Goal: Information Seeking & Learning: Compare options

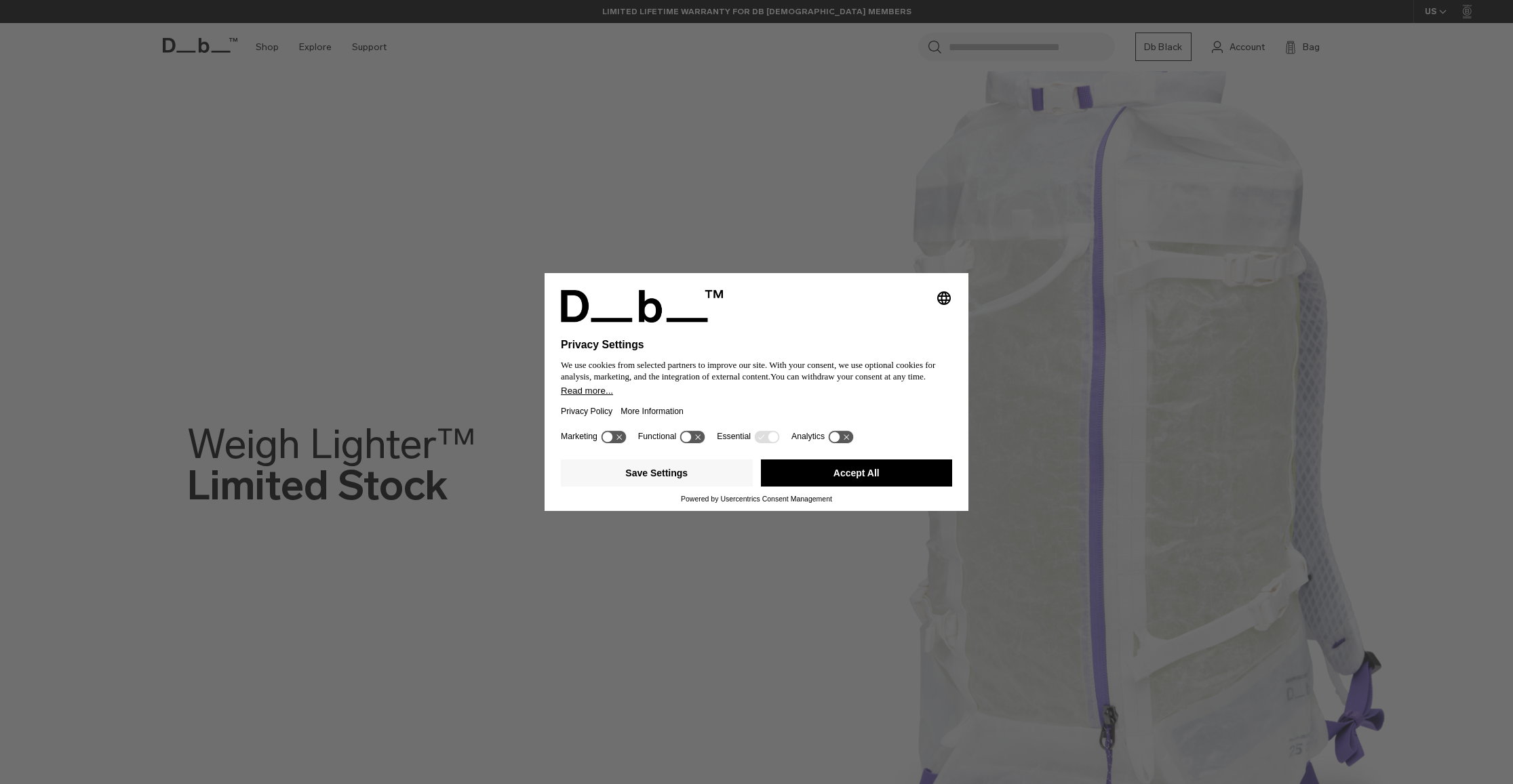
click at [819, 479] on button "Accept All" at bounding box center [856, 473] width 192 height 27
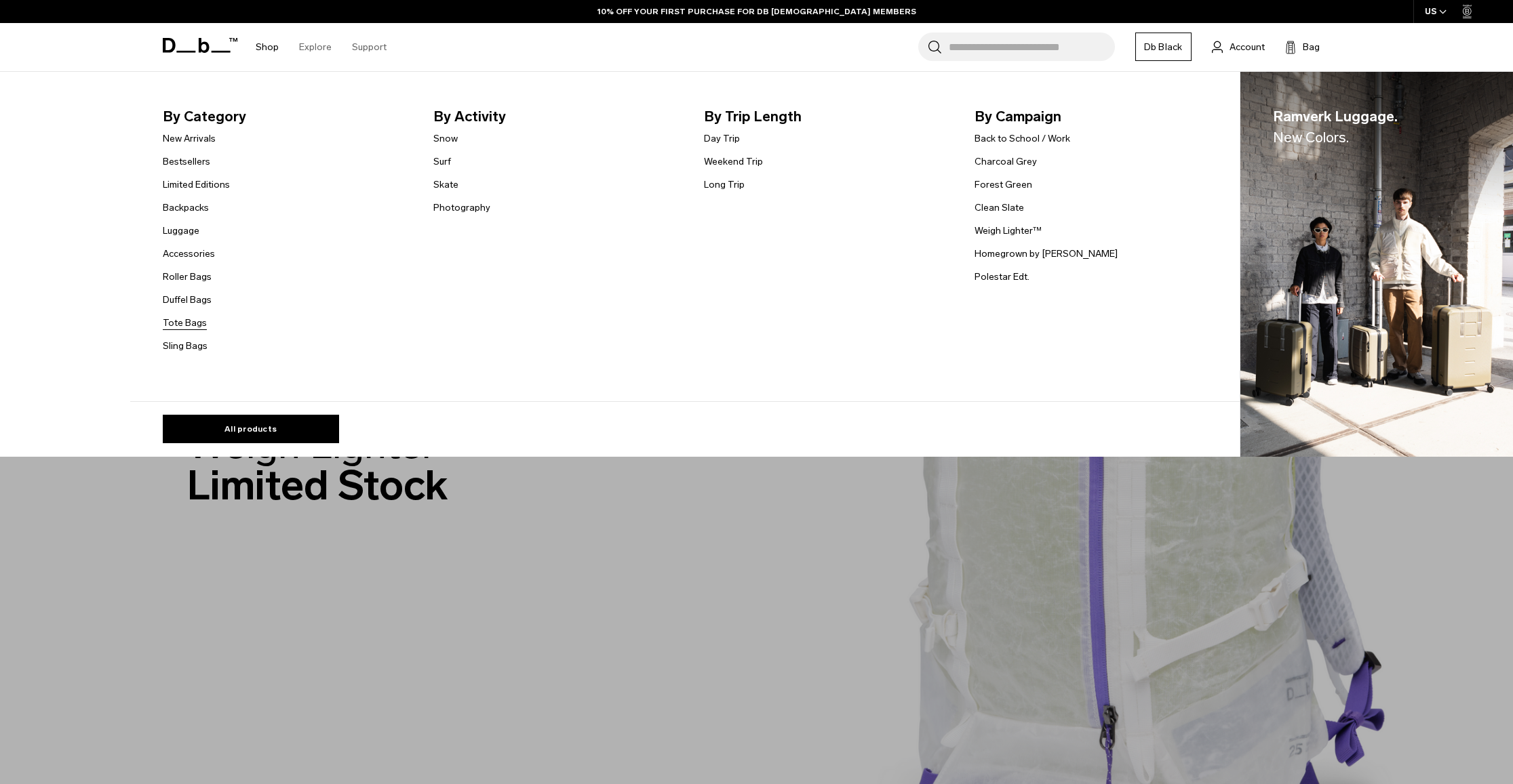
click at [189, 323] on link "Tote Bags" at bounding box center [185, 322] width 44 height 14
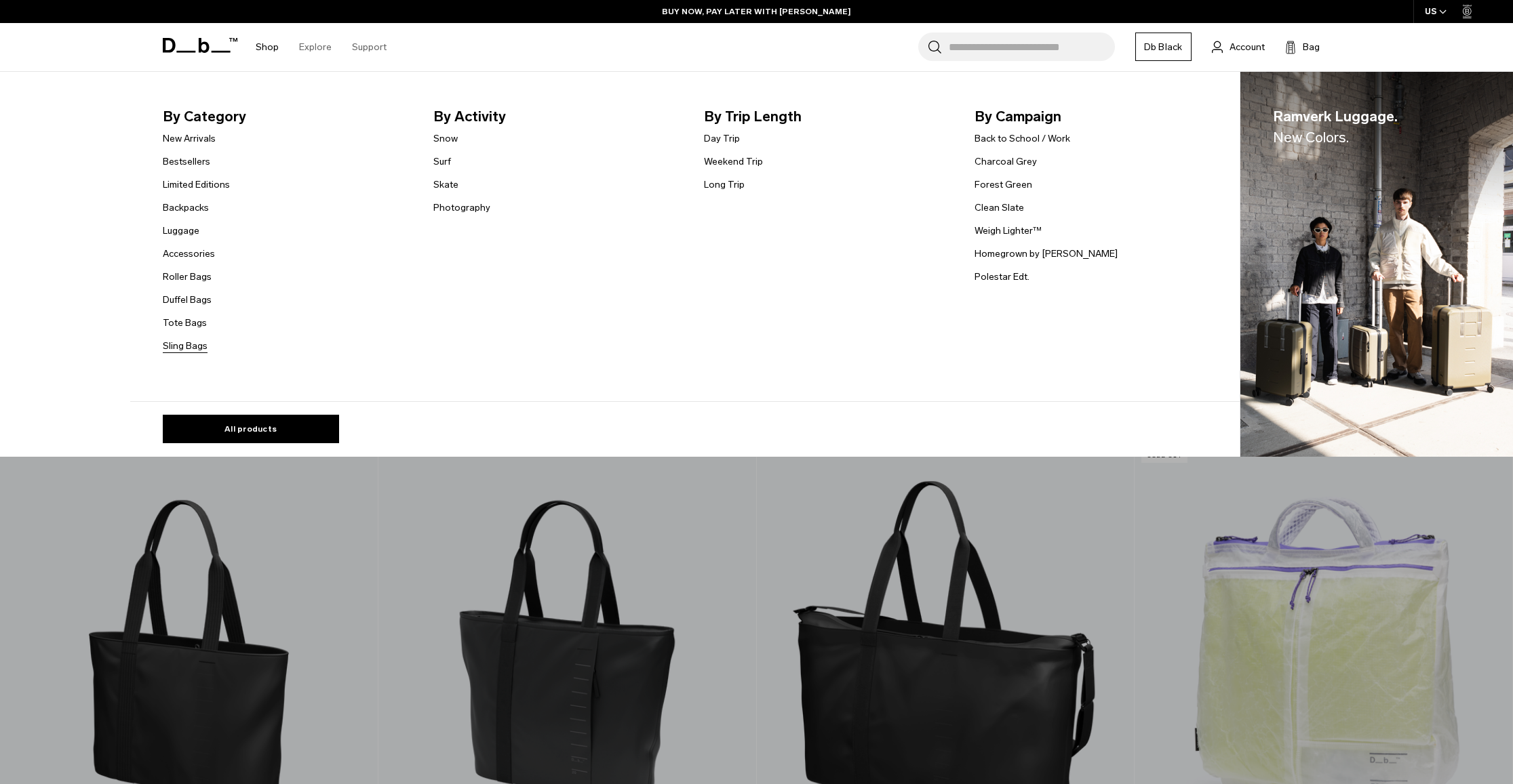
click at [189, 343] on link "Sling Bags" at bounding box center [185, 346] width 44 height 14
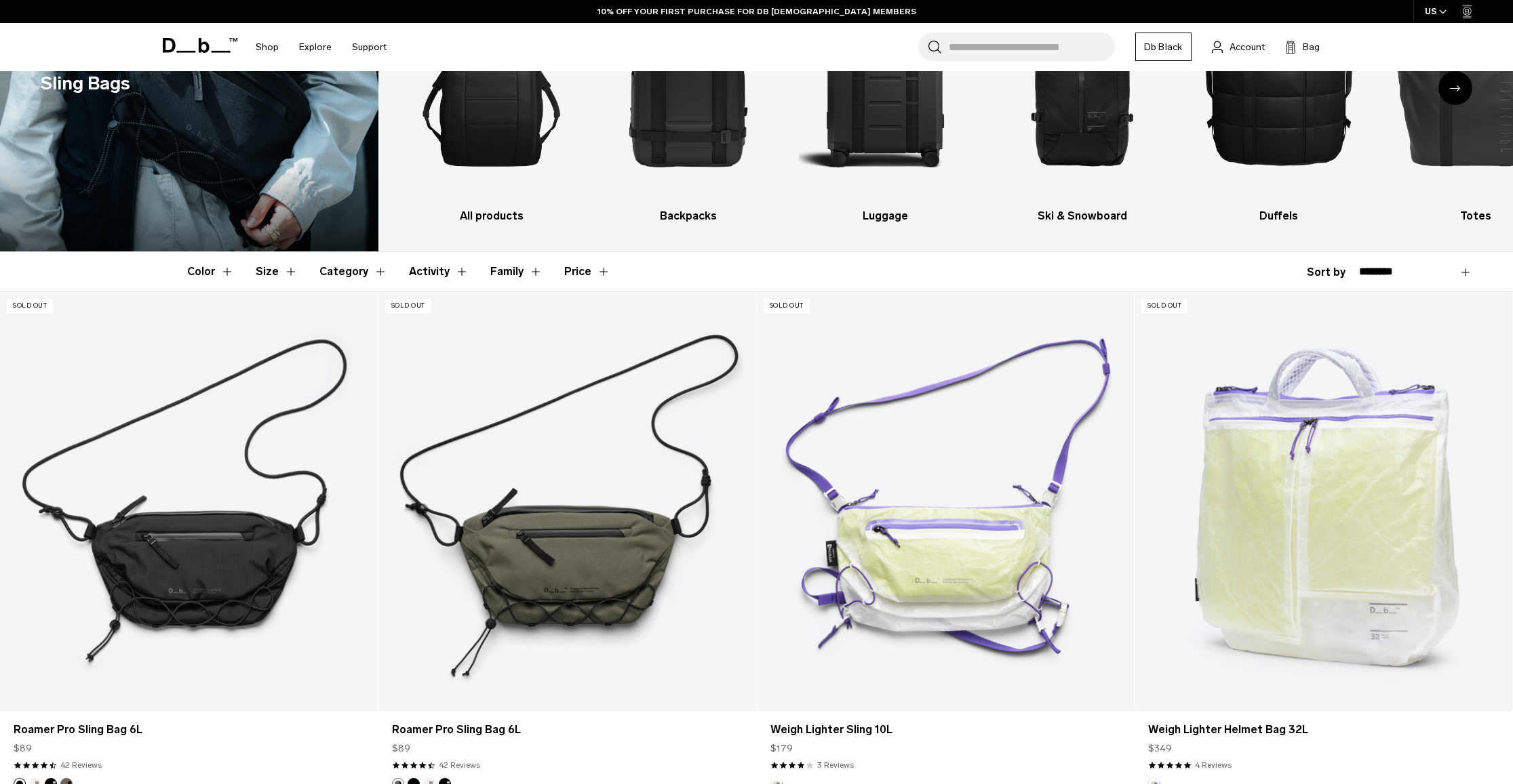
scroll to position [272, 0]
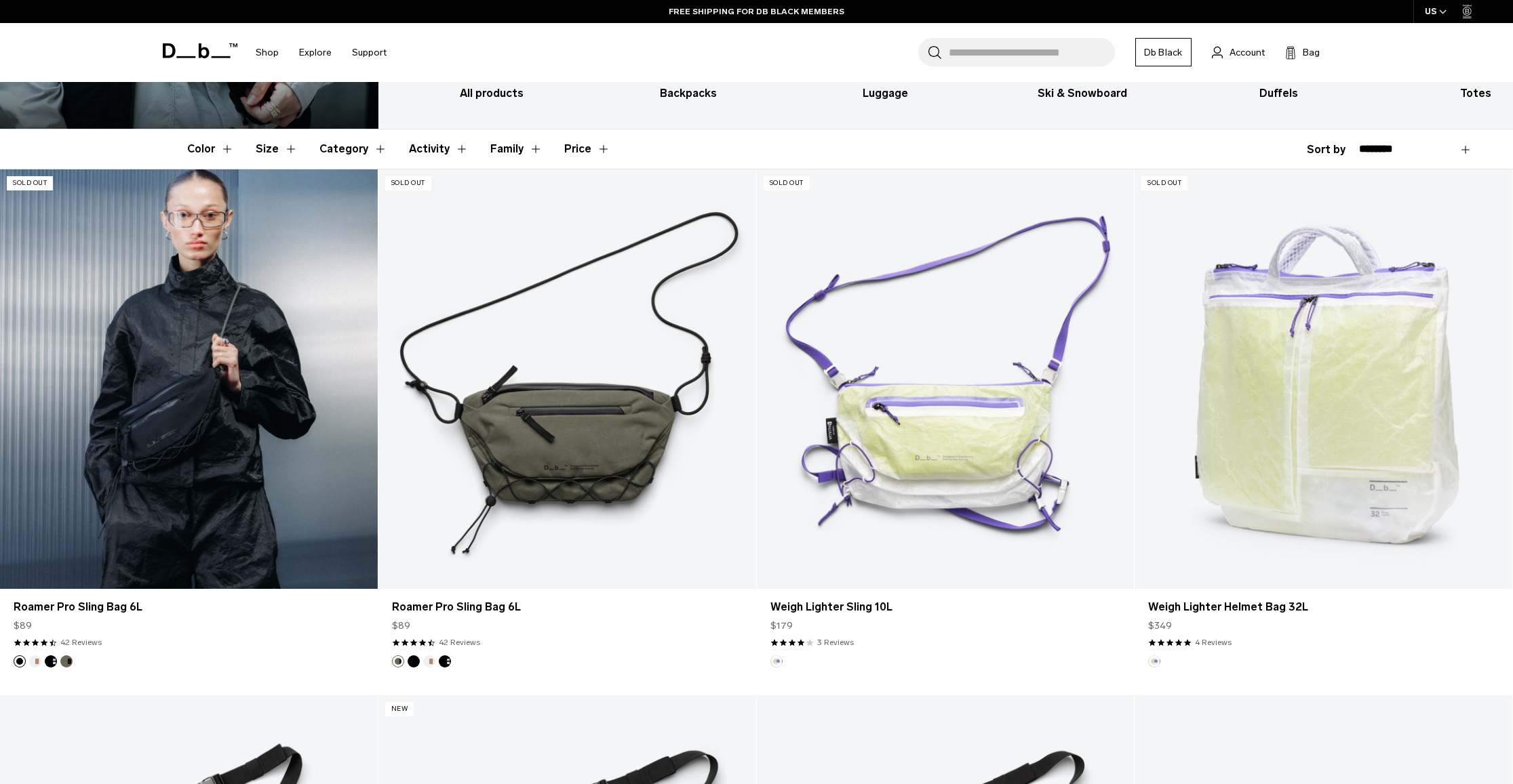
click at [196, 338] on link "Roamer Pro Sling Bag 6L" at bounding box center [189, 379] width 378 height 420
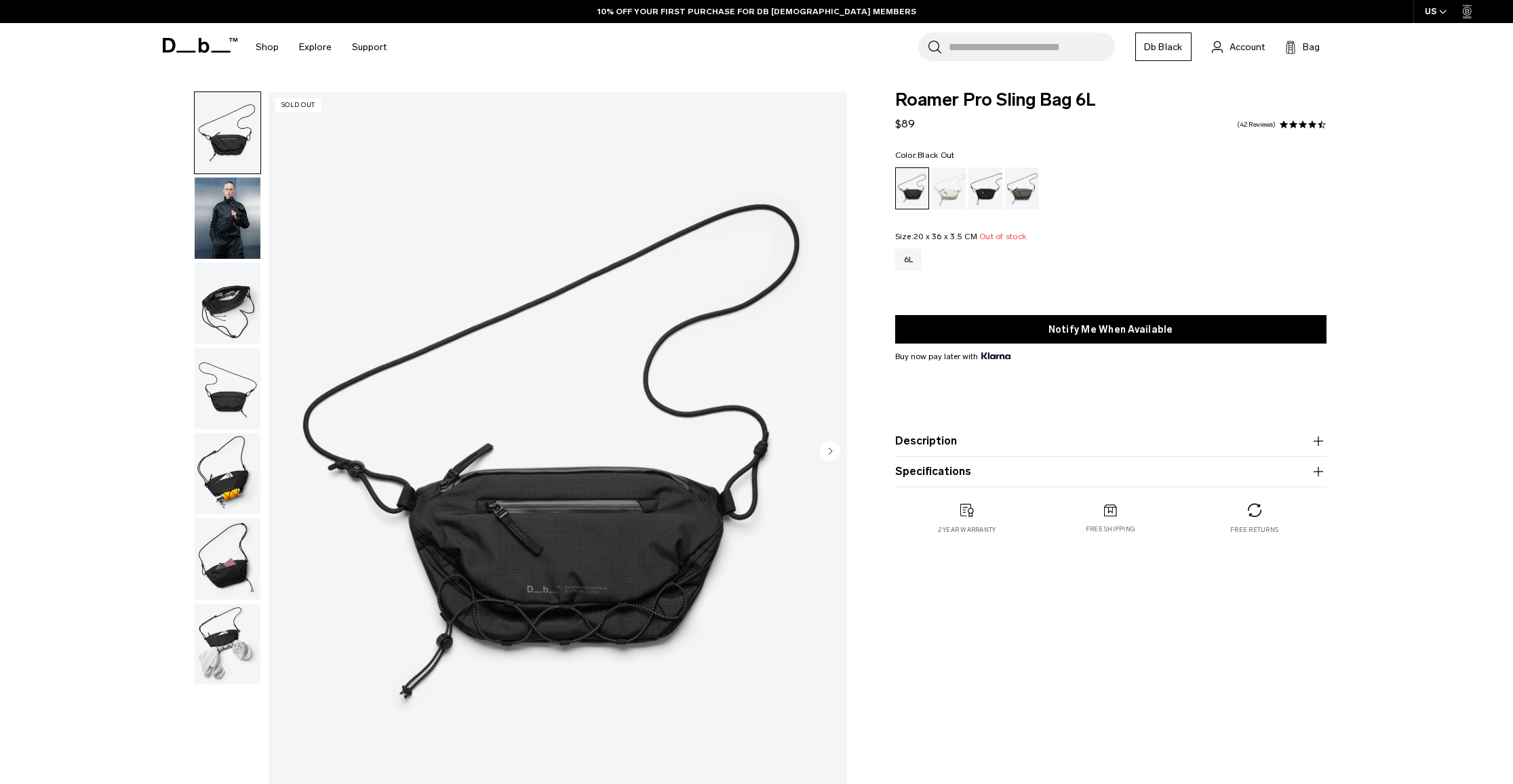
click at [226, 290] on img "button" at bounding box center [227, 304] width 66 height 81
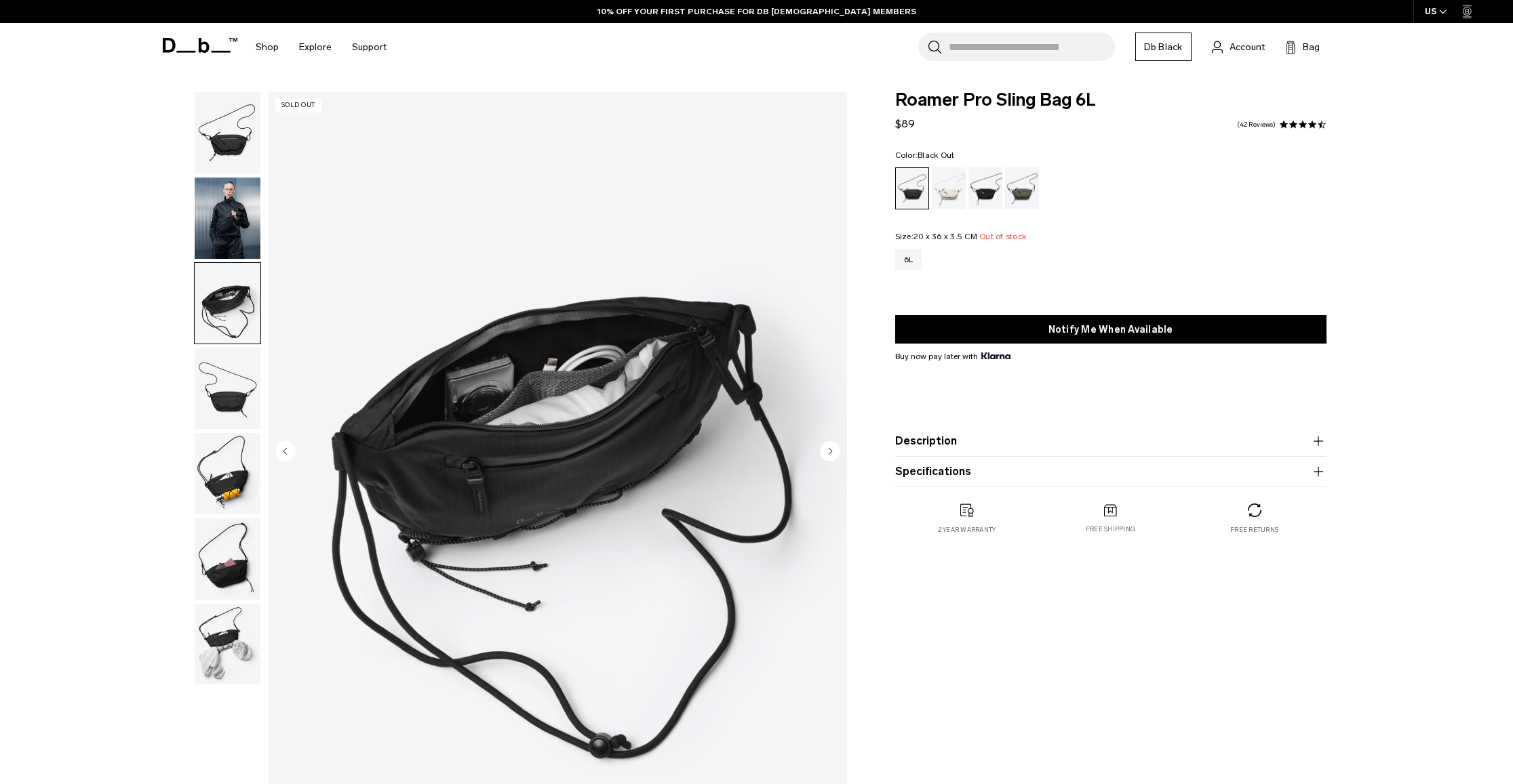
click at [227, 396] on img "button" at bounding box center [227, 388] width 66 height 81
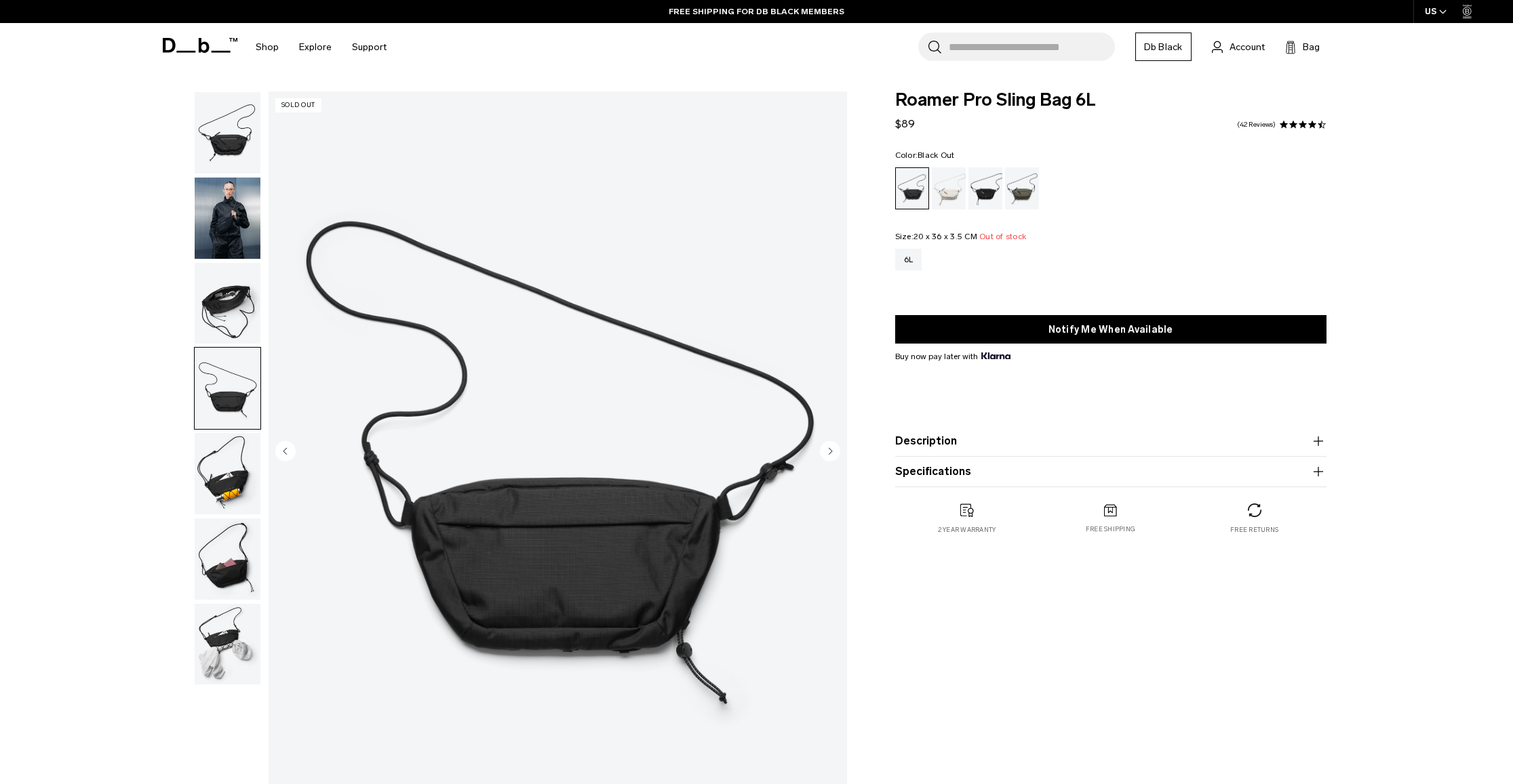
click at [221, 483] on img "button" at bounding box center [227, 473] width 66 height 81
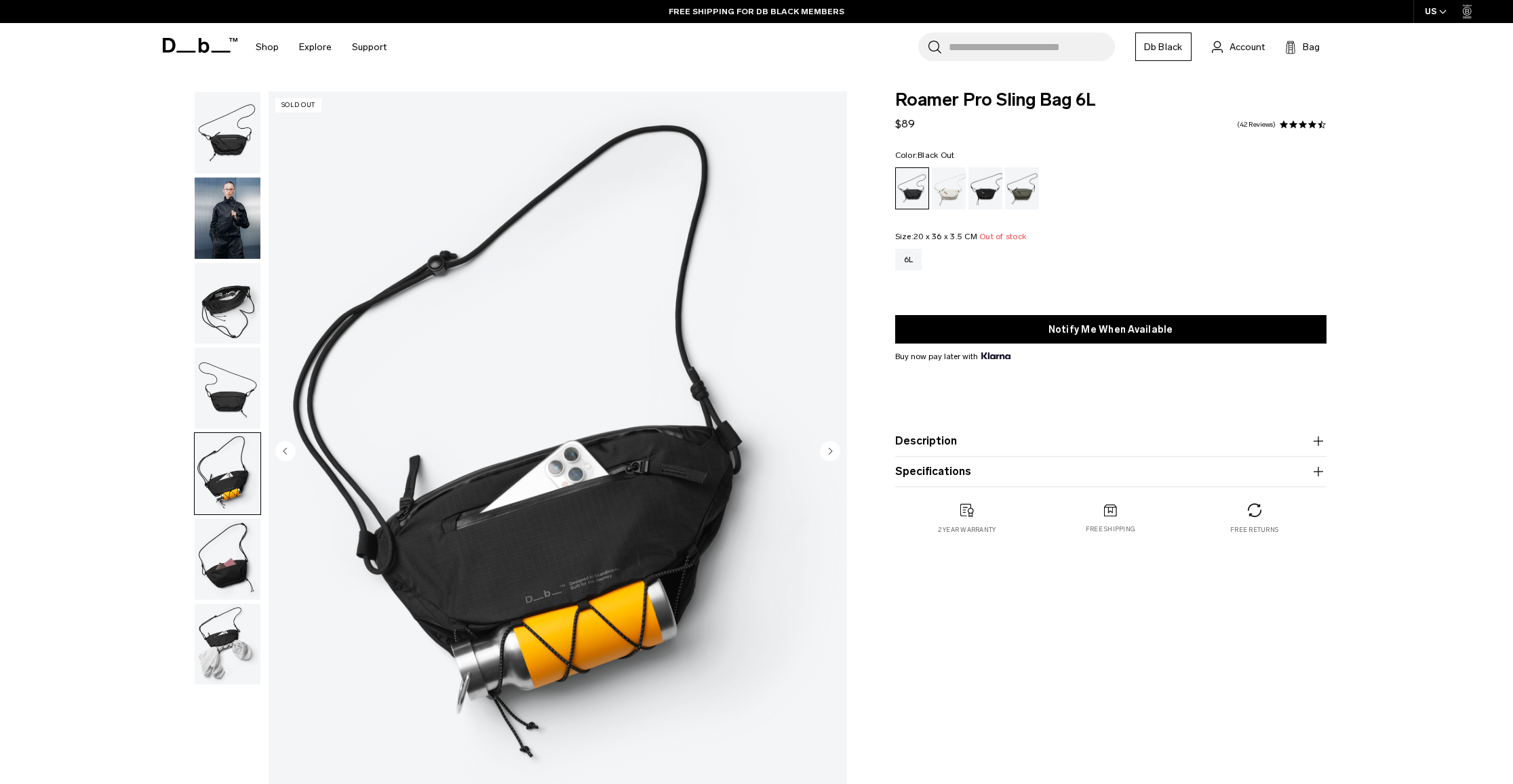
click at [224, 576] on img "button" at bounding box center [227, 559] width 66 height 81
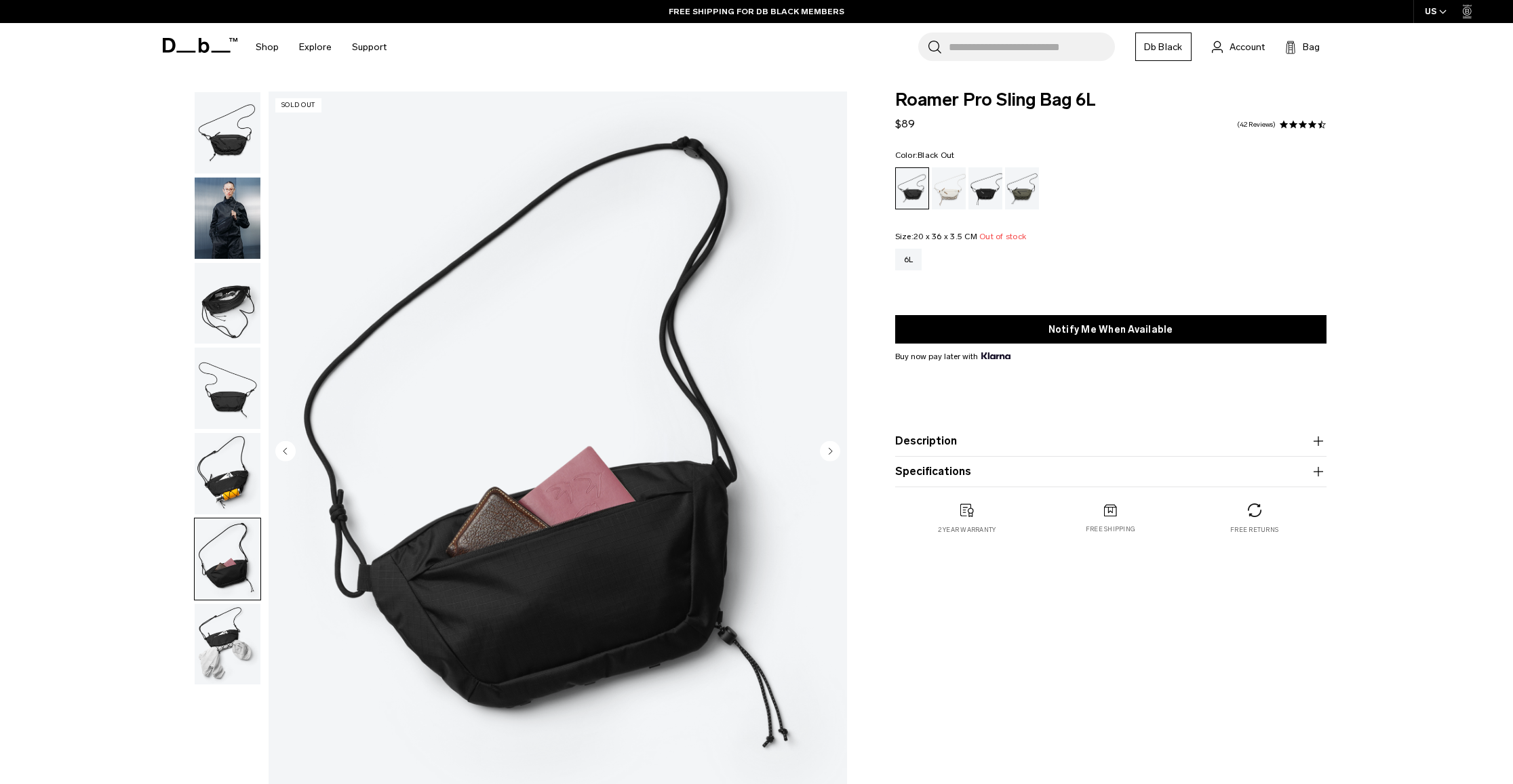
click at [216, 570] on img "button" at bounding box center [227, 559] width 66 height 81
click at [214, 489] on img "button" at bounding box center [227, 473] width 66 height 81
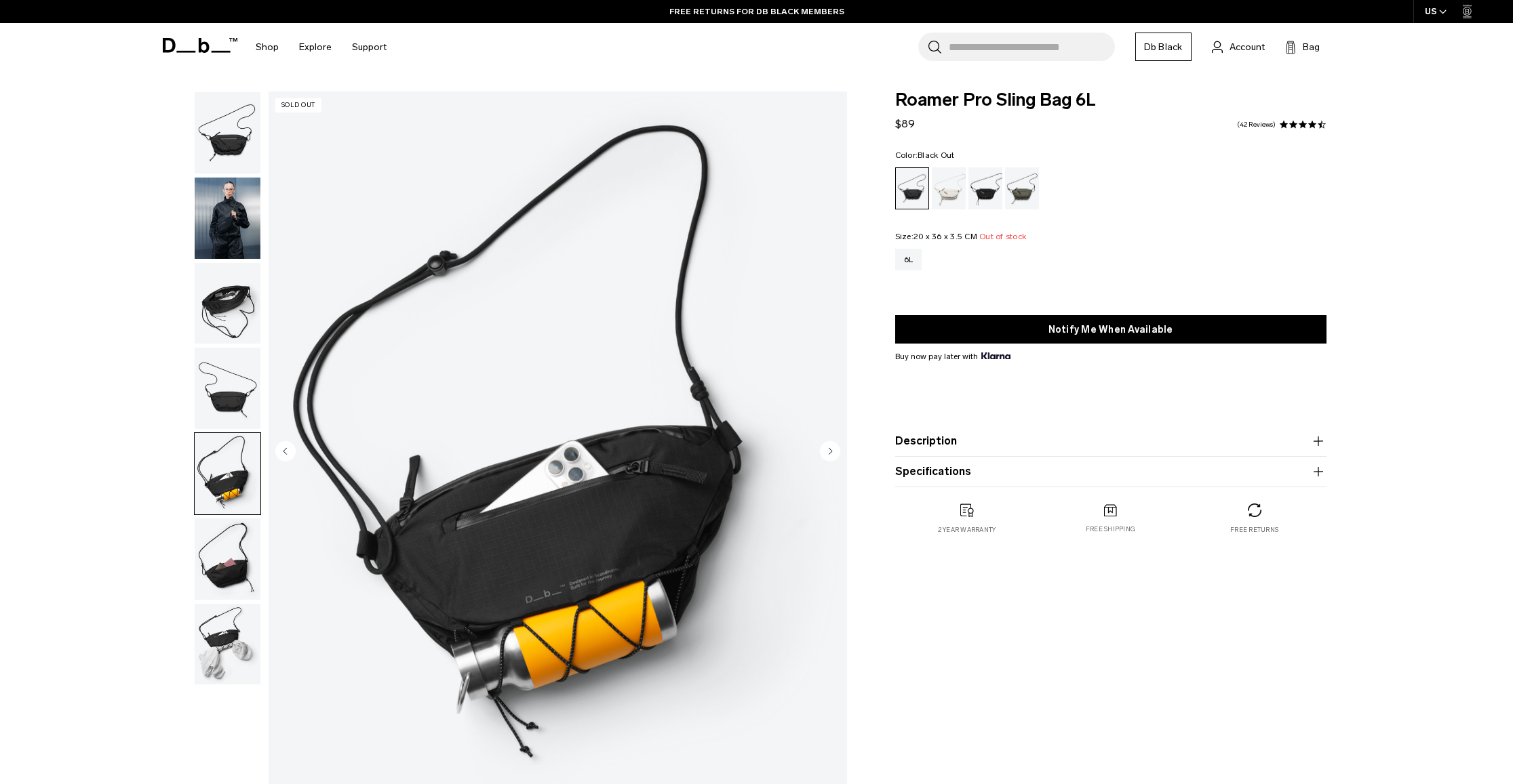
click at [214, 668] on img "button" at bounding box center [227, 644] width 66 height 81
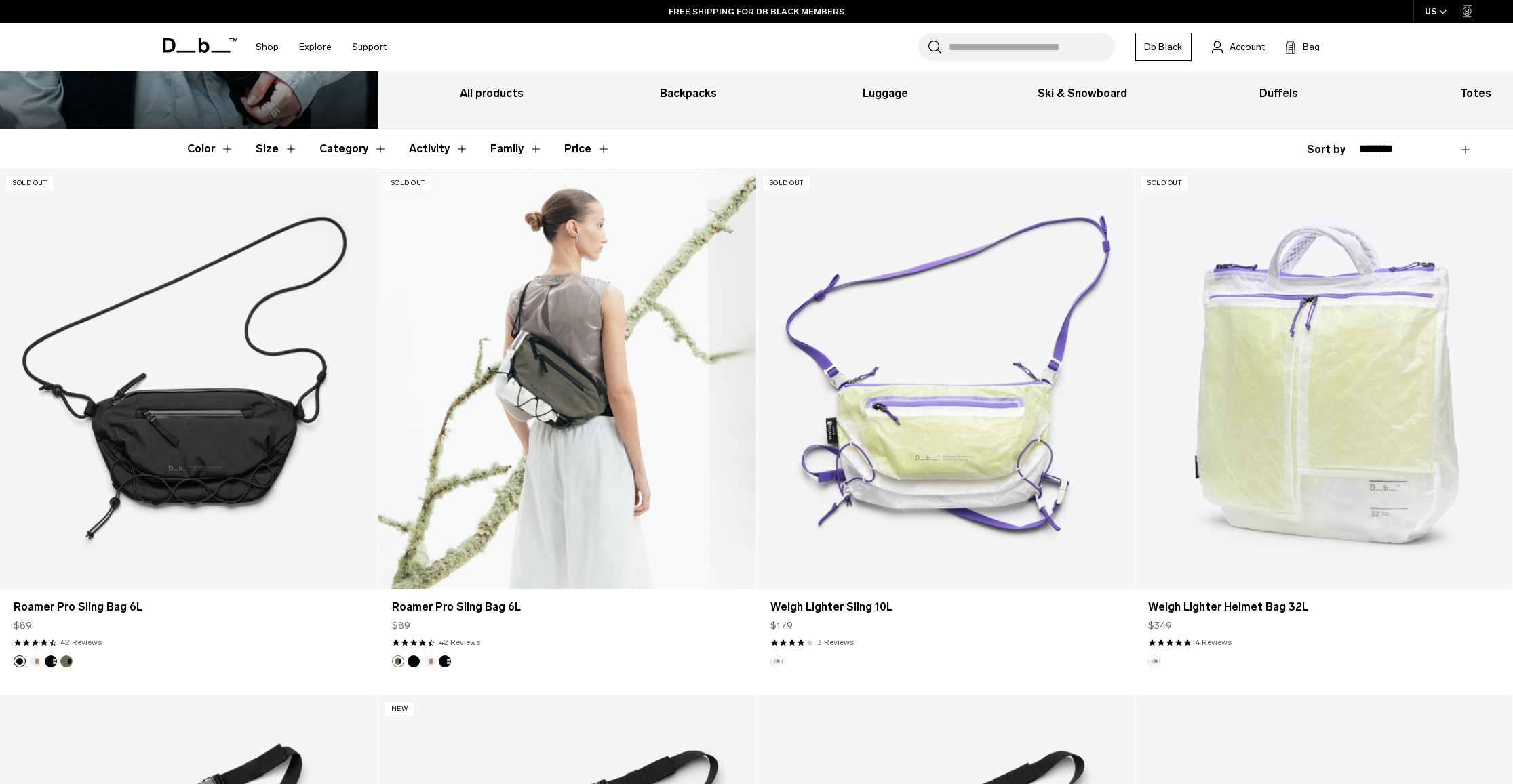
click at [468, 400] on link "Roamer Pro Sling Bag 6L" at bounding box center [567, 379] width 378 height 420
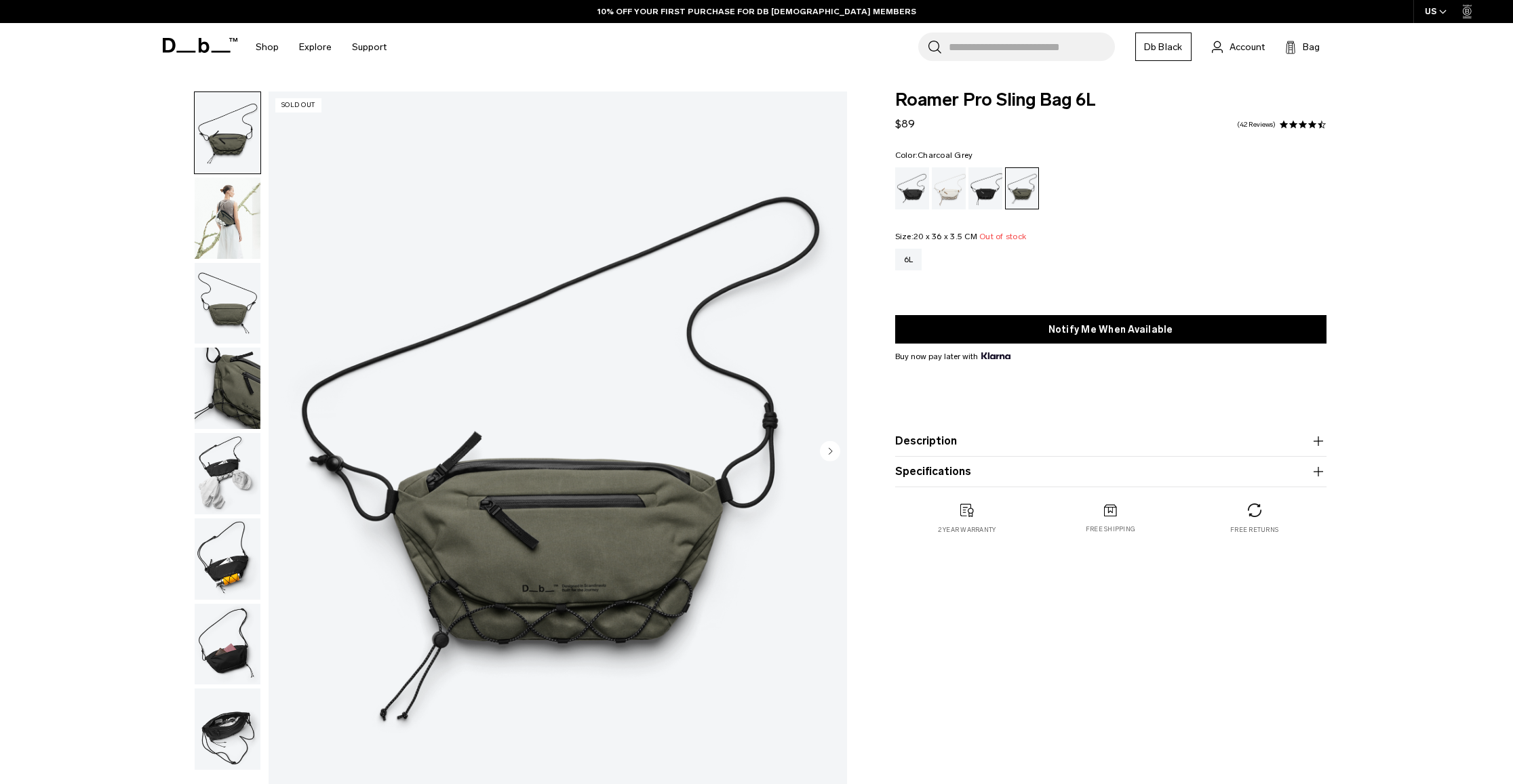
drag, startPoint x: 990, startPoint y: 188, endPoint x: 982, endPoint y: 191, distance: 8.5
click at [990, 188] on div "Charcoal Grey" at bounding box center [986, 188] width 35 height 42
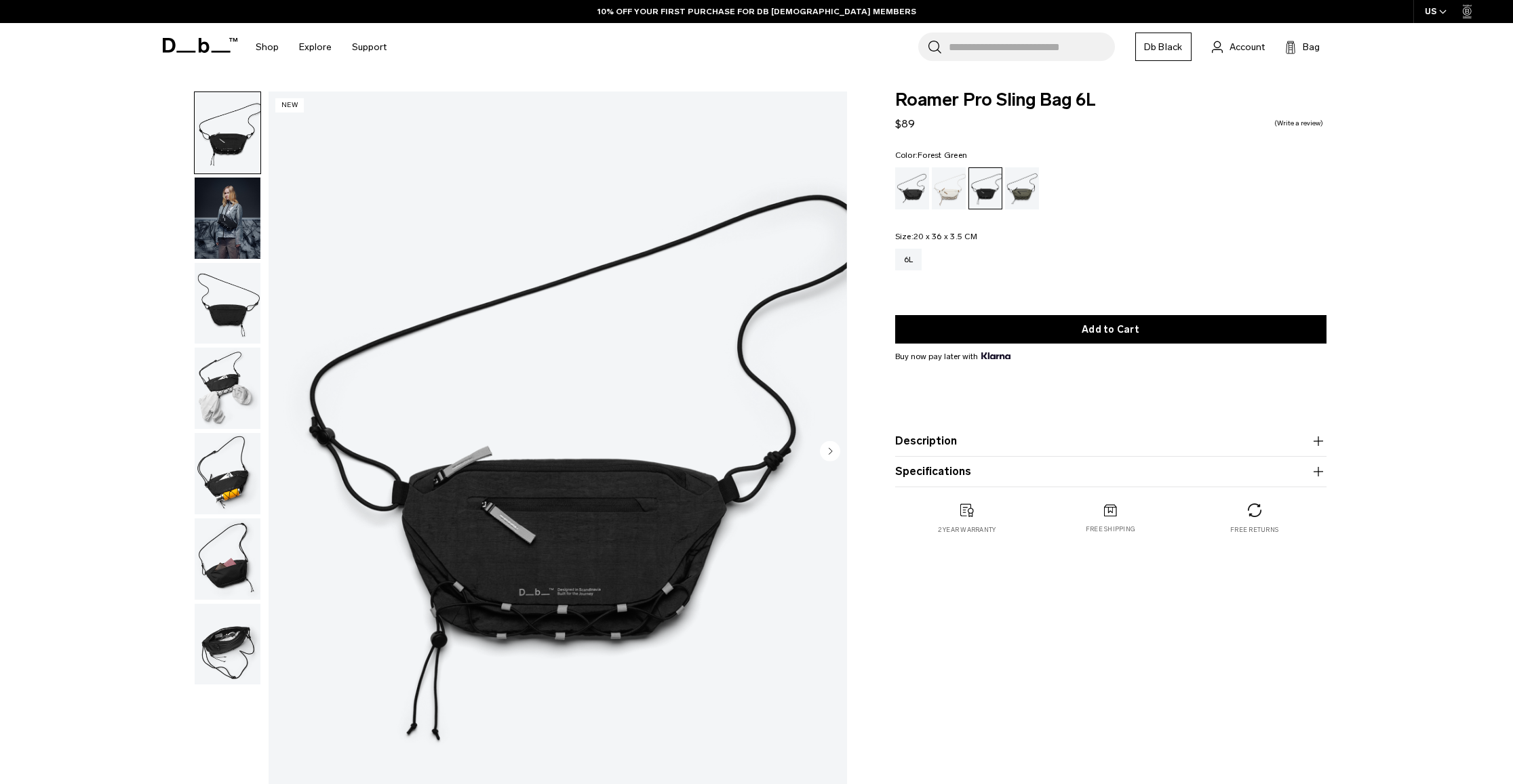
click at [1027, 193] on div "Forest Green" at bounding box center [1022, 188] width 35 height 42
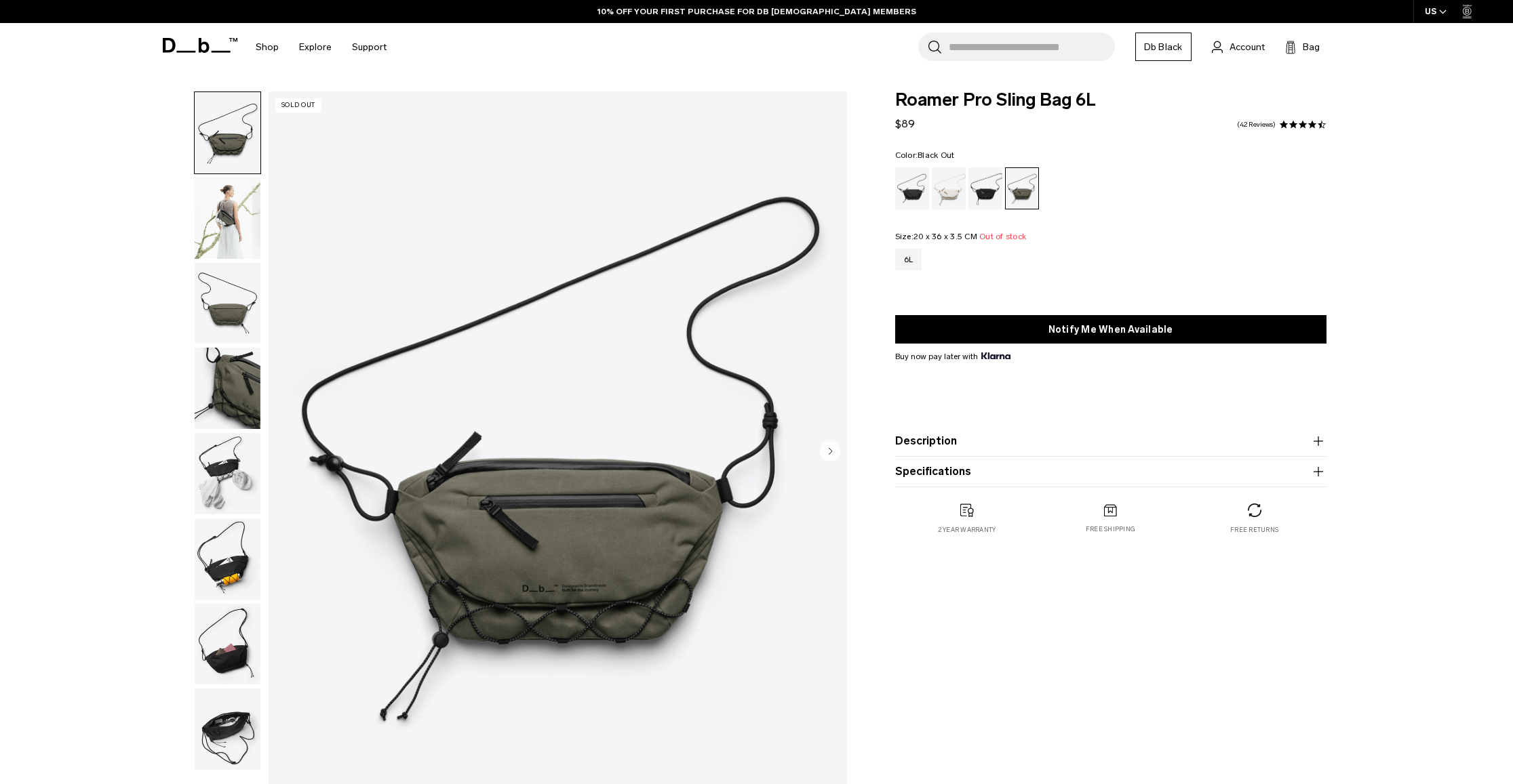
click at [902, 198] on div "Black Out" at bounding box center [913, 188] width 35 height 42
click at [910, 197] on div "Black Out" at bounding box center [913, 188] width 35 height 42
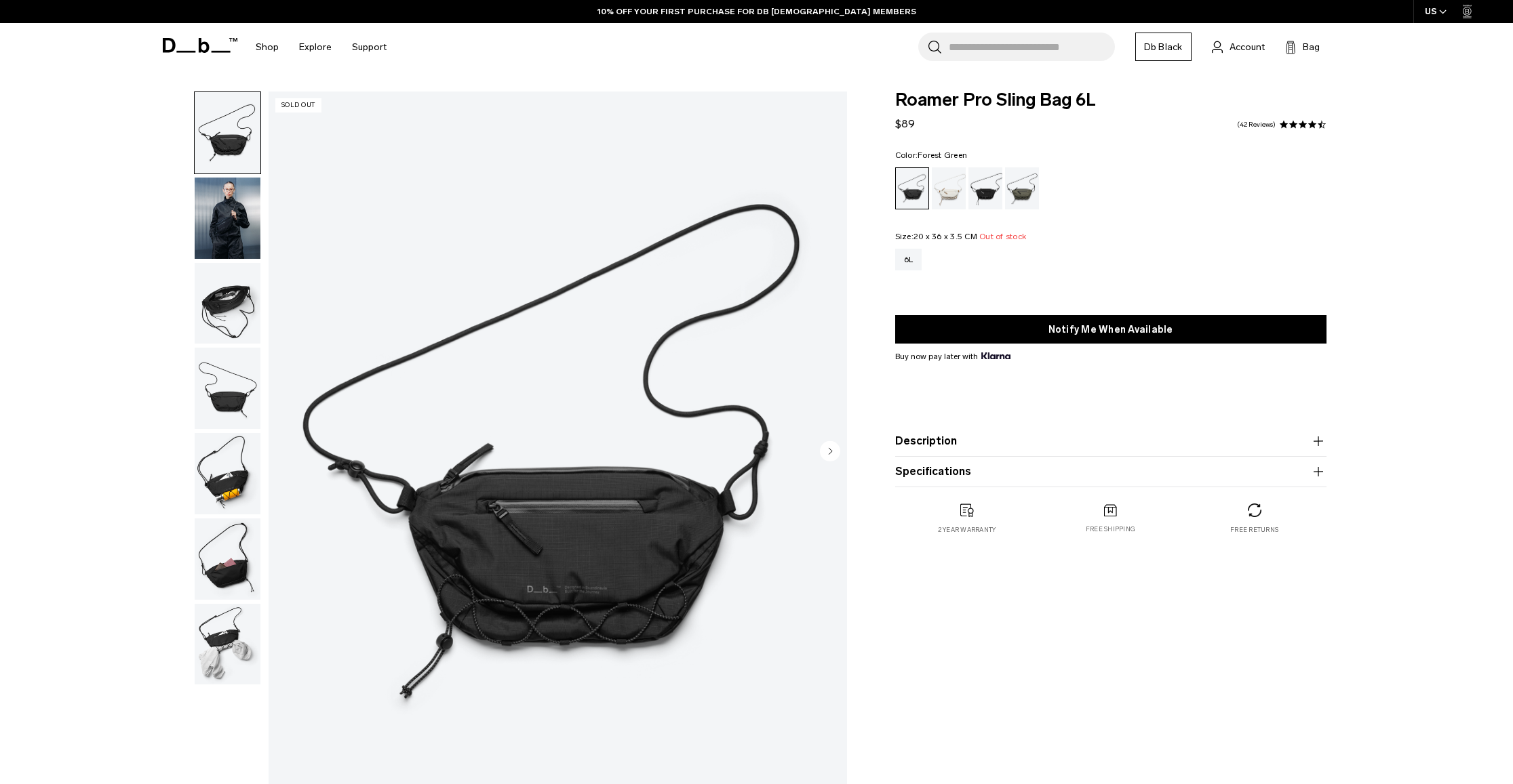
click at [1025, 187] on div "Forest Green" at bounding box center [1022, 188] width 35 height 42
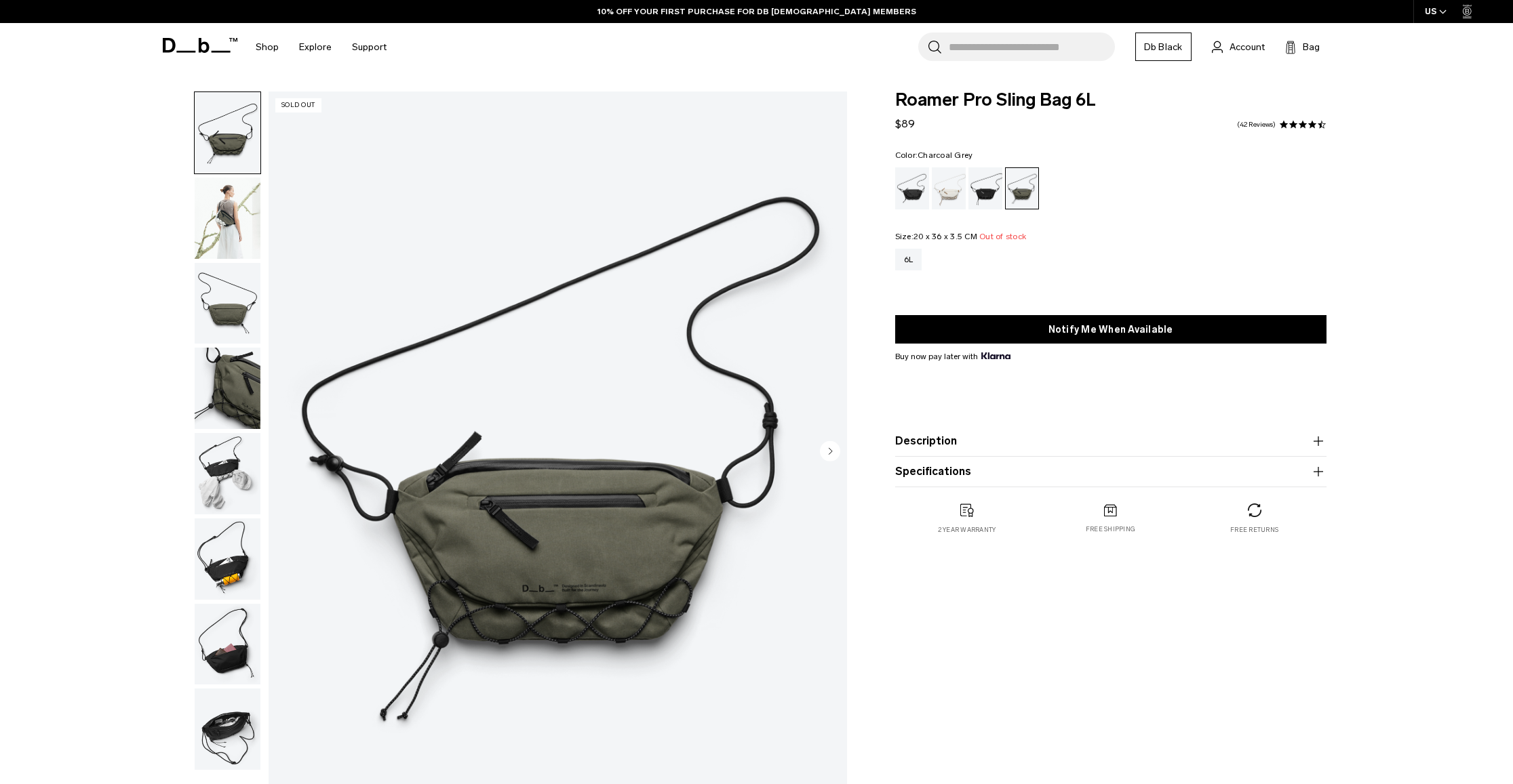
click at [985, 189] on div "Charcoal Grey" at bounding box center [986, 188] width 35 height 42
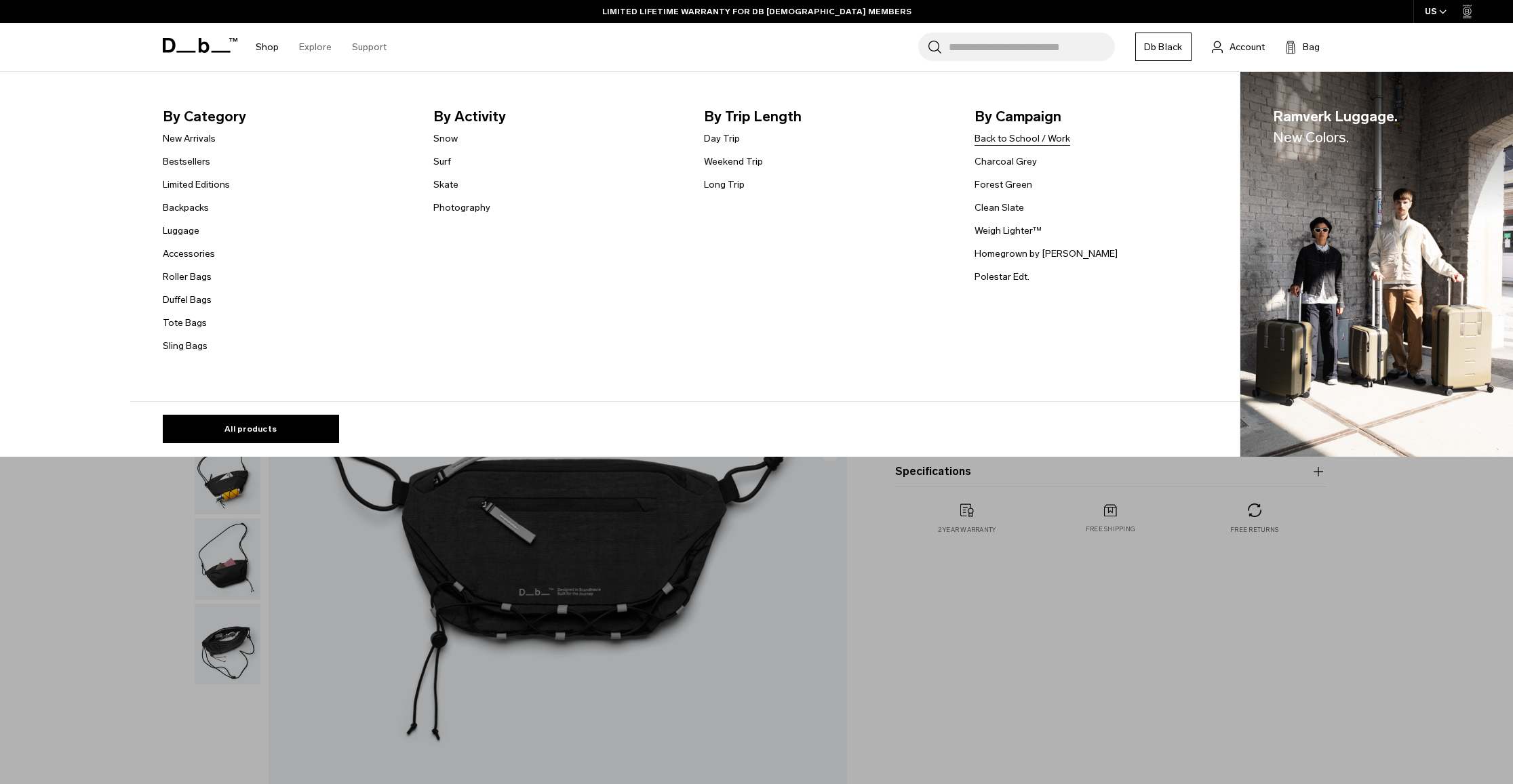
click at [1025, 140] on link "Back to School / Work" at bounding box center [1022, 138] width 95 height 14
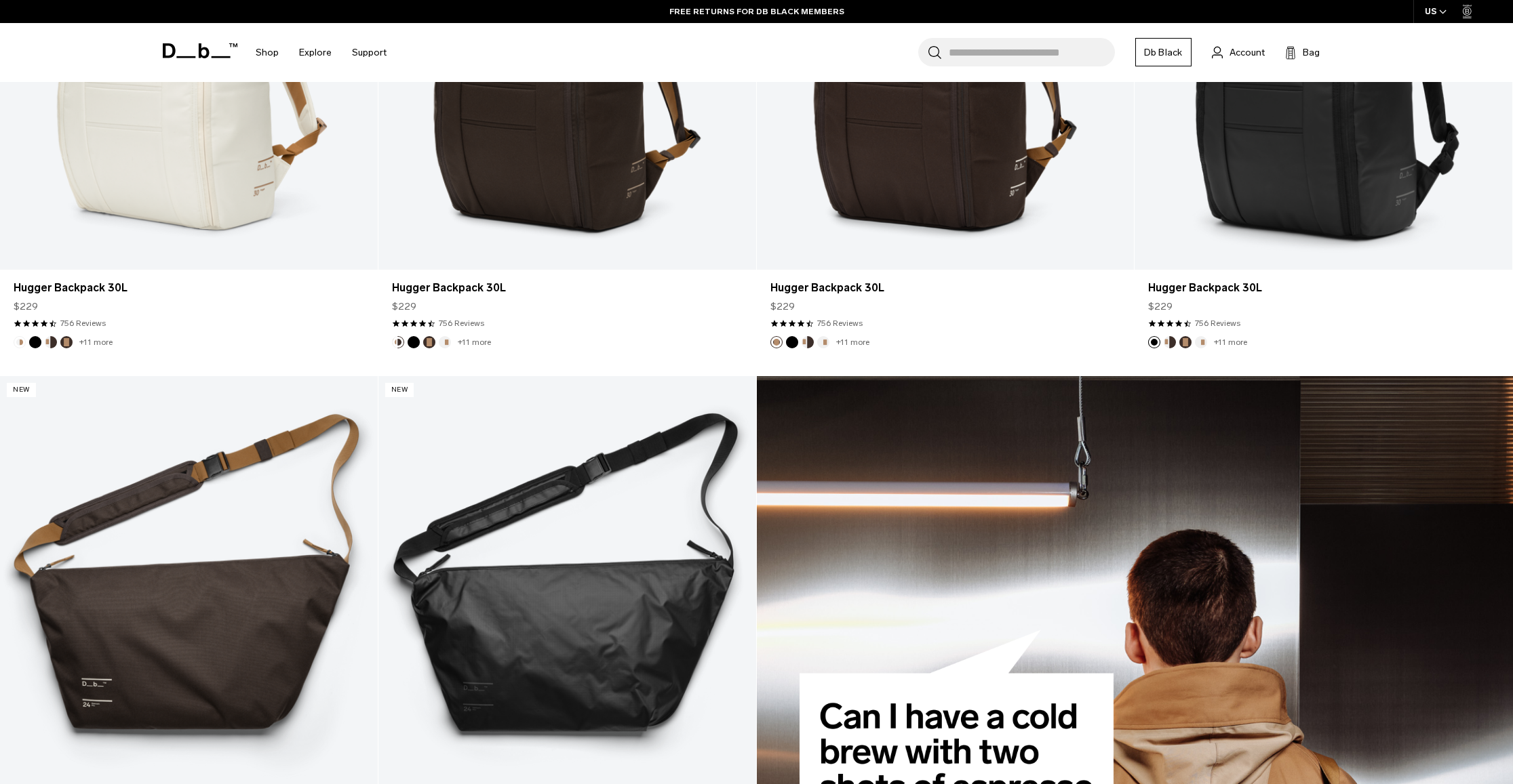
scroll to position [759, 0]
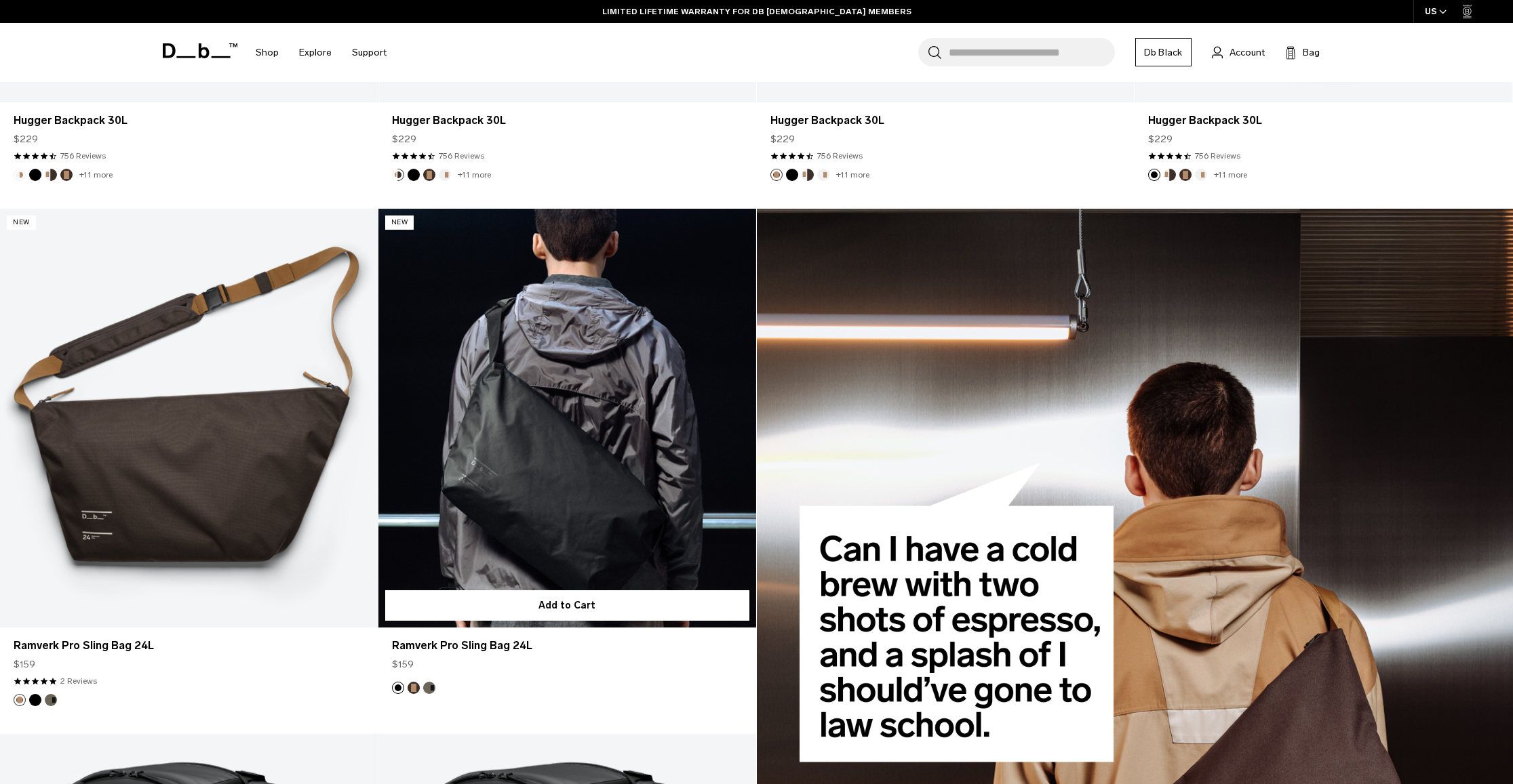
click at [473, 433] on link "Ramverk Pro Sling Bag 24L" at bounding box center [567, 419] width 378 height 420
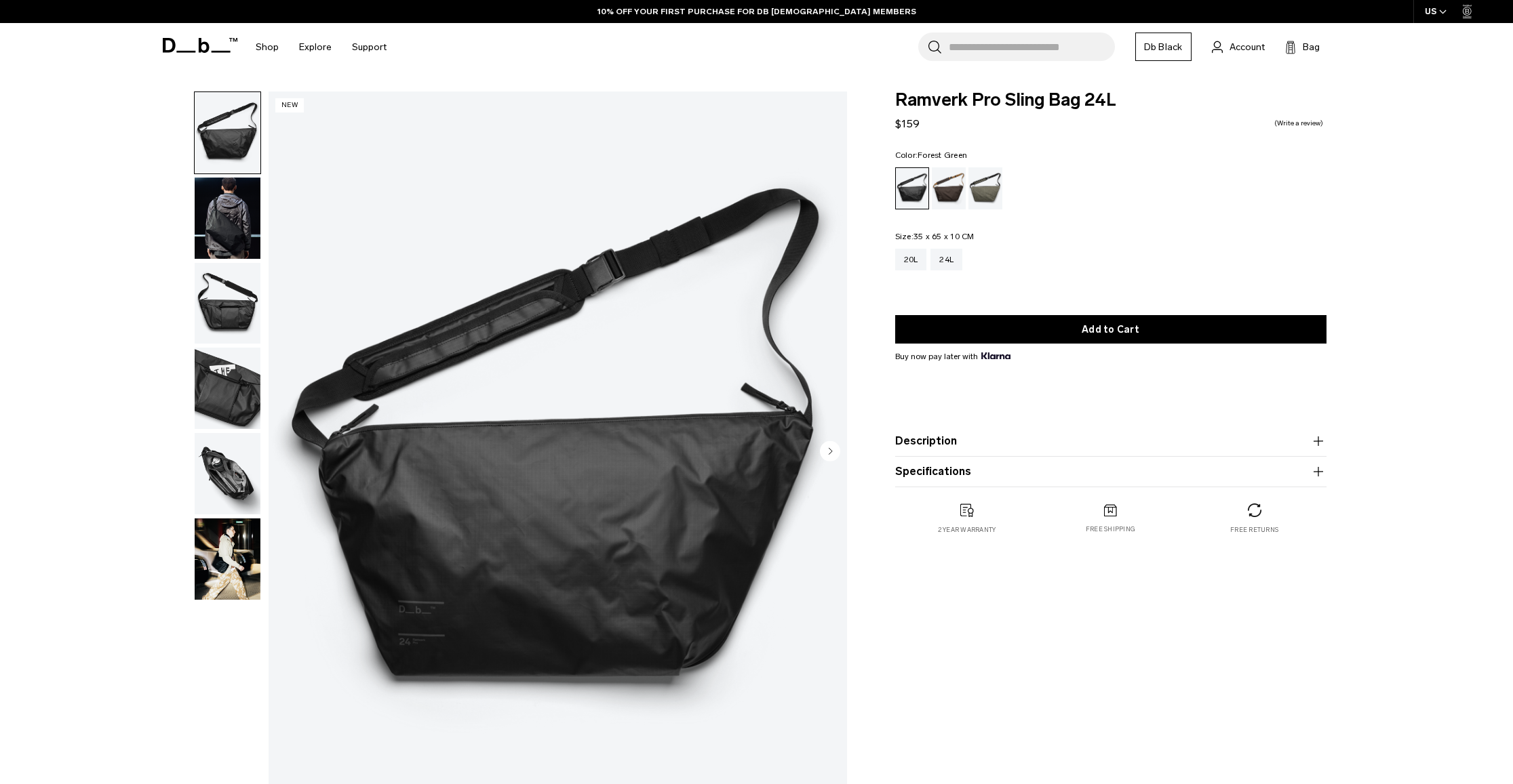
click at [978, 201] on div "Forest Green" at bounding box center [986, 188] width 35 height 42
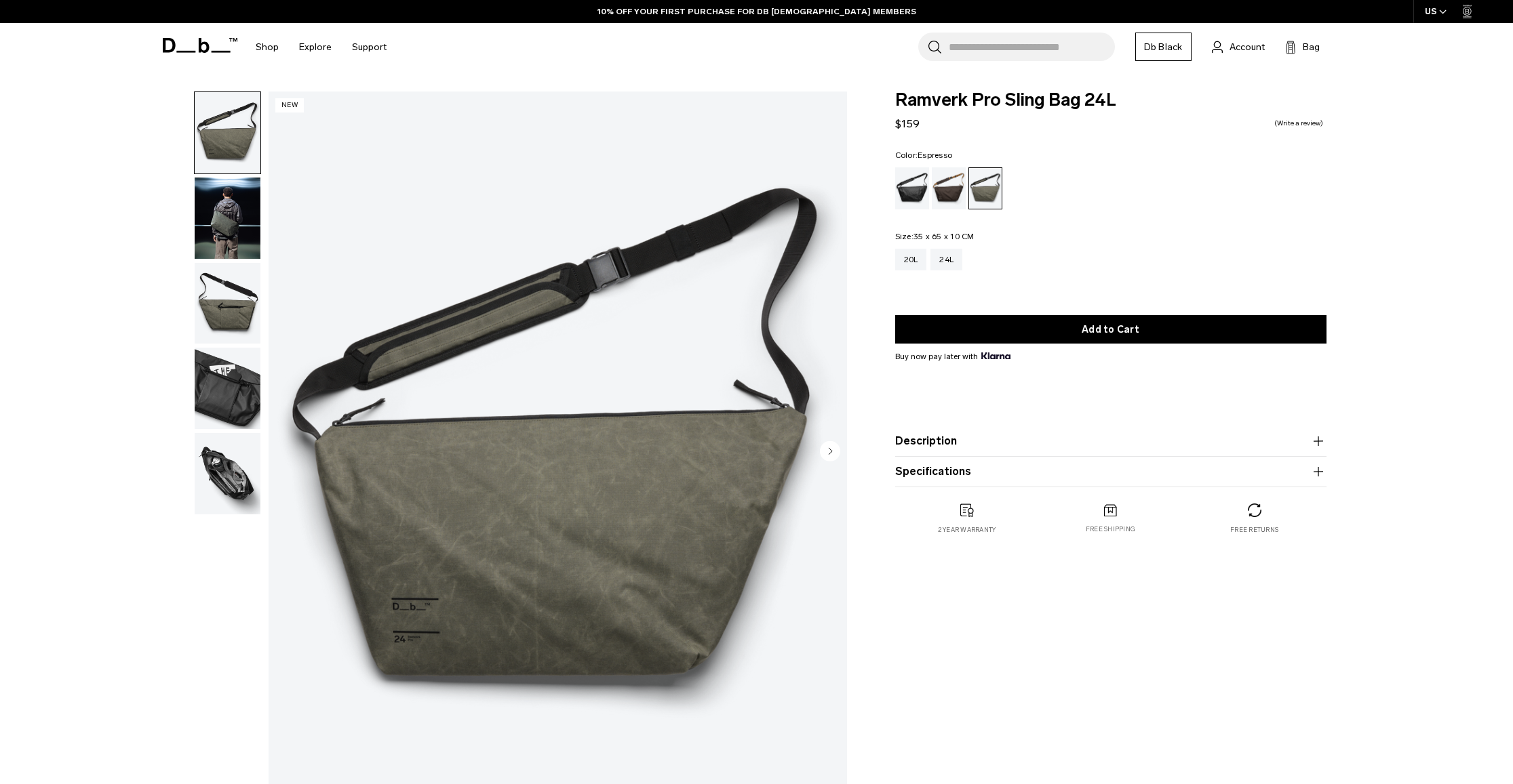
click at [953, 197] on div "Espresso" at bounding box center [949, 188] width 35 height 42
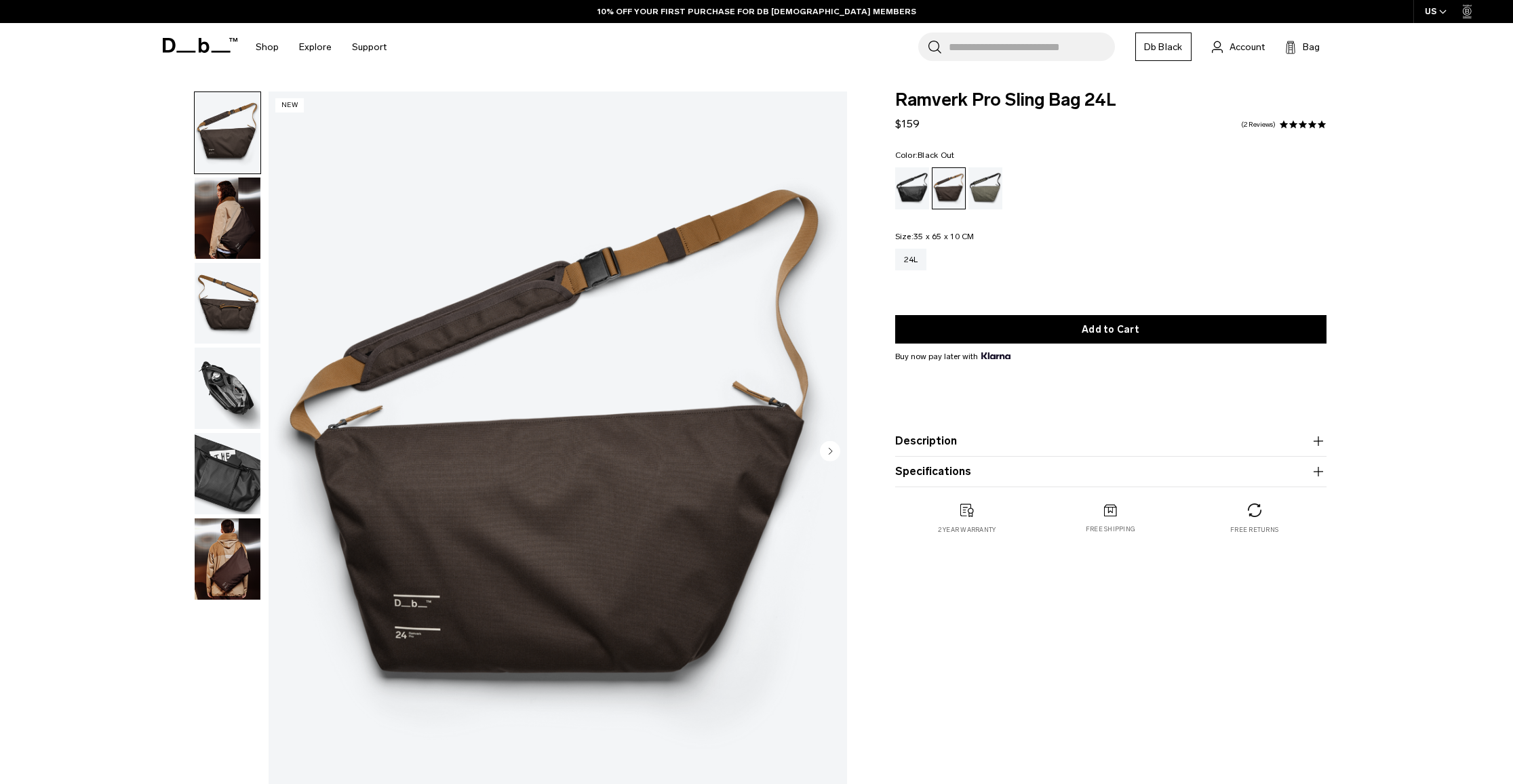
click at [909, 193] on div "Black Out" at bounding box center [913, 188] width 35 height 42
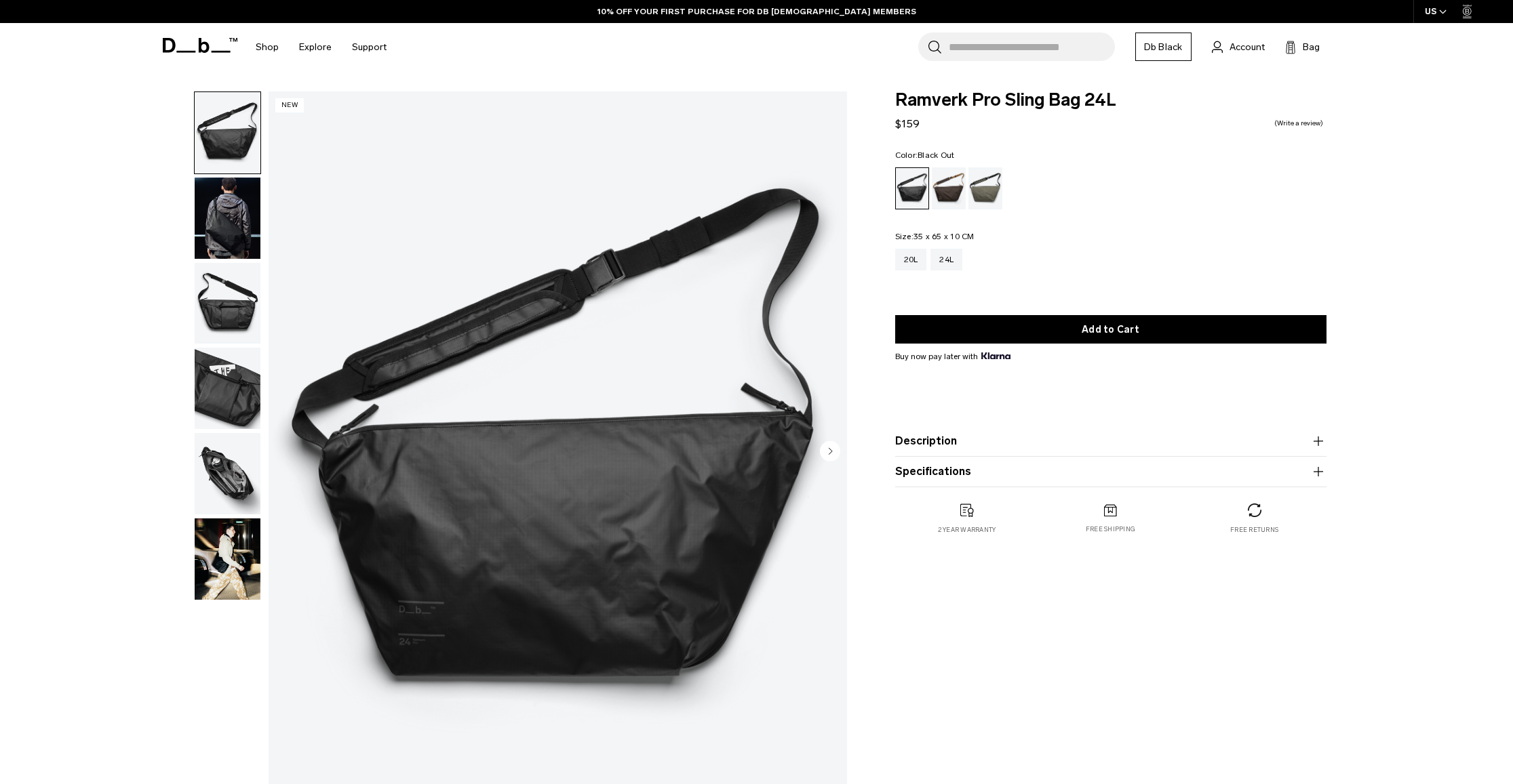
click at [235, 481] on img "button" at bounding box center [227, 473] width 66 height 81
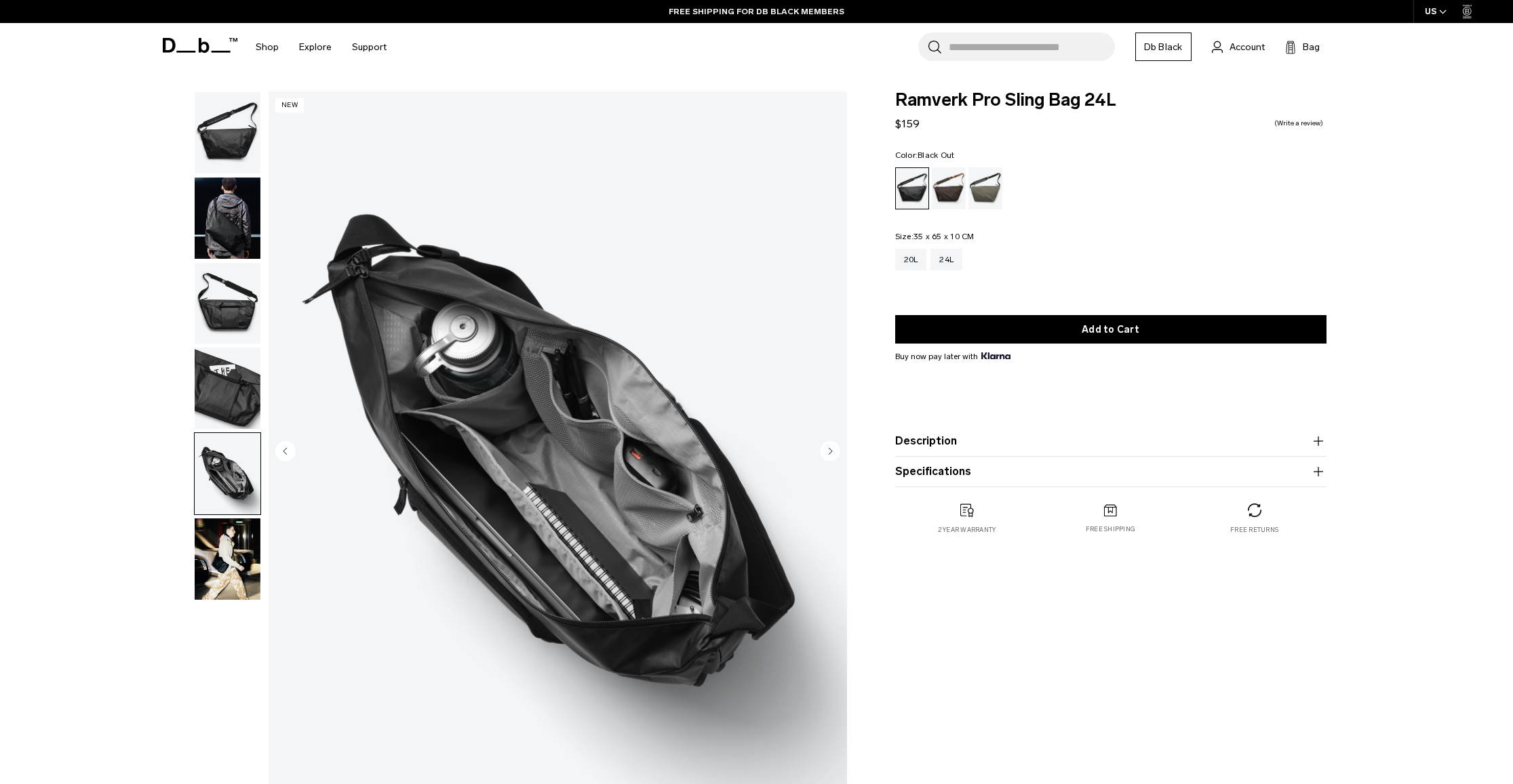
click at [235, 283] on img "button" at bounding box center [227, 304] width 66 height 81
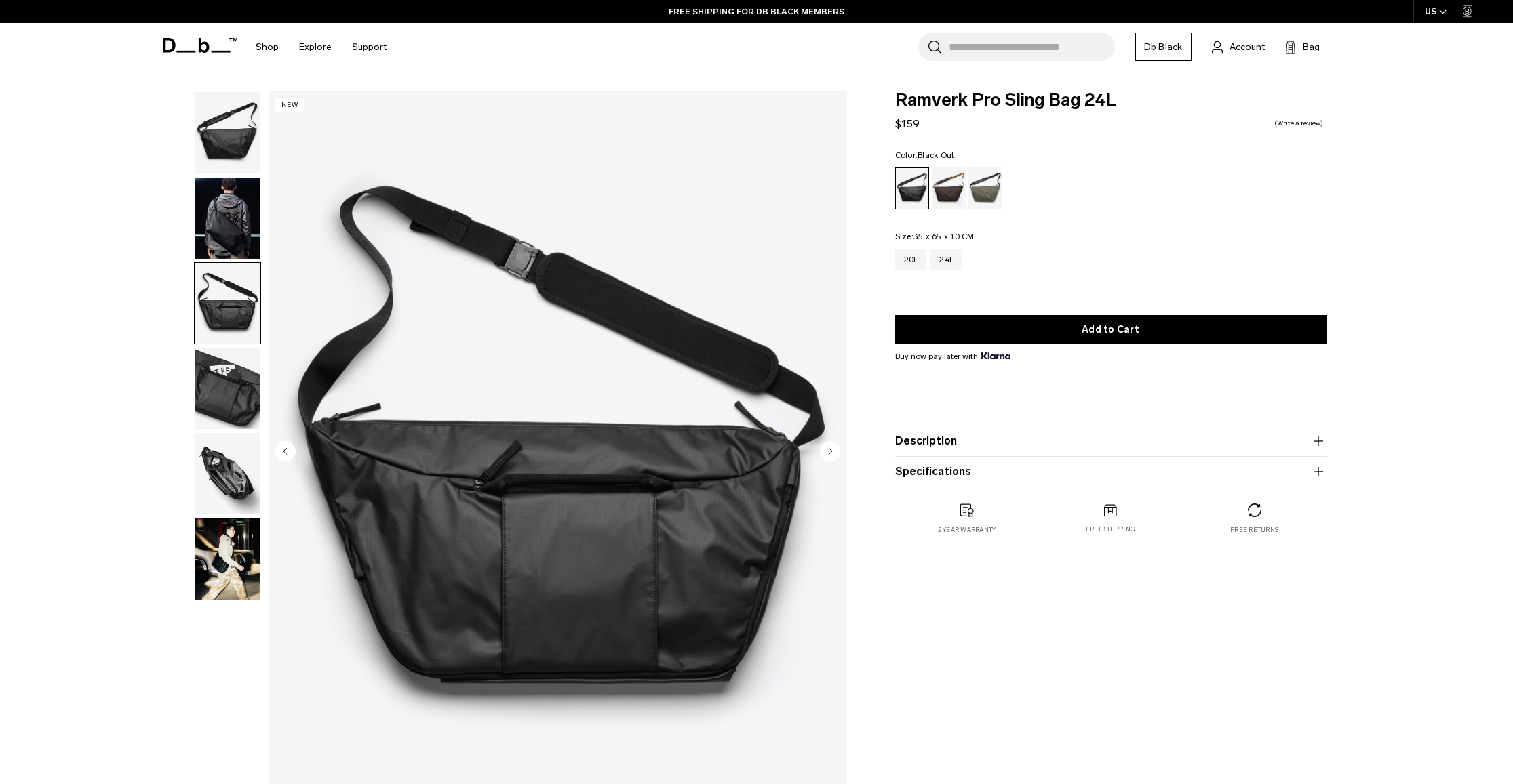
click at [230, 244] on img "button" at bounding box center [227, 218] width 66 height 81
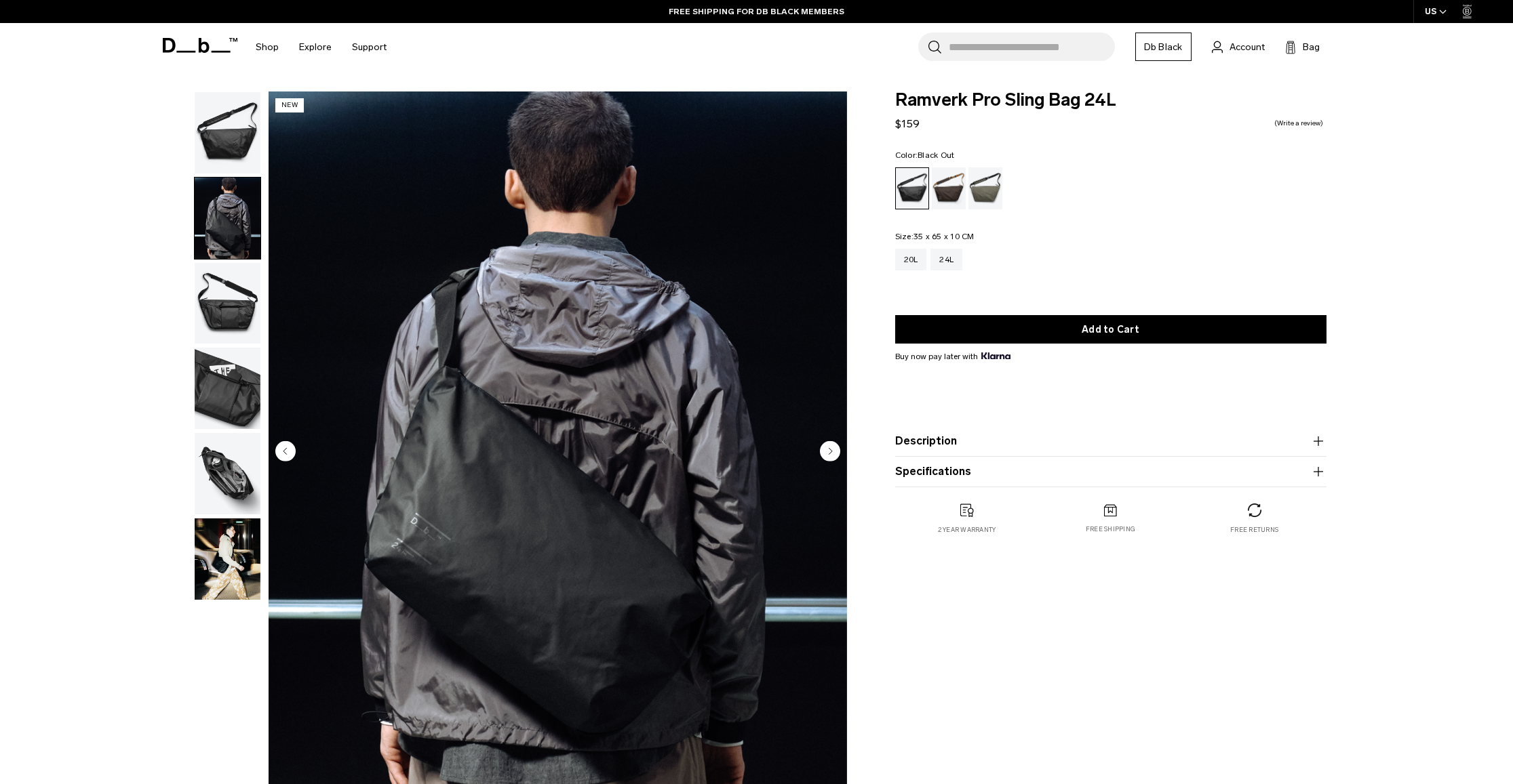
click at [226, 347] on button "button" at bounding box center [228, 388] width 68 height 83
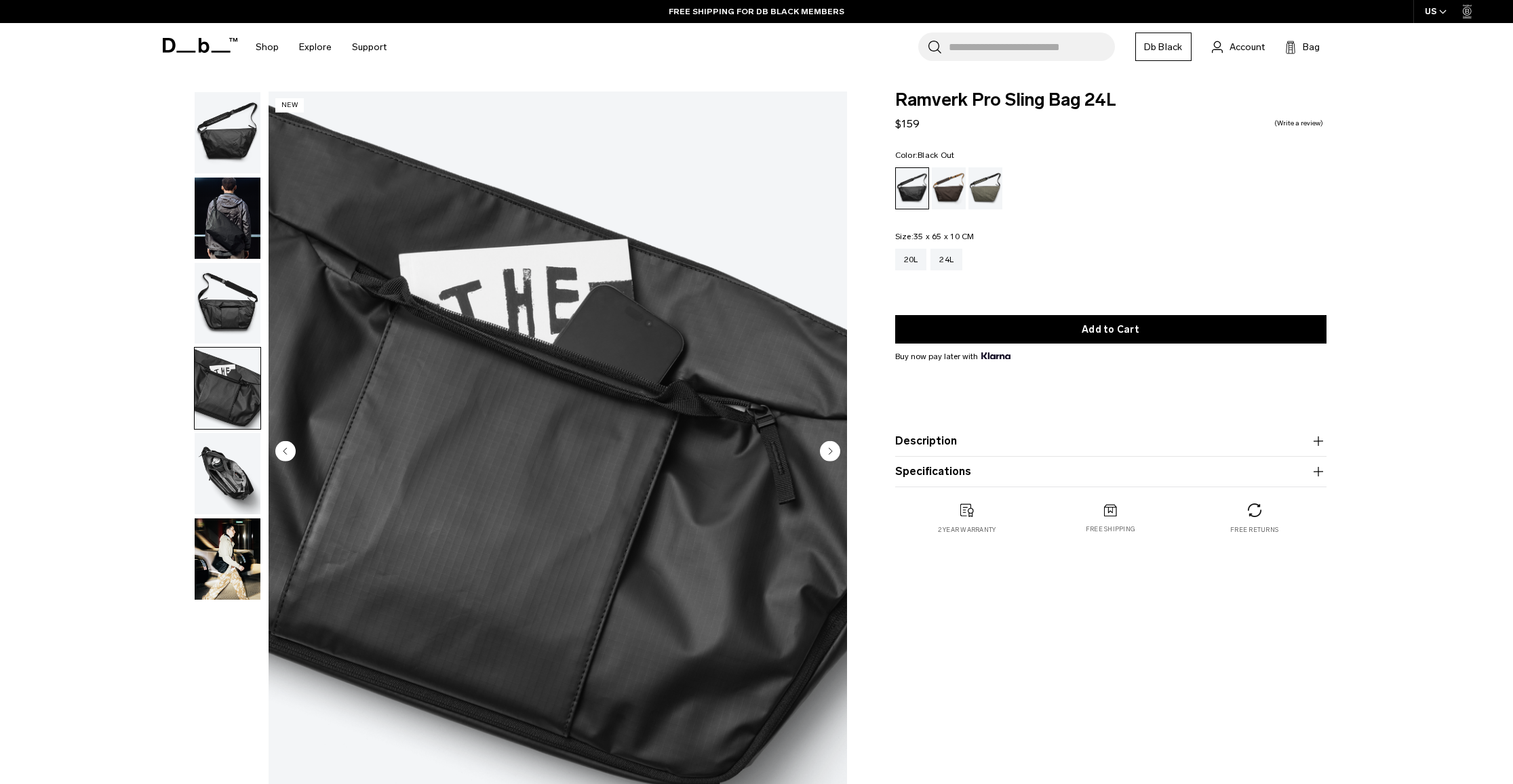
click at [229, 327] on img "button" at bounding box center [227, 304] width 66 height 81
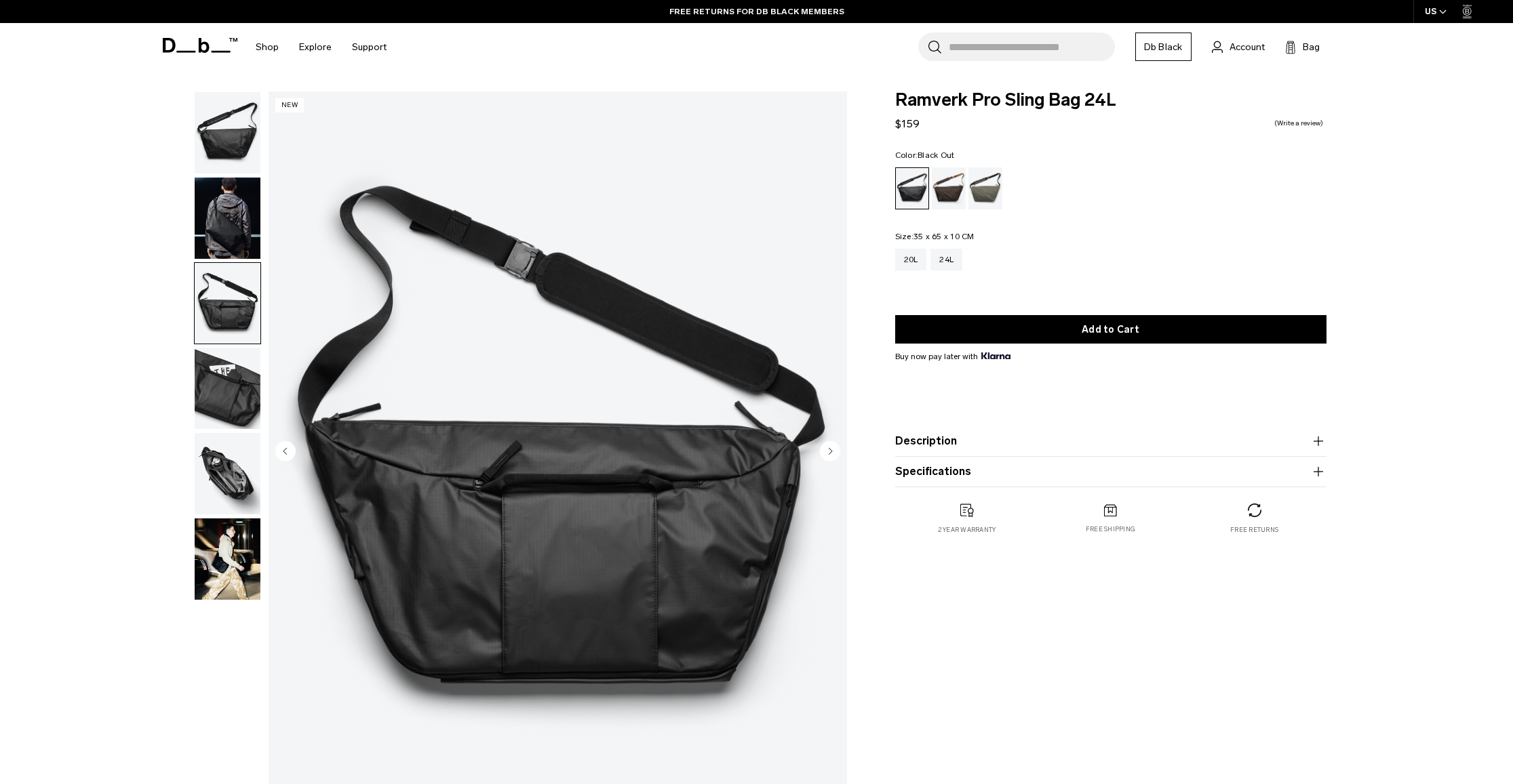
click at [216, 404] on img "button" at bounding box center [227, 388] width 66 height 81
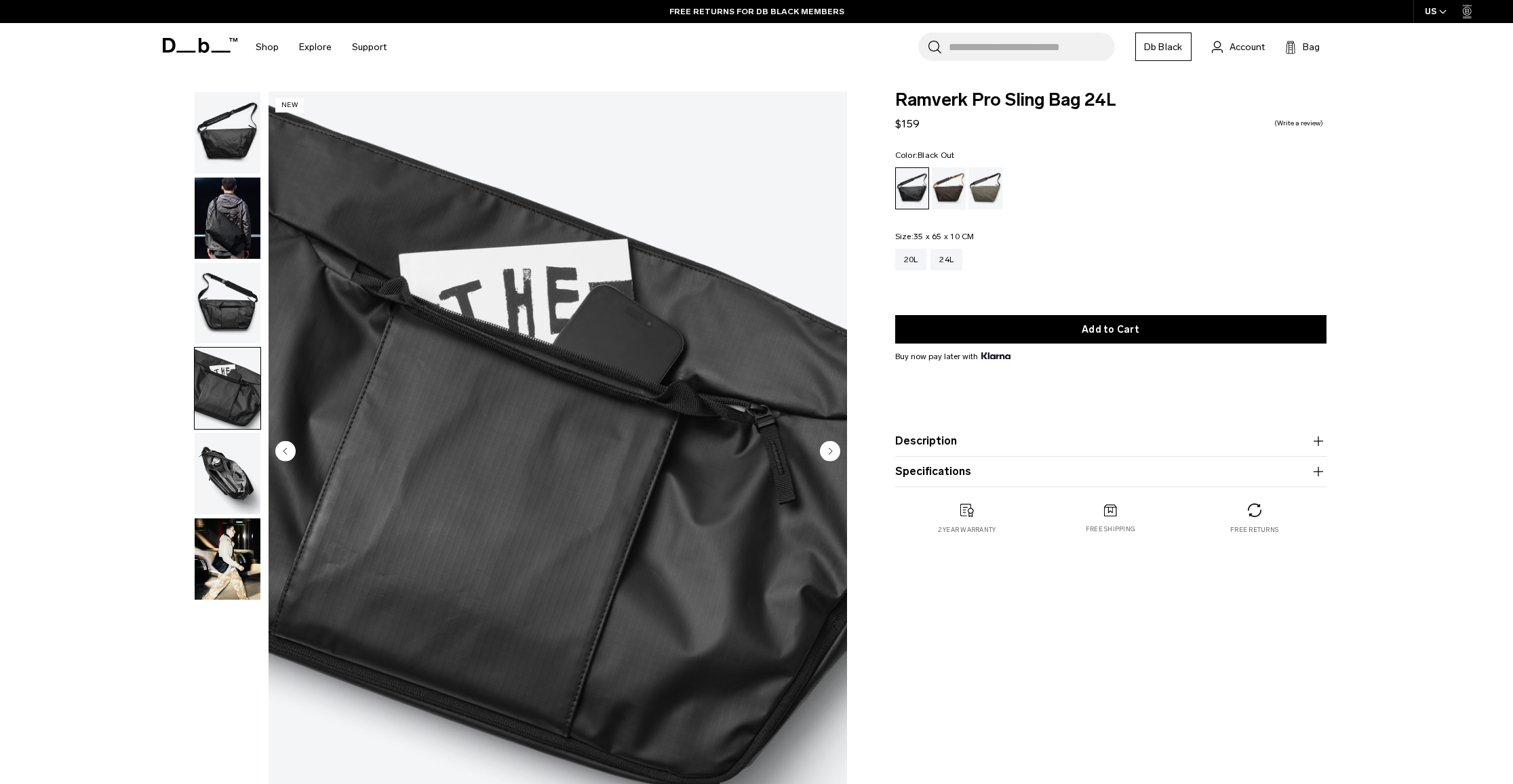
click at [226, 485] on img "button" at bounding box center [227, 473] width 66 height 81
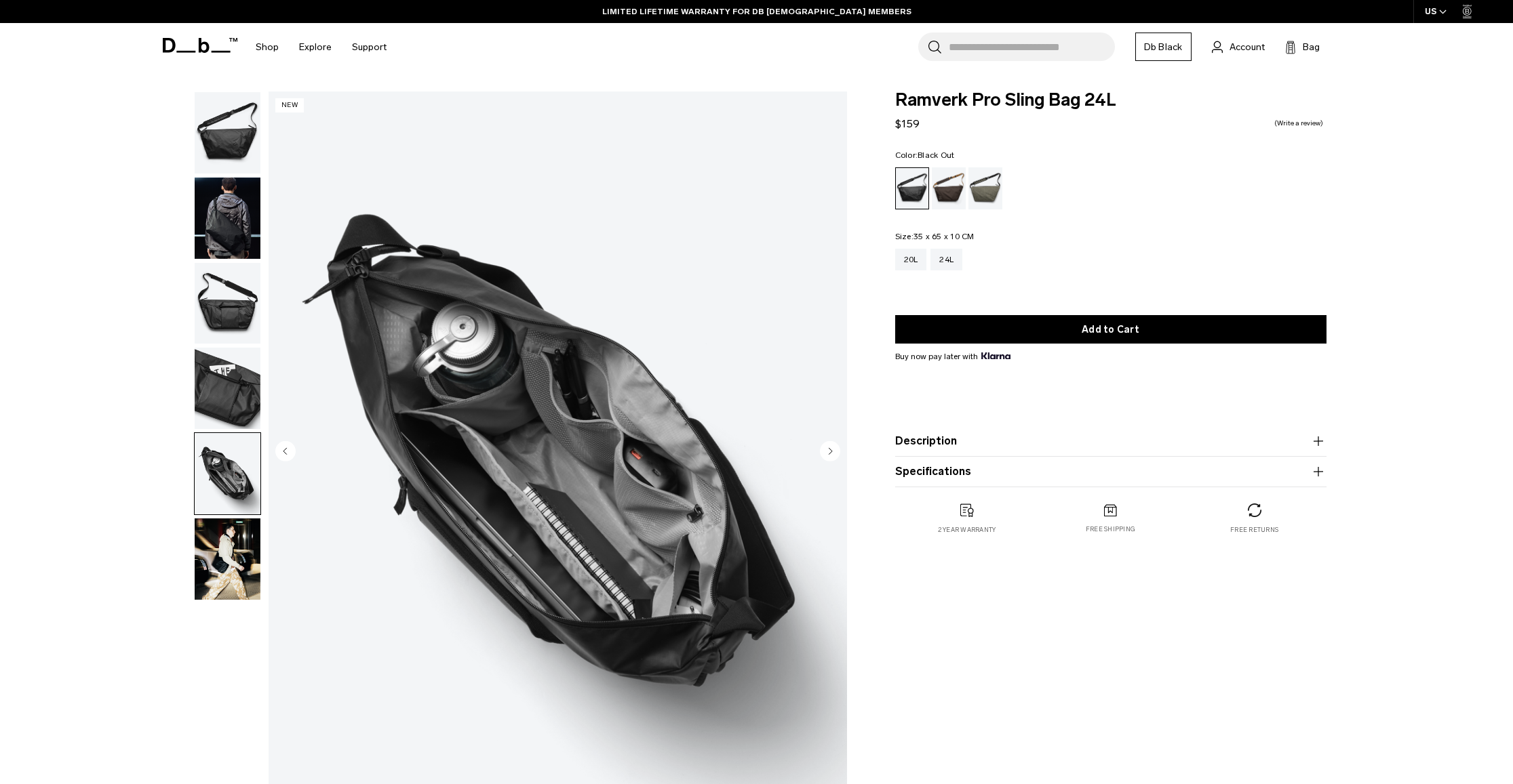
click at [226, 572] on img "button" at bounding box center [227, 559] width 66 height 81
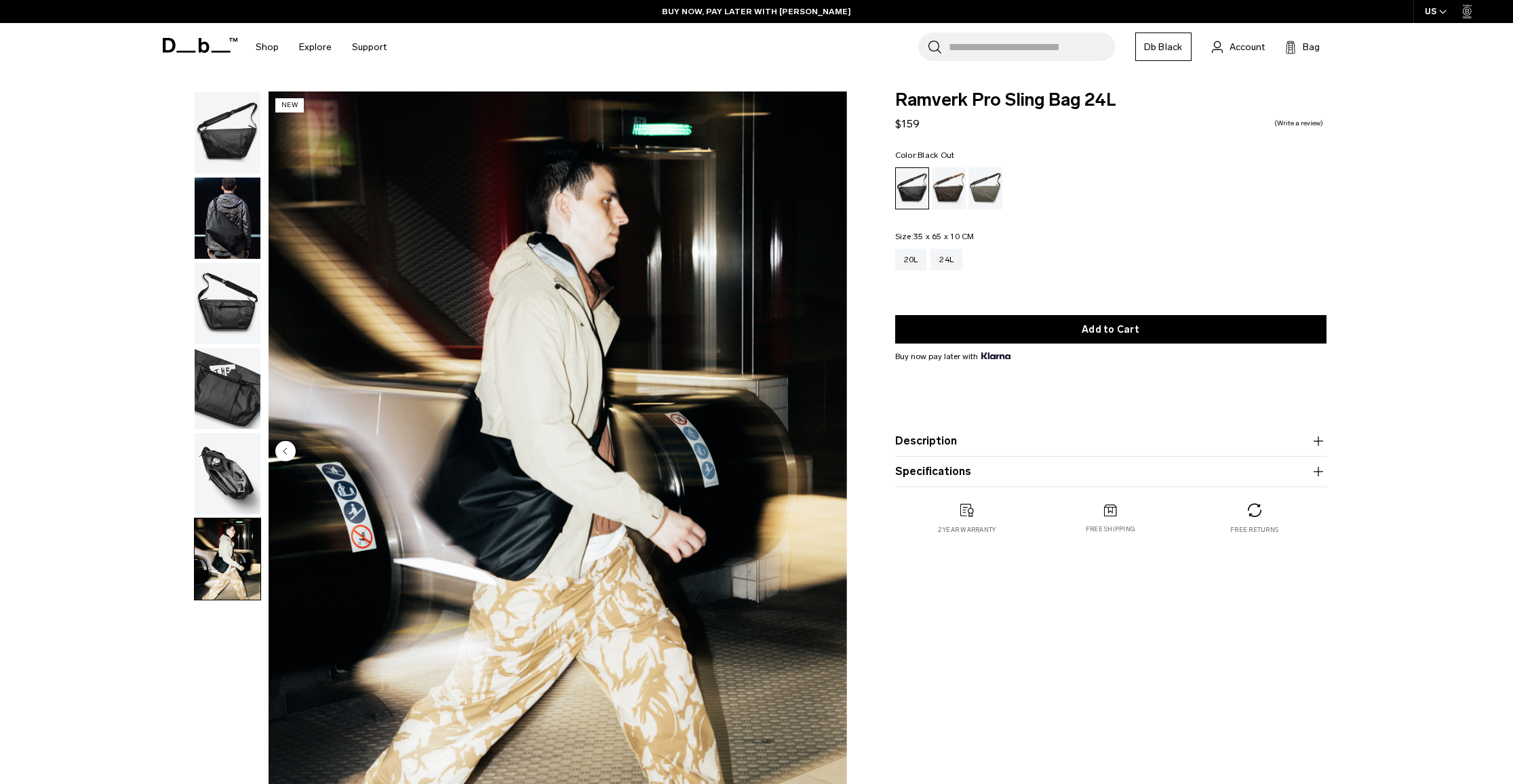
click at [203, 444] on img "button" at bounding box center [227, 473] width 66 height 81
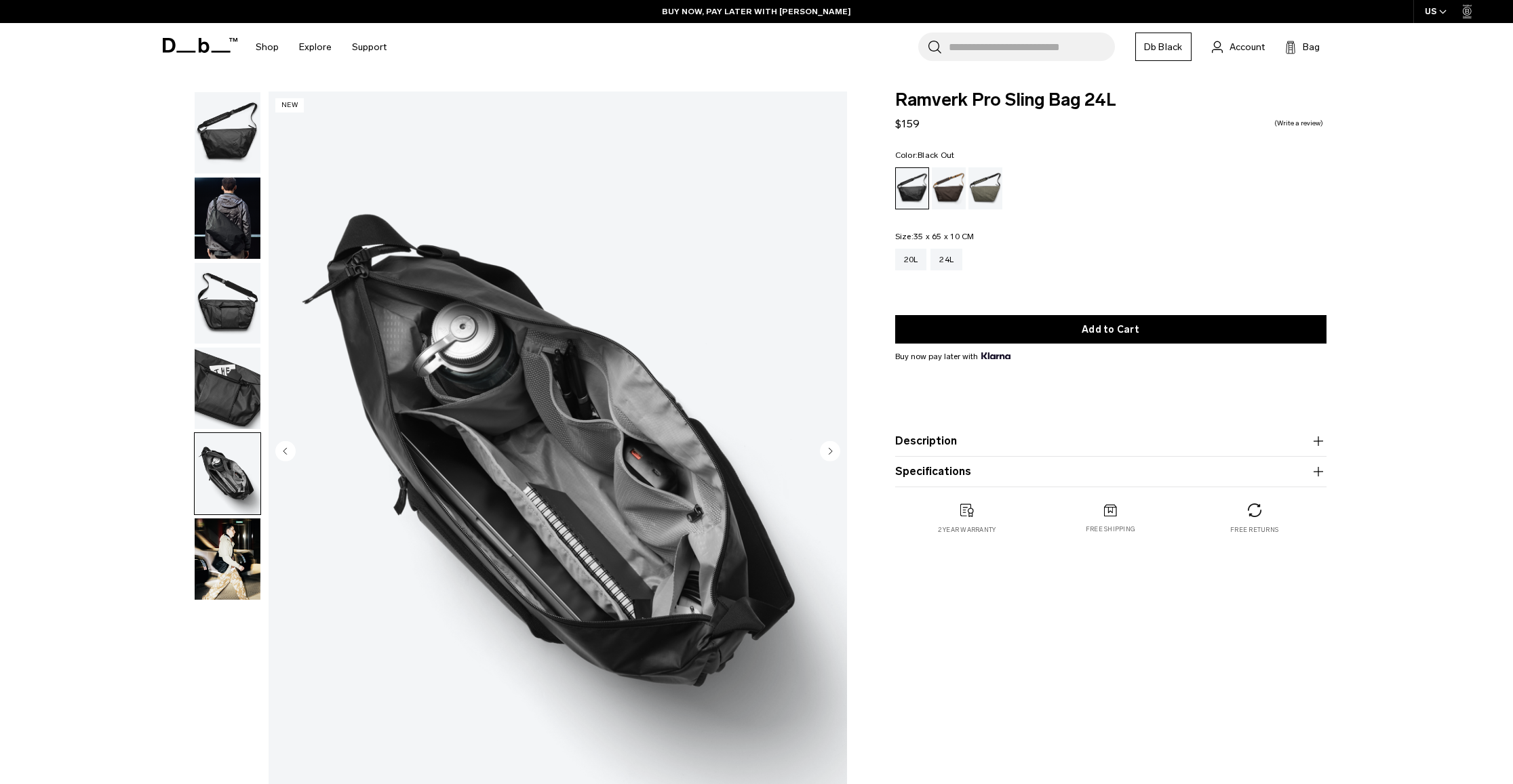
click at [235, 376] on img "button" at bounding box center [227, 388] width 66 height 81
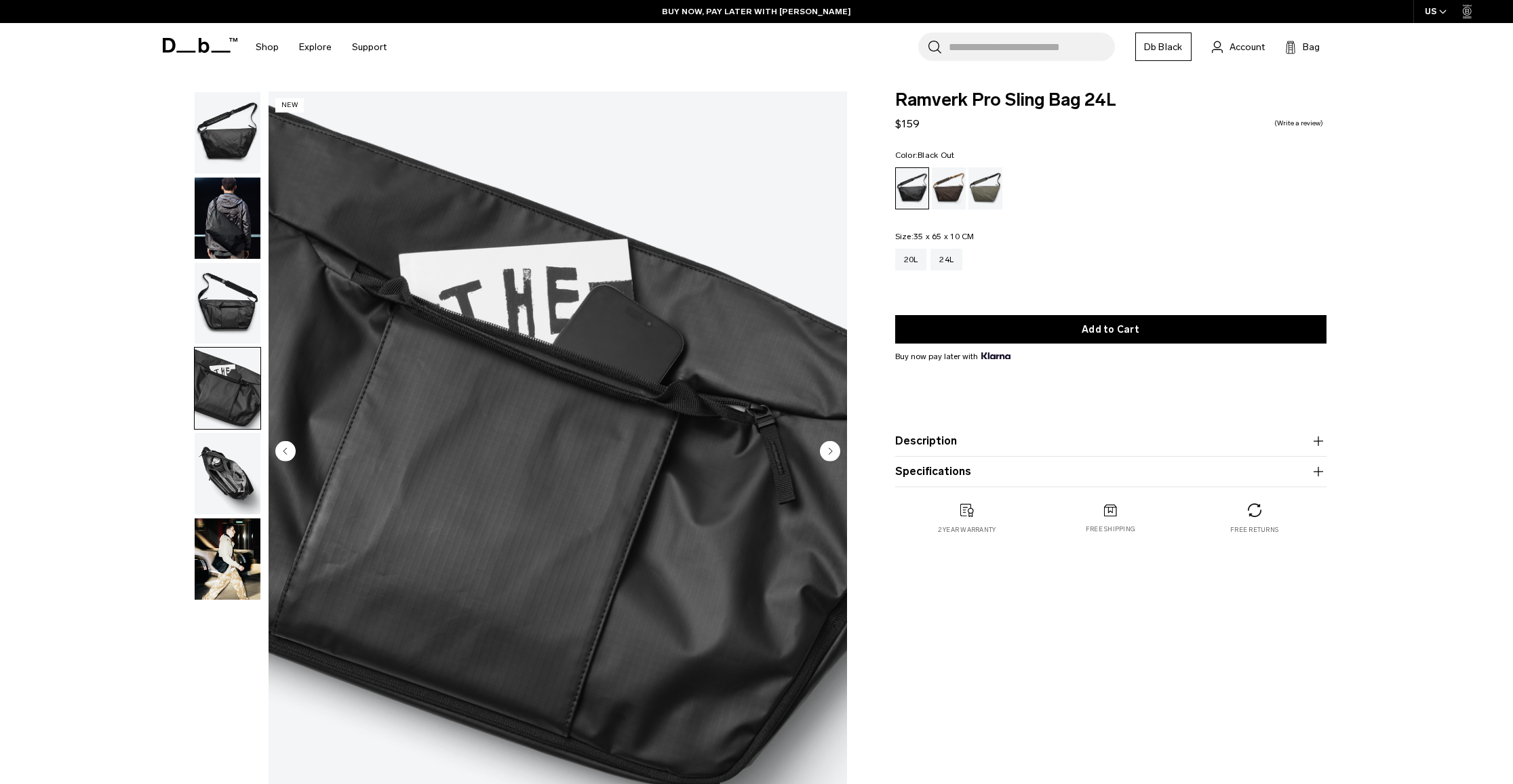
click at [249, 310] on img "button" at bounding box center [227, 304] width 66 height 81
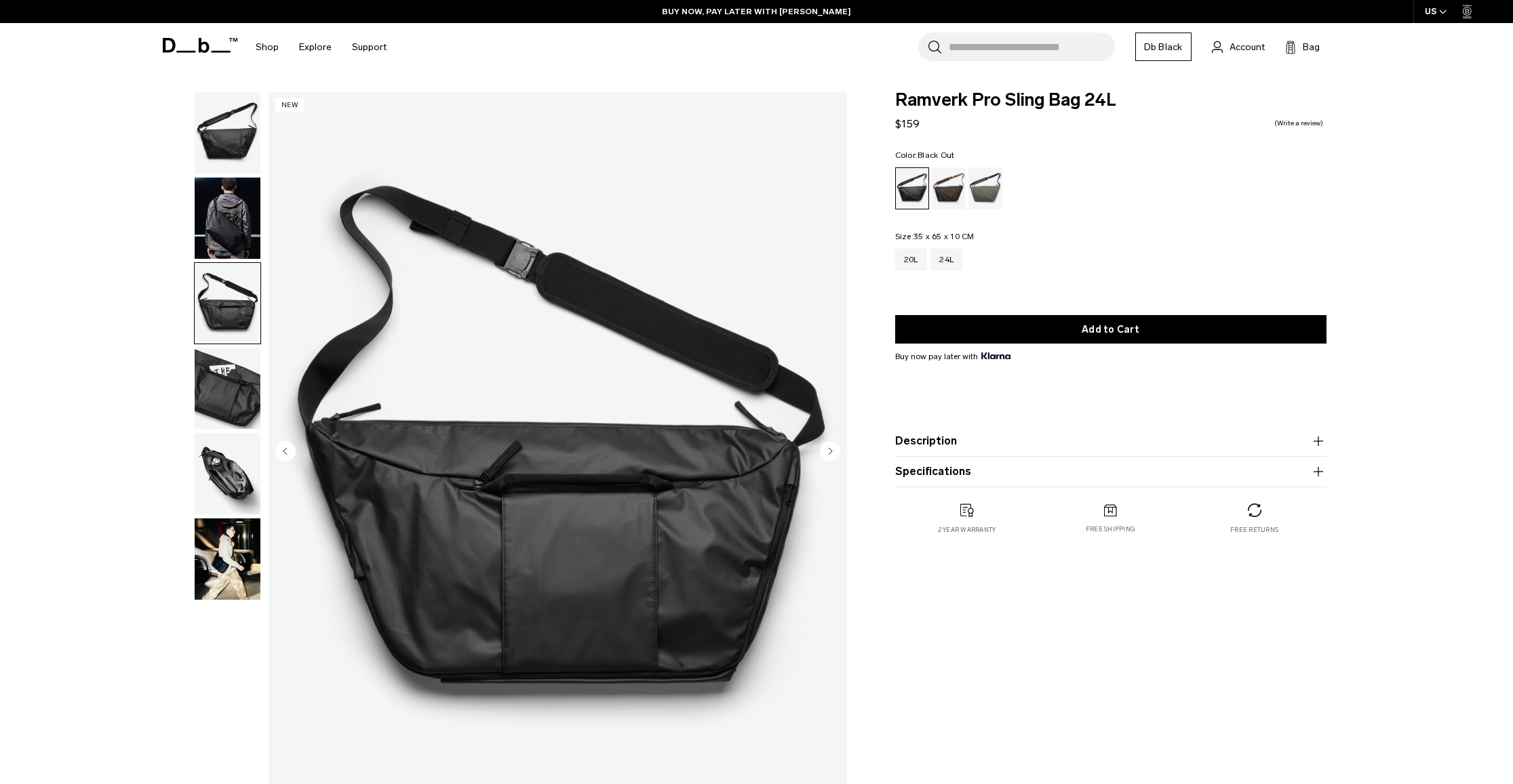
click at [212, 234] on img "button" at bounding box center [227, 218] width 66 height 81
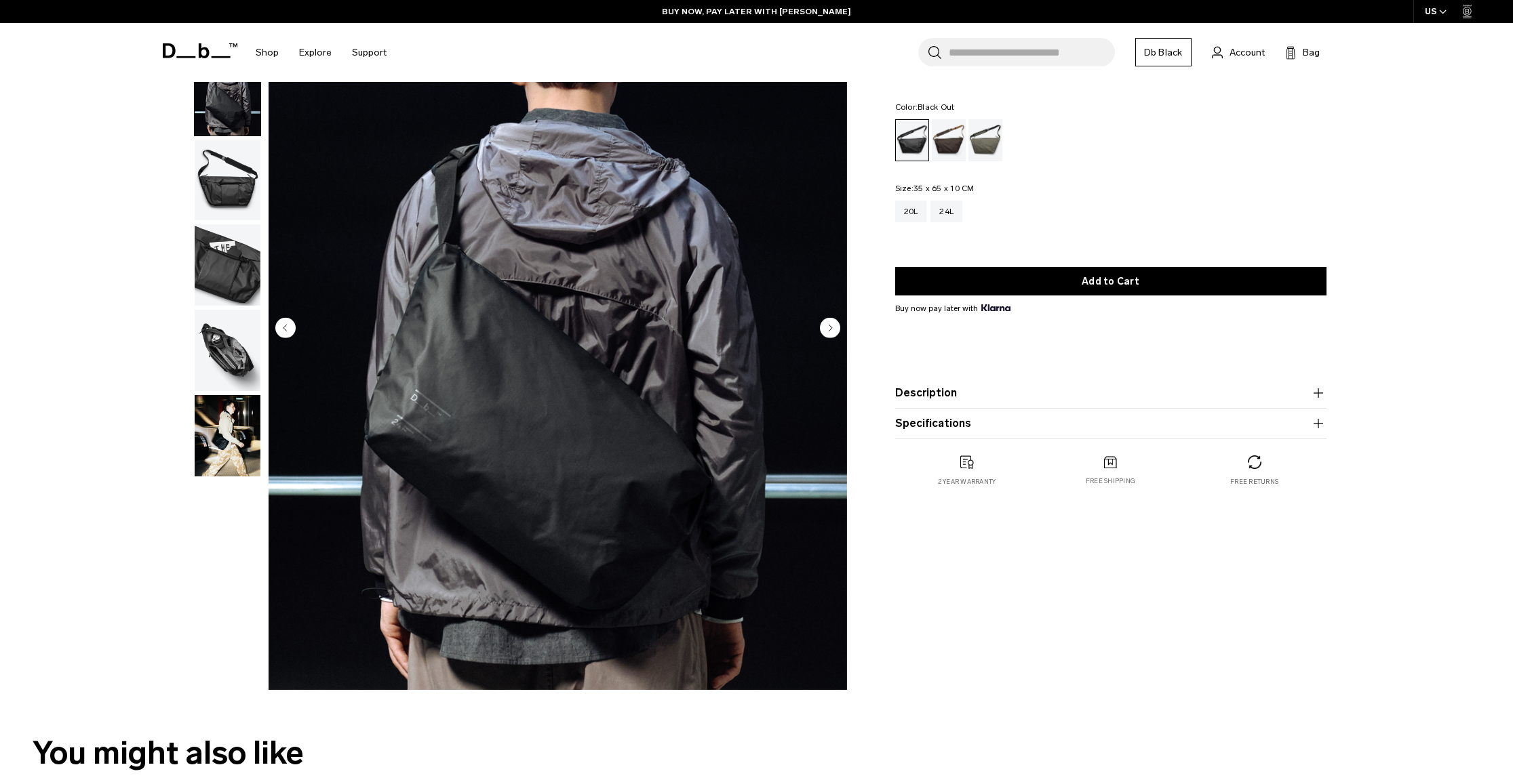
scroll to position [123, 0]
click at [828, 327] on circle "Next slide" at bounding box center [830, 327] width 21 height 21
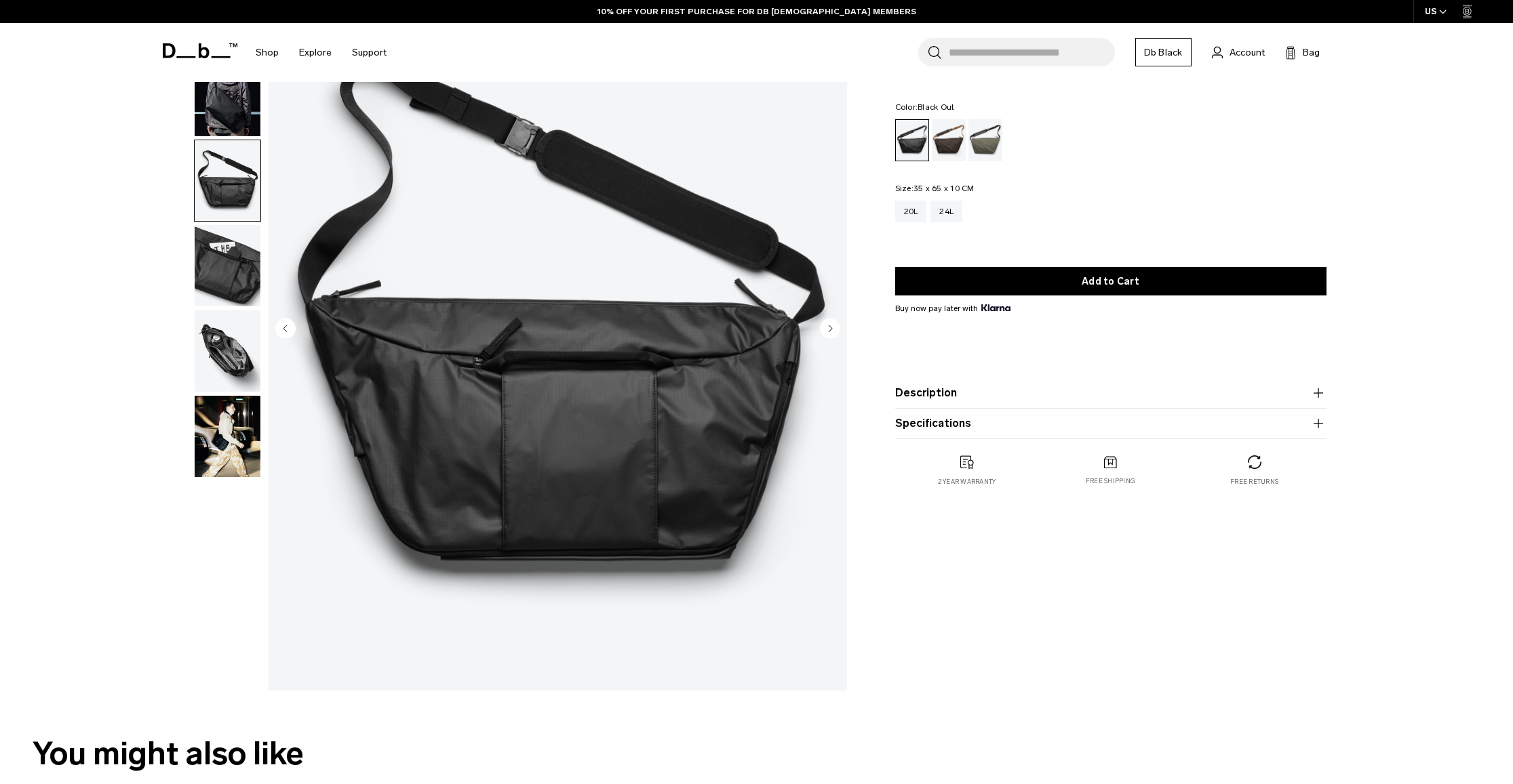
click at [828, 327] on circle "Next slide" at bounding box center [830, 327] width 21 height 21
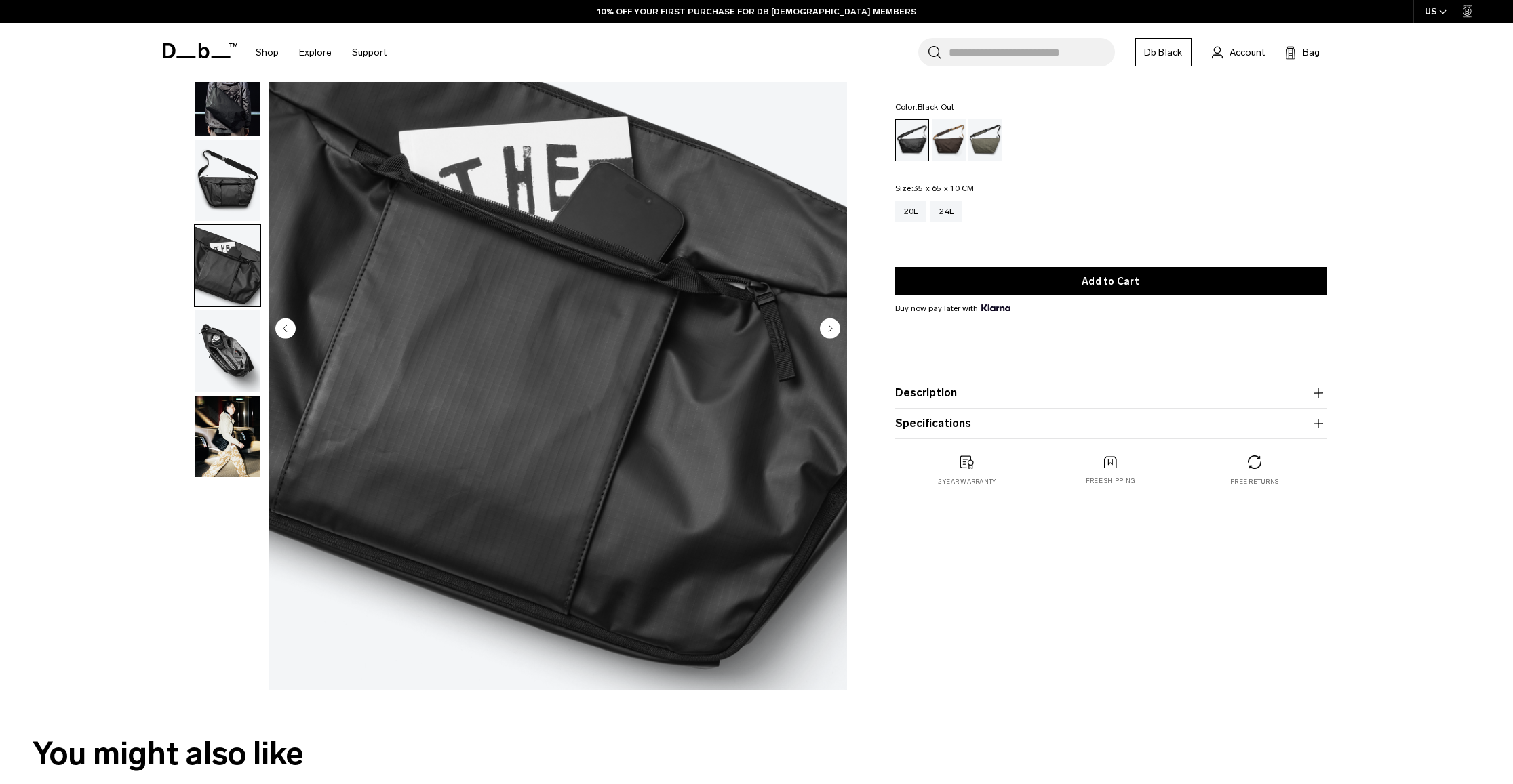
click at [212, 111] on img "button" at bounding box center [227, 95] width 66 height 81
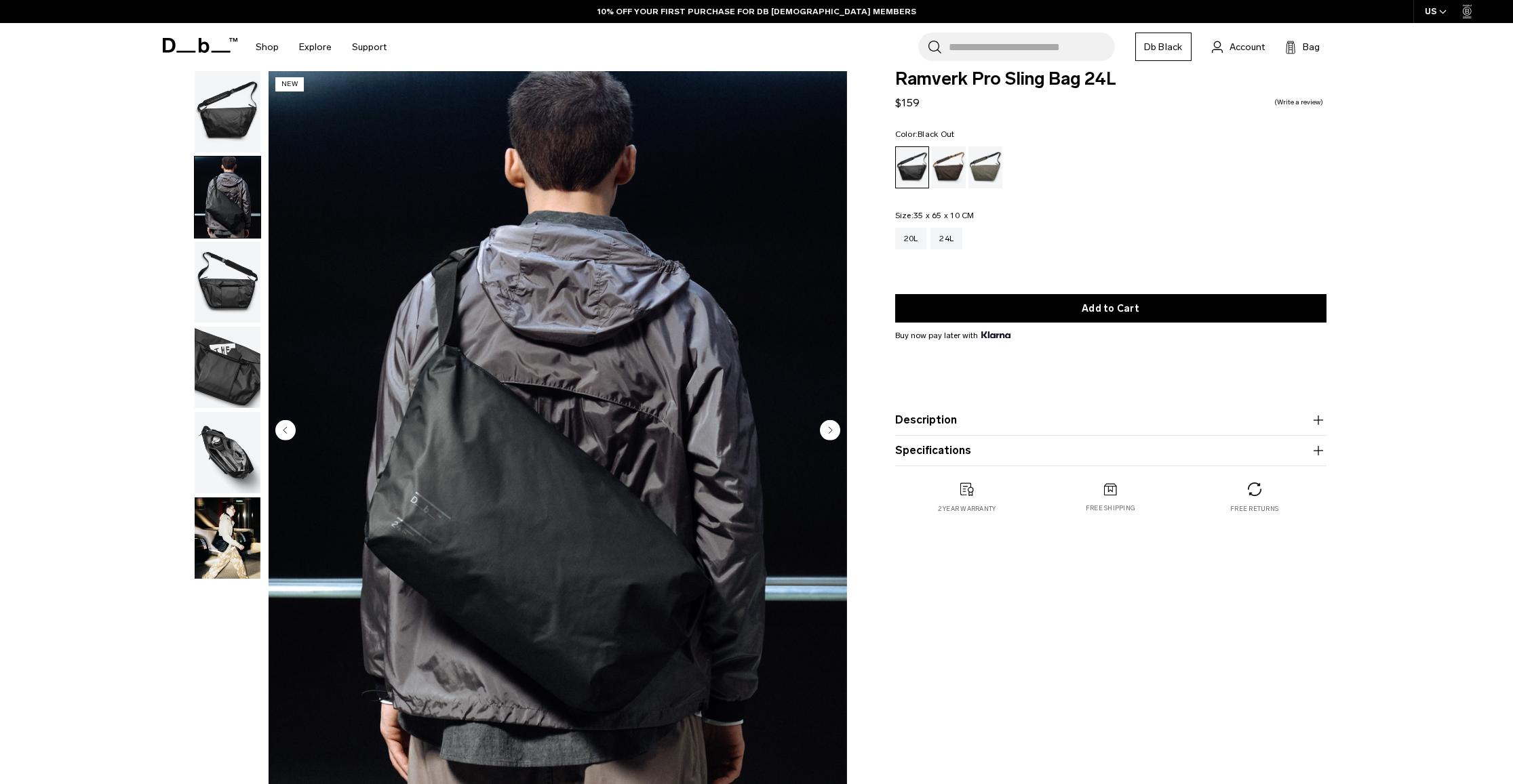
scroll to position [22, 0]
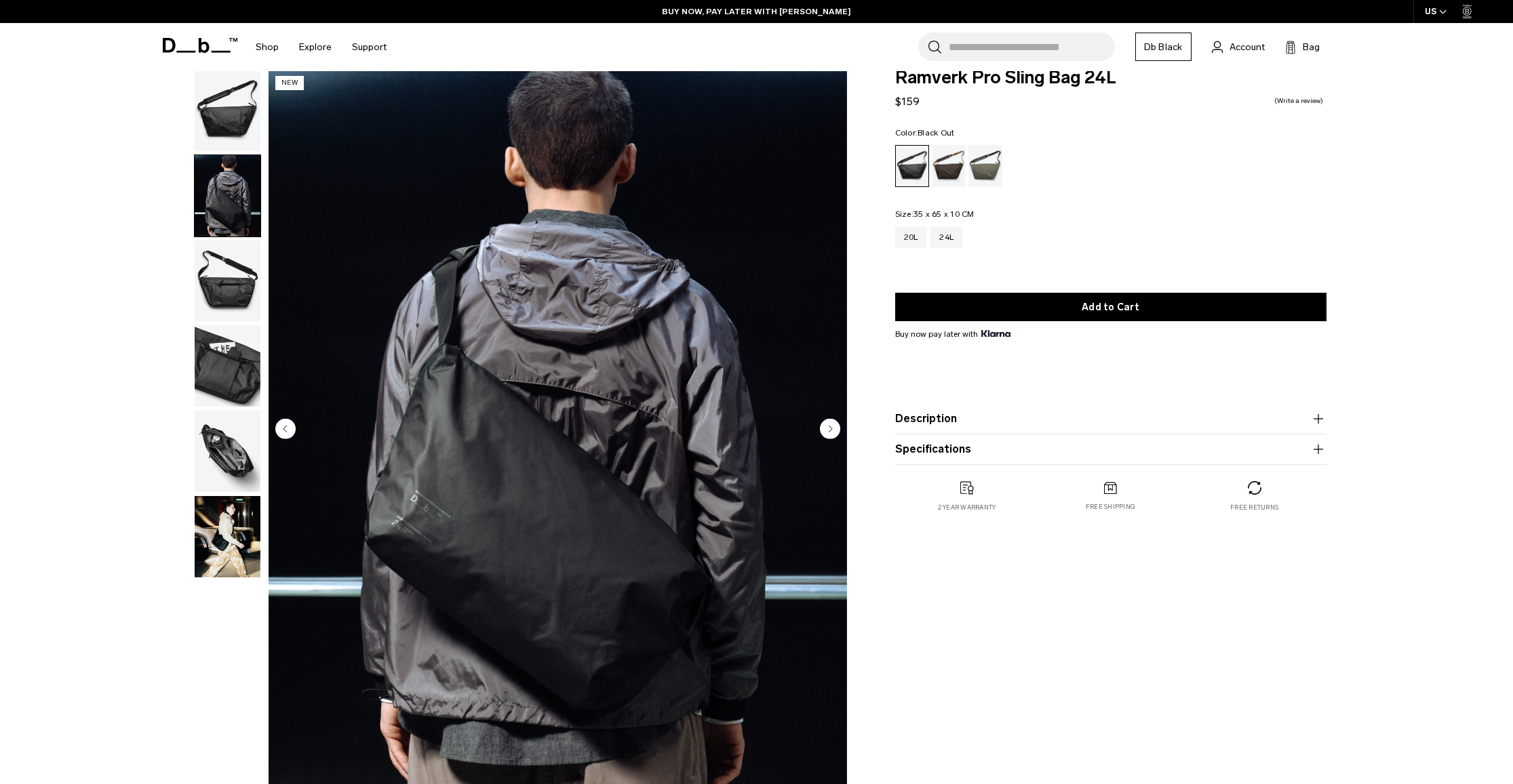
click at [245, 287] on img "button" at bounding box center [227, 281] width 66 height 81
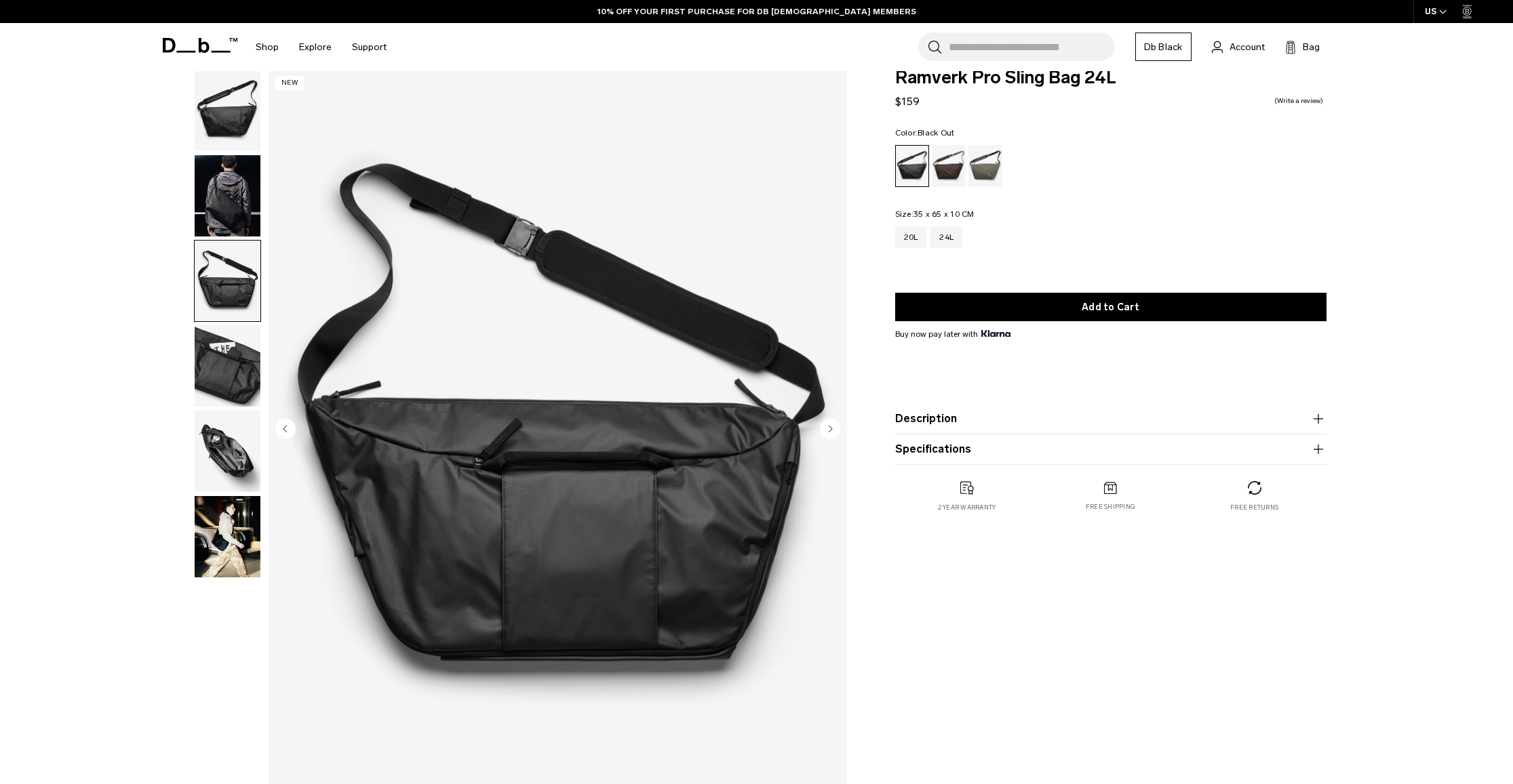
click at [226, 209] on img "button" at bounding box center [227, 196] width 66 height 81
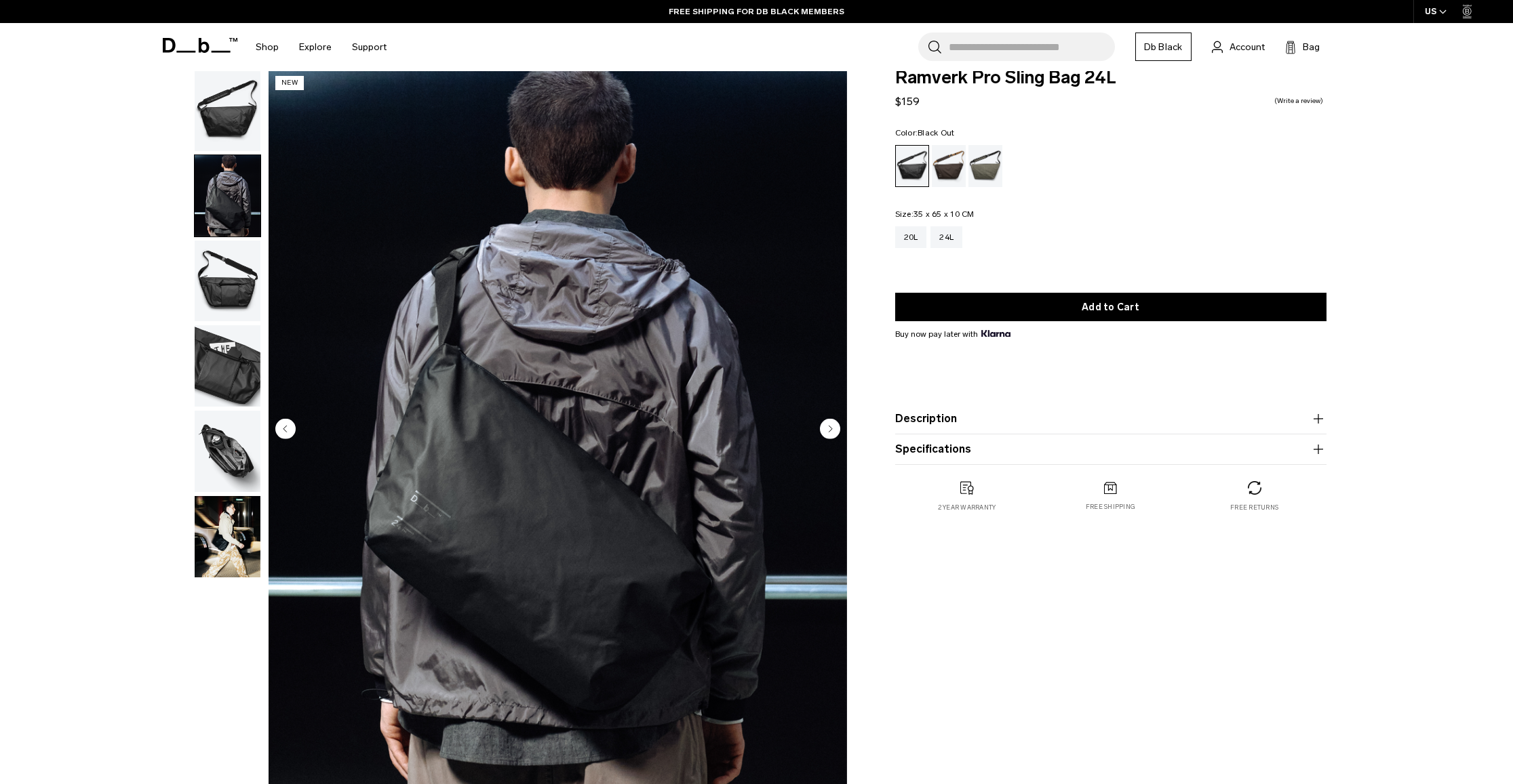
click at [220, 138] on img "button" at bounding box center [227, 110] width 66 height 81
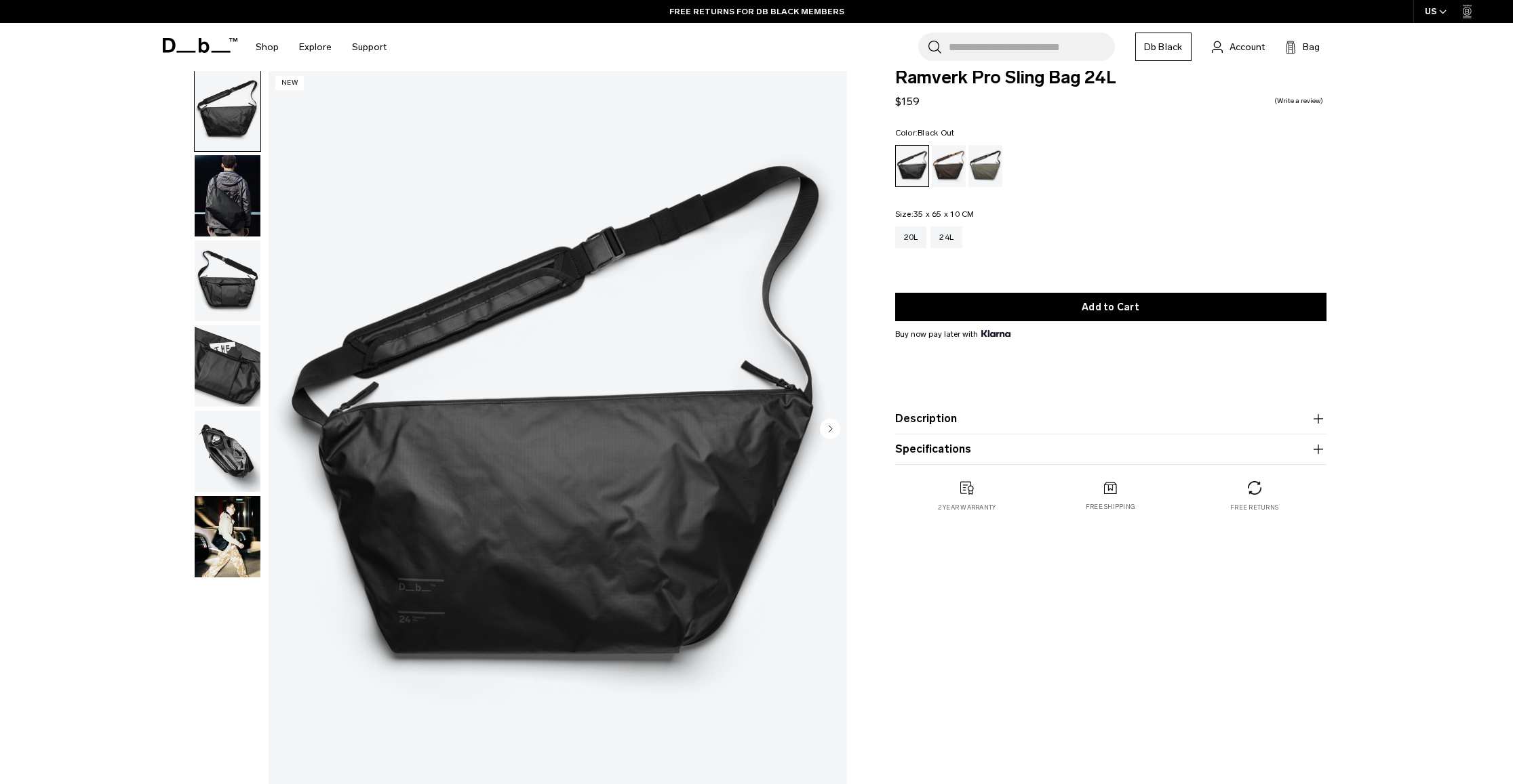
click at [226, 221] on img "button" at bounding box center [227, 196] width 66 height 81
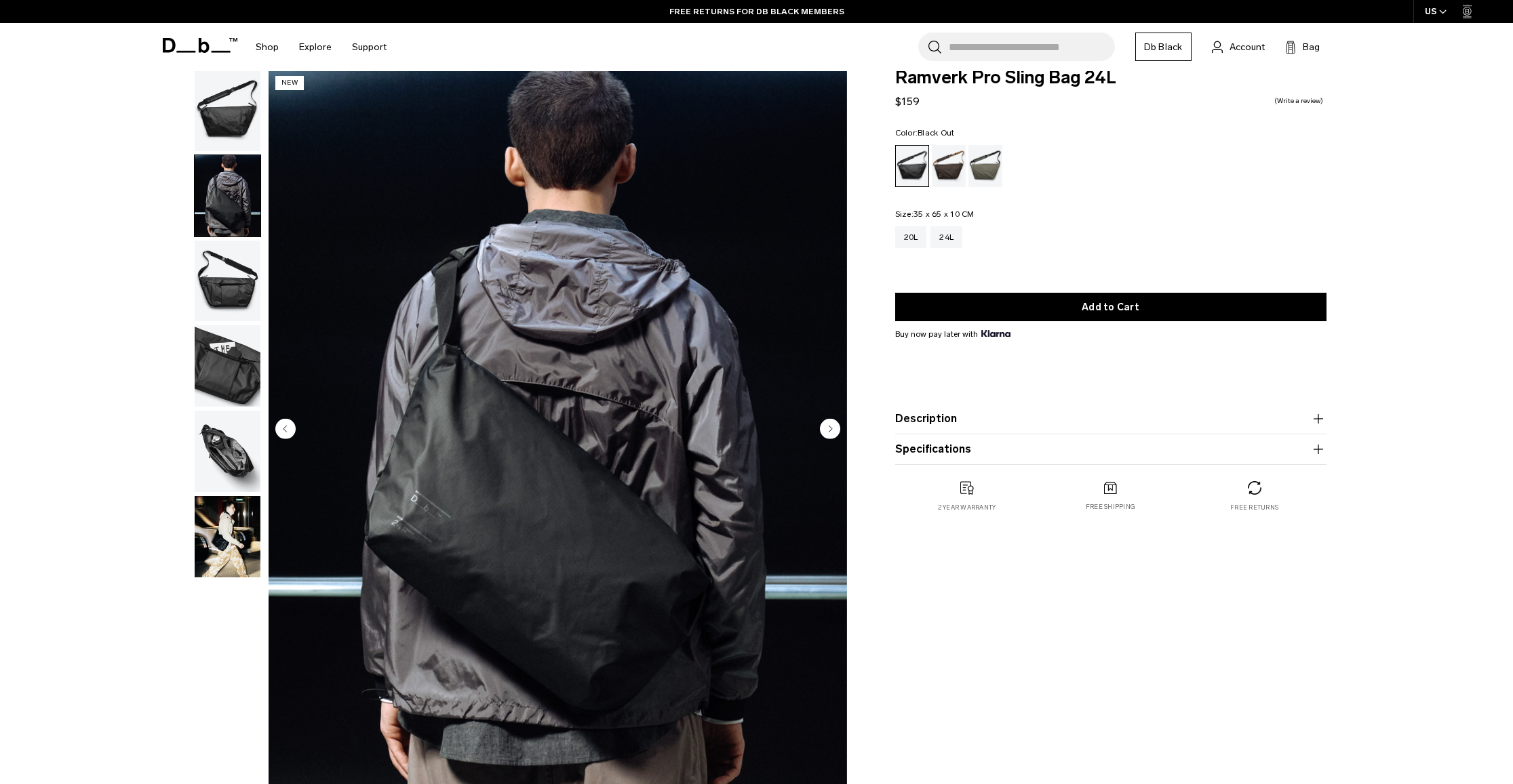
click at [230, 290] on img "button" at bounding box center [227, 281] width 66 height 81
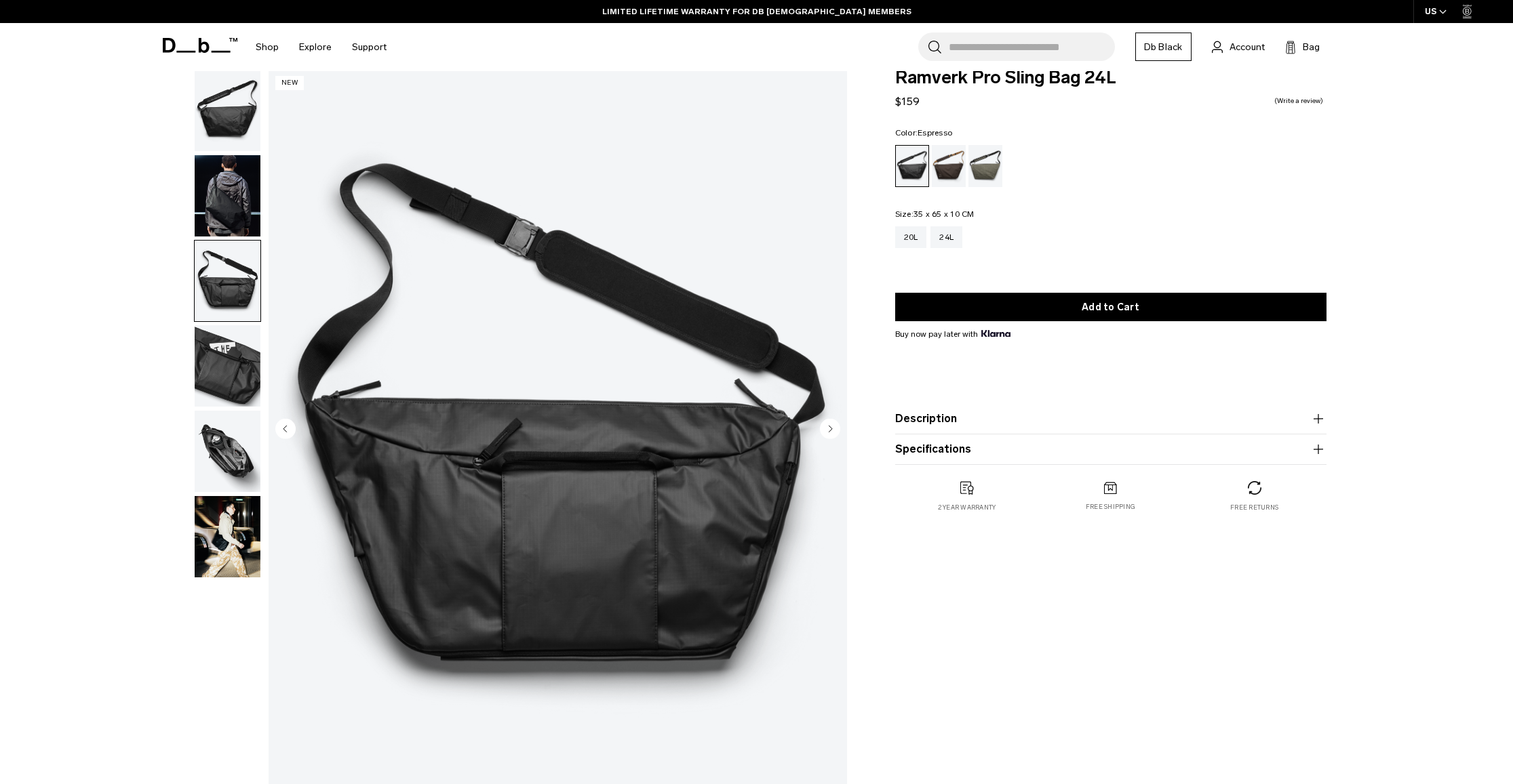
click at [940, 170] on div "Espresso" at bounding box center [949, 165] width 35 height 42
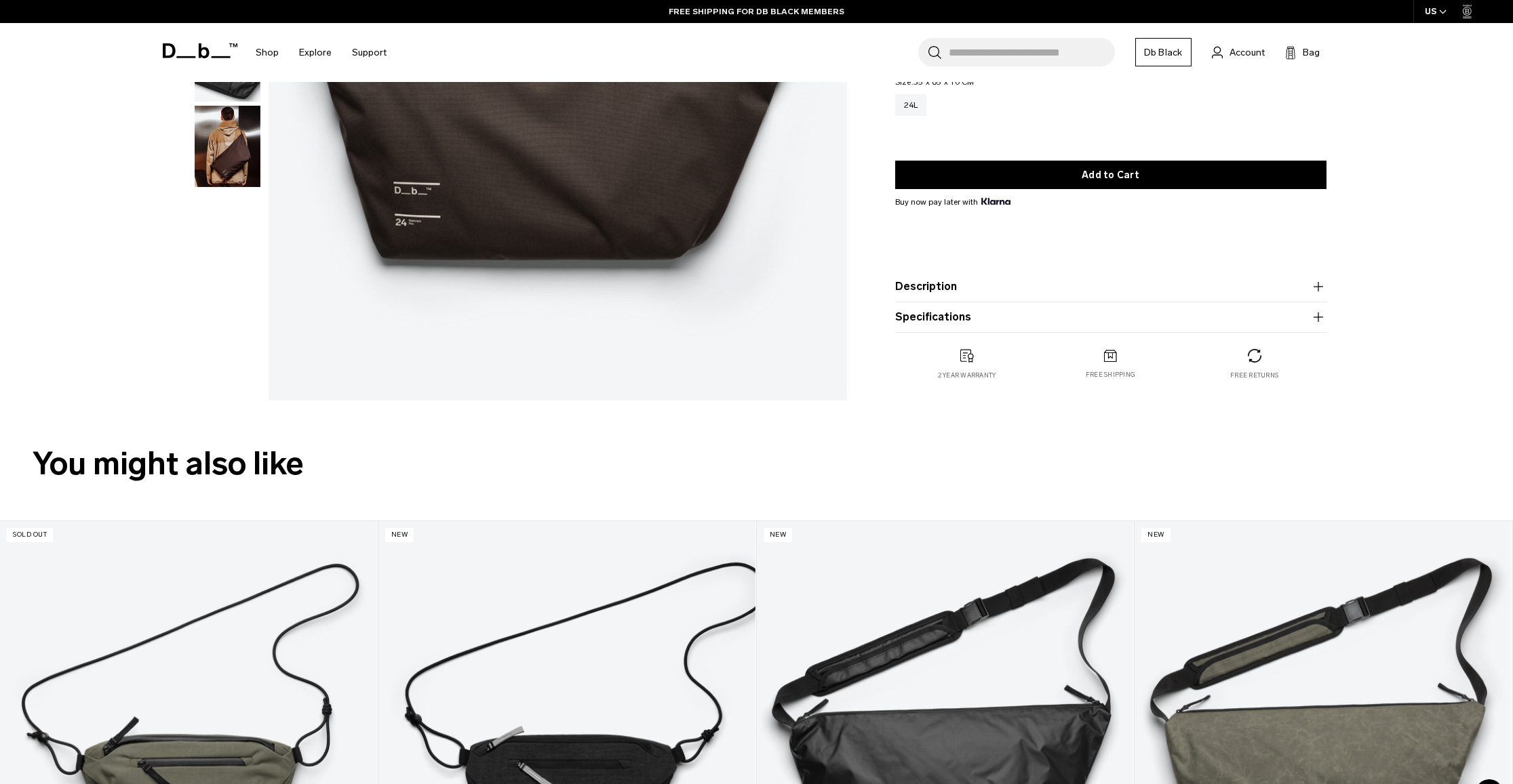
scroll to position [414, 0]
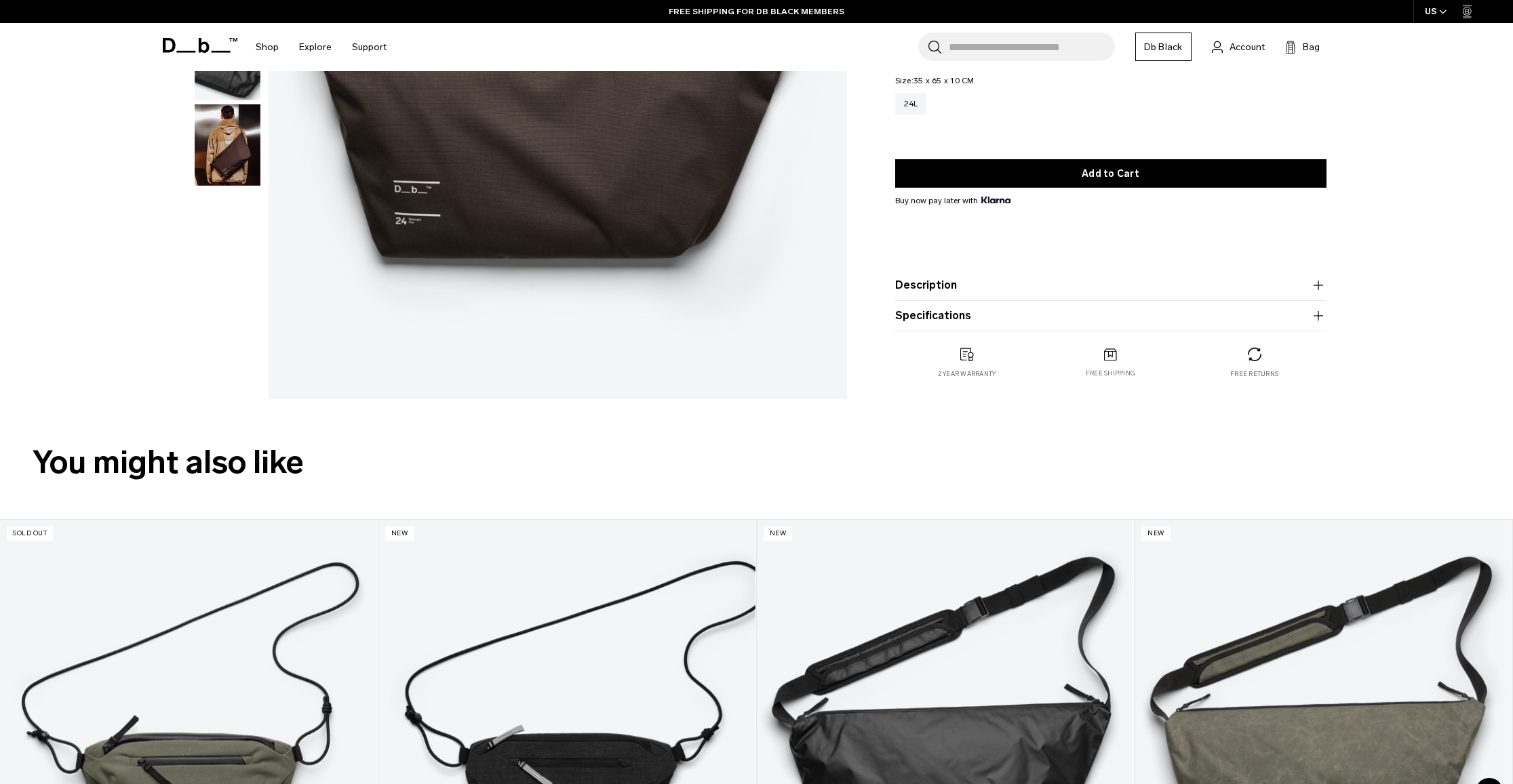
click at [969, 283] on button "Description" at bounding box center [1111, 285] width 431 height 16
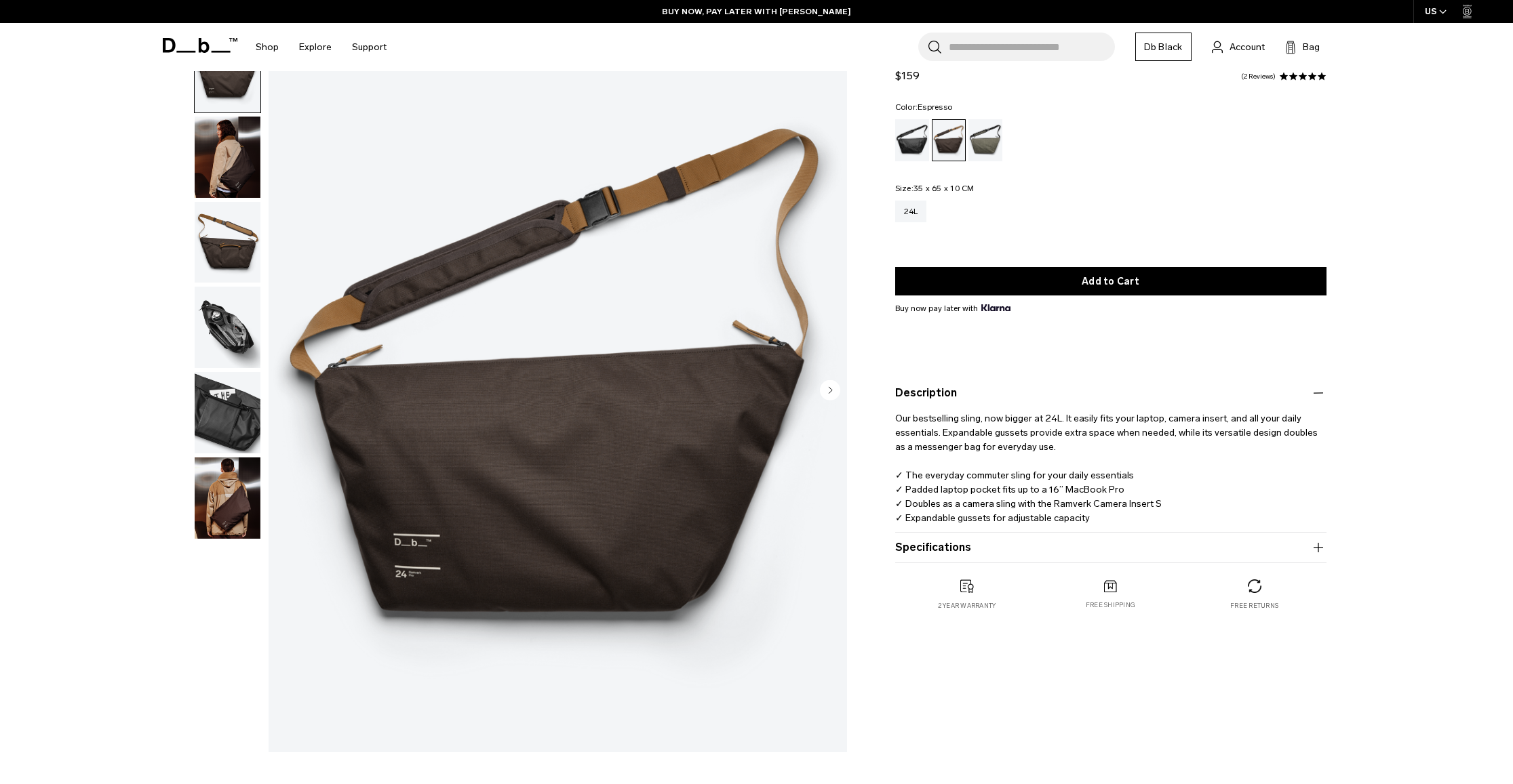
scroll to position [0, 0]
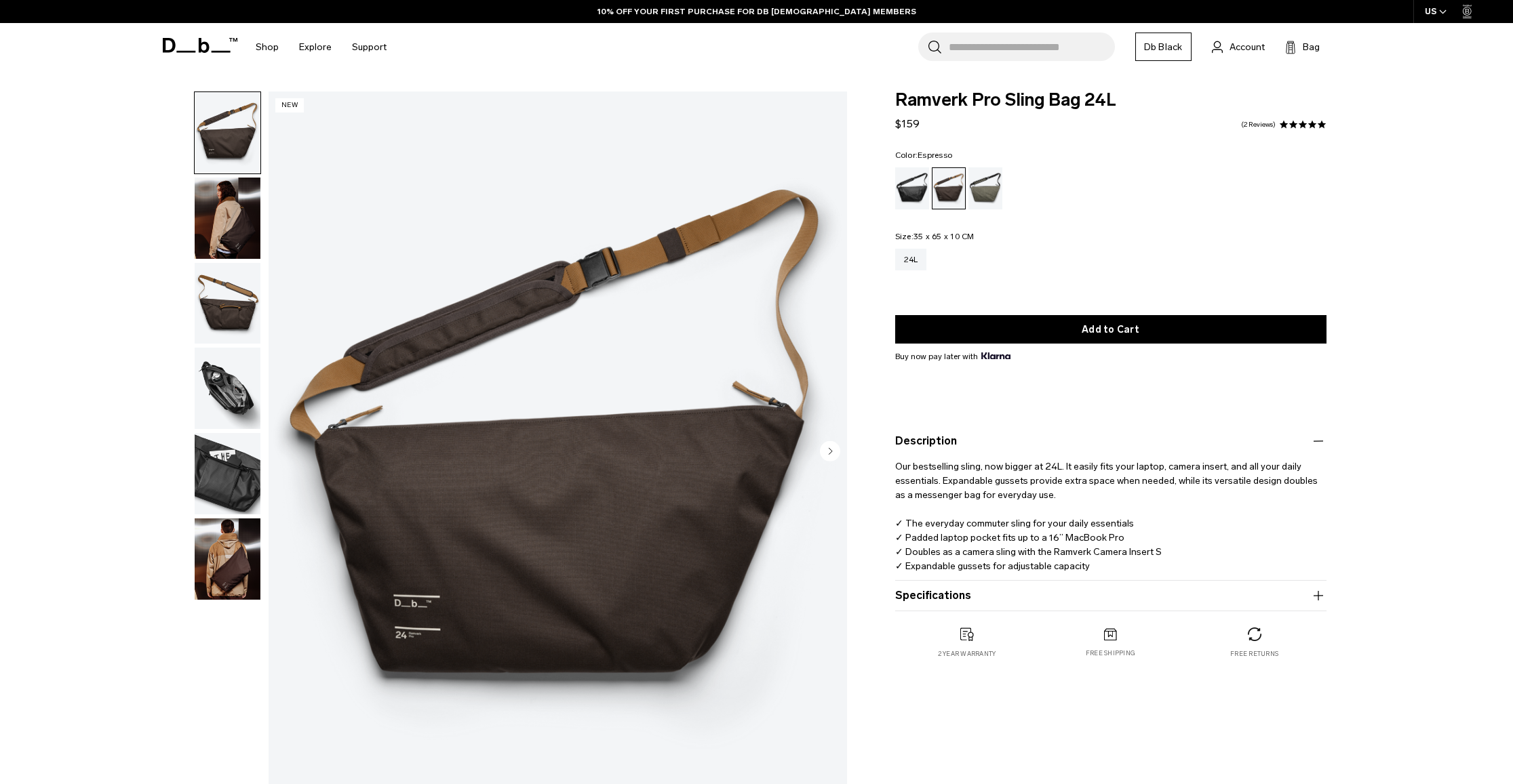
click at [221, 552] on img "button" at bounding box center [227, 559] width 66 height 81
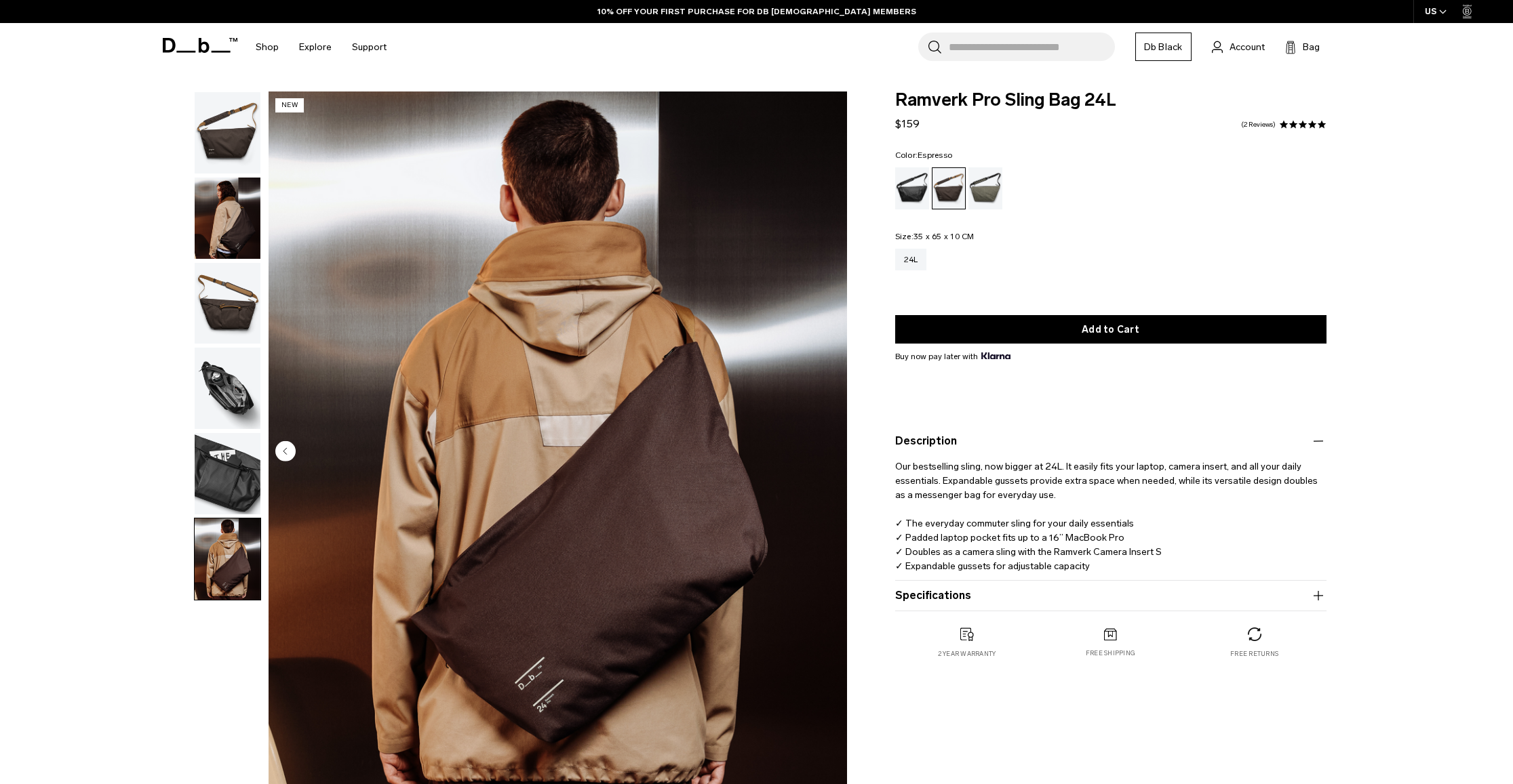
click at [233, 482] on img "button" at bounding box center [227, 473] width 66 height 81
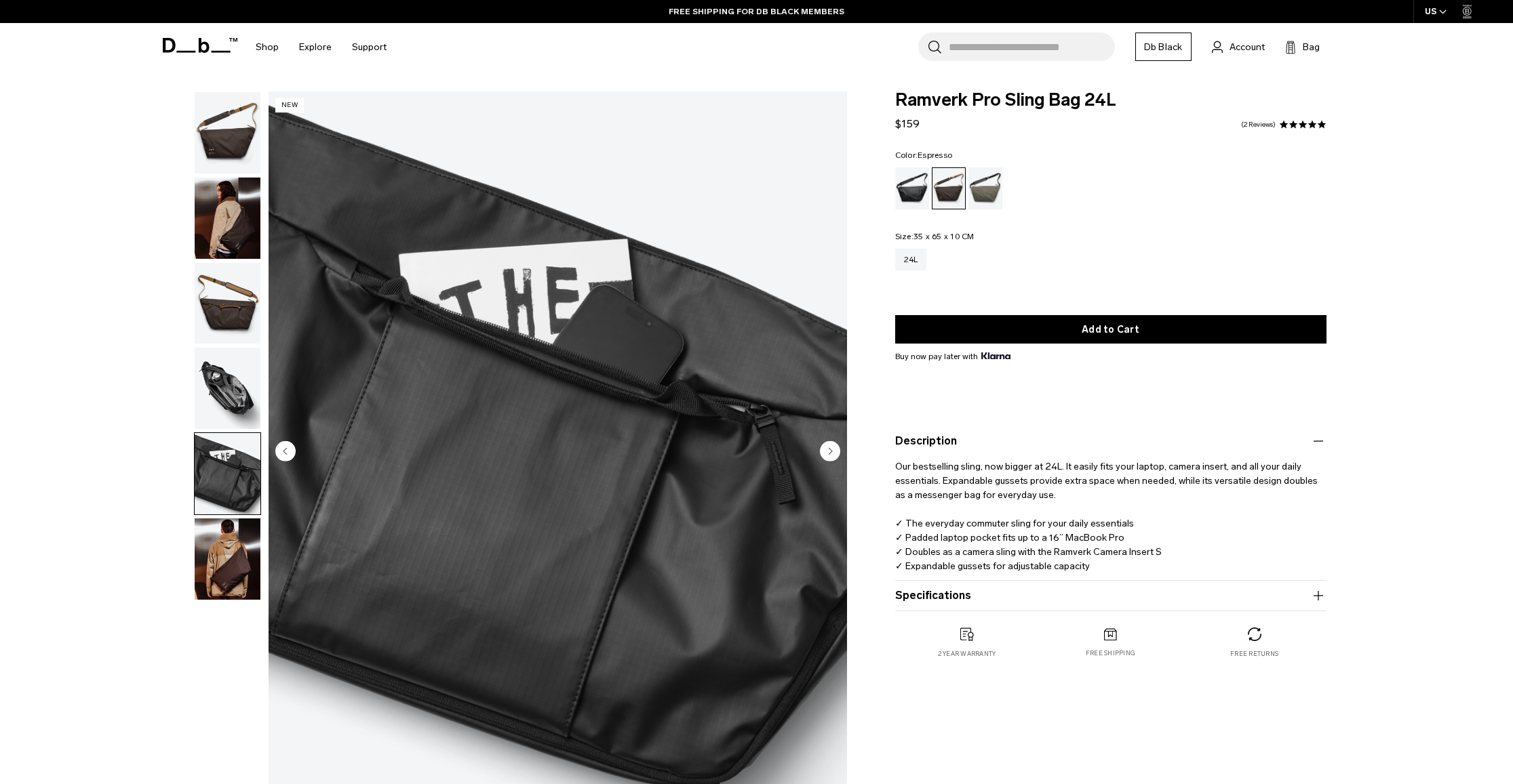
click at [221, 398] on img "button" at bounding box center [227, 388] width 66 height 81
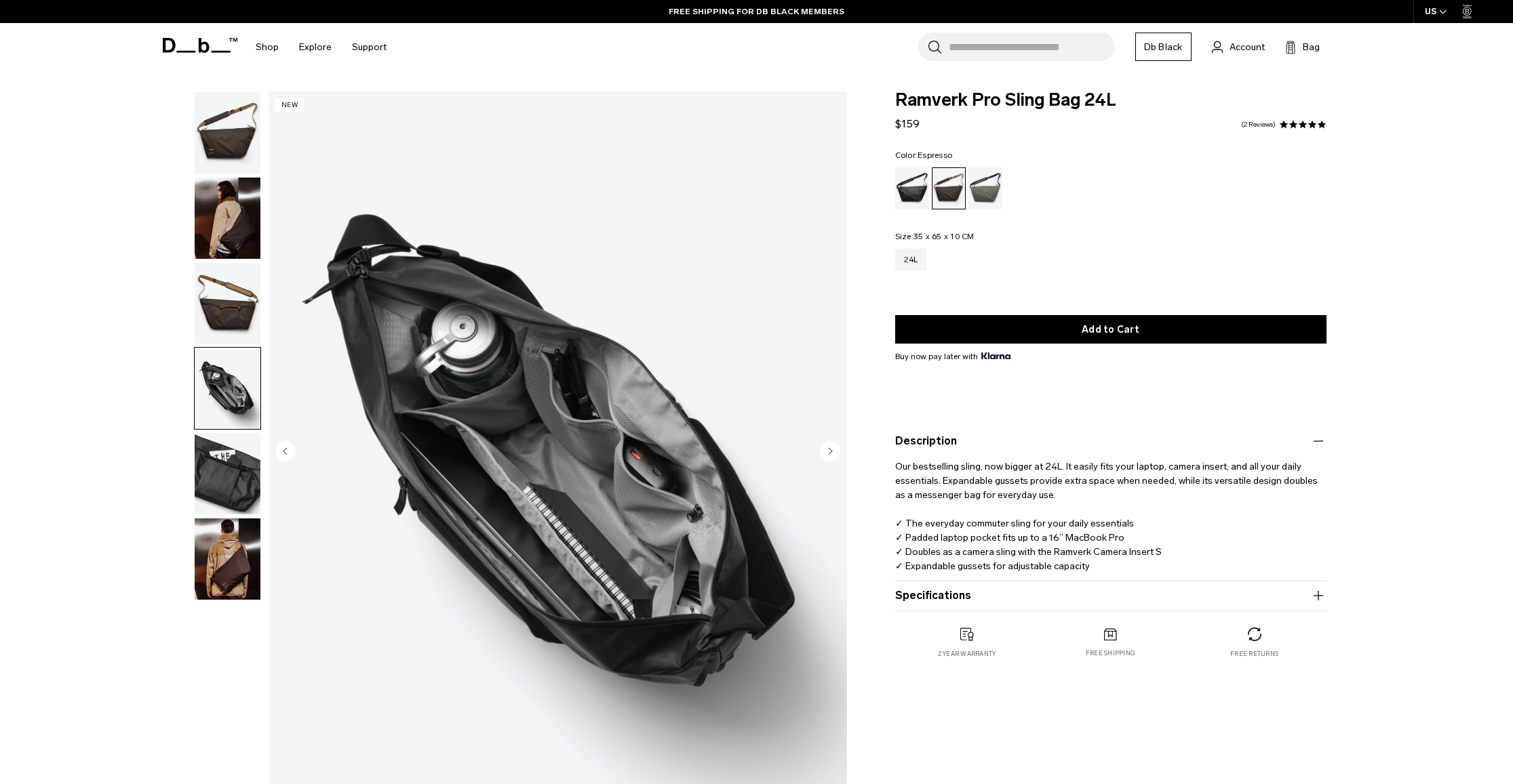
drag, startPoint x: 220, startPoint y: 302, endPoint x: 221, endPoint y: 317, distance: 15.0
click at [220, 302] on img "button" at bounding box center [227, 304] width 66 height 81
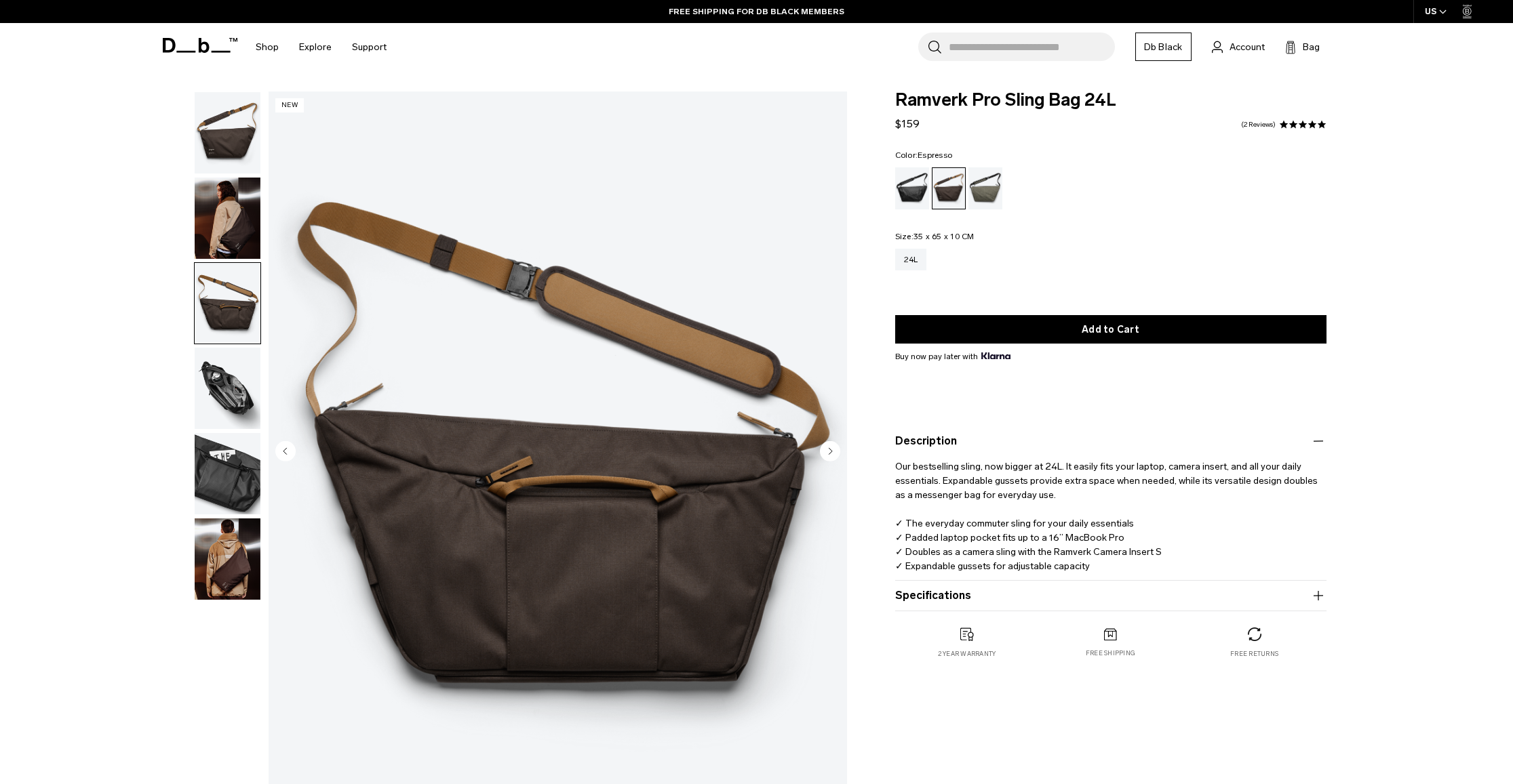
click at [219, 230] on img "button" at bounding box center [227, 218] width 66 height 81
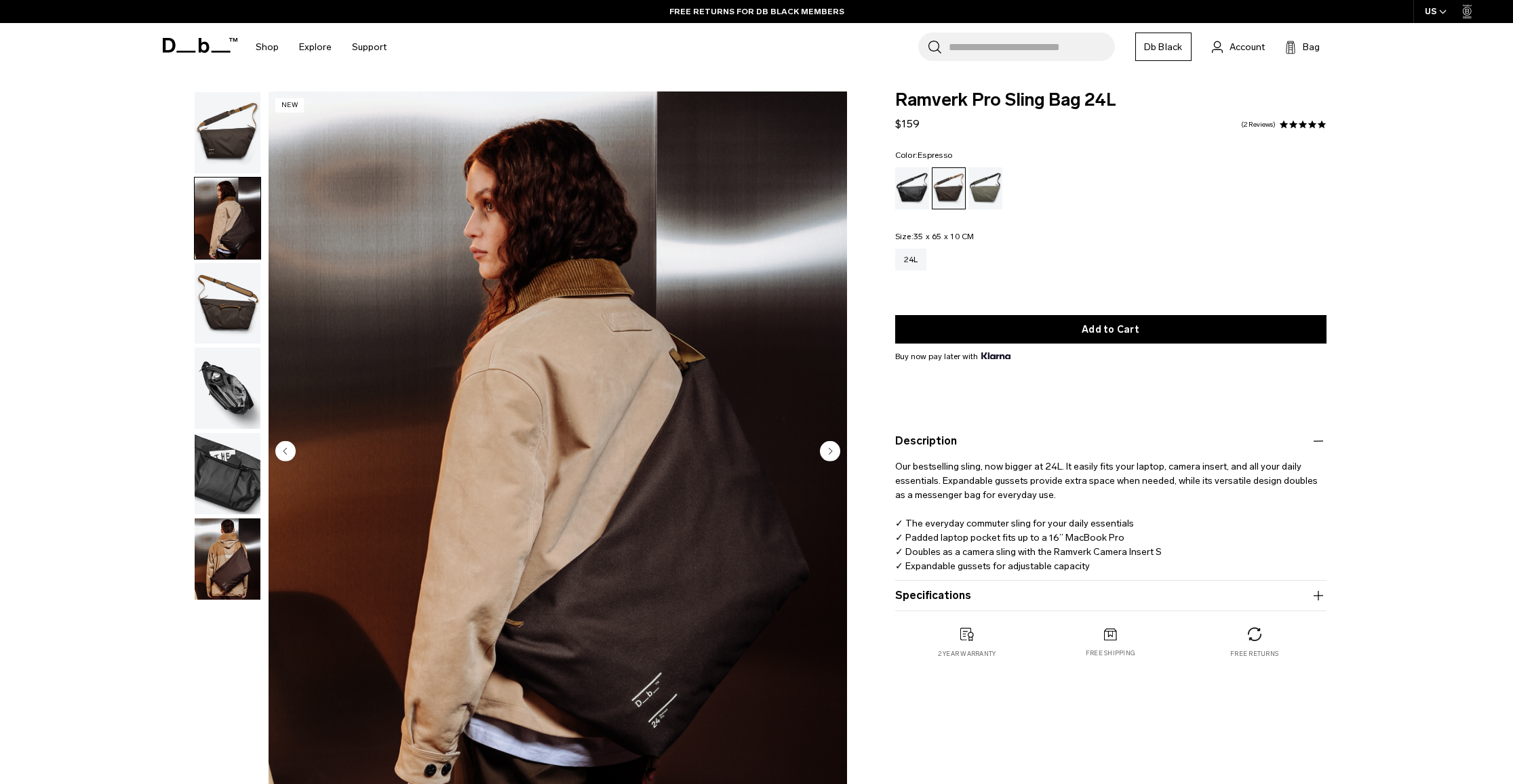
drag, startPoint x: 221, startPoint y: 145, endPoint x: 257, endPoint y: 224, distance: 86.8
click at [221, 145] on img "button" at bounding box center [227, 132] width 66 height 81
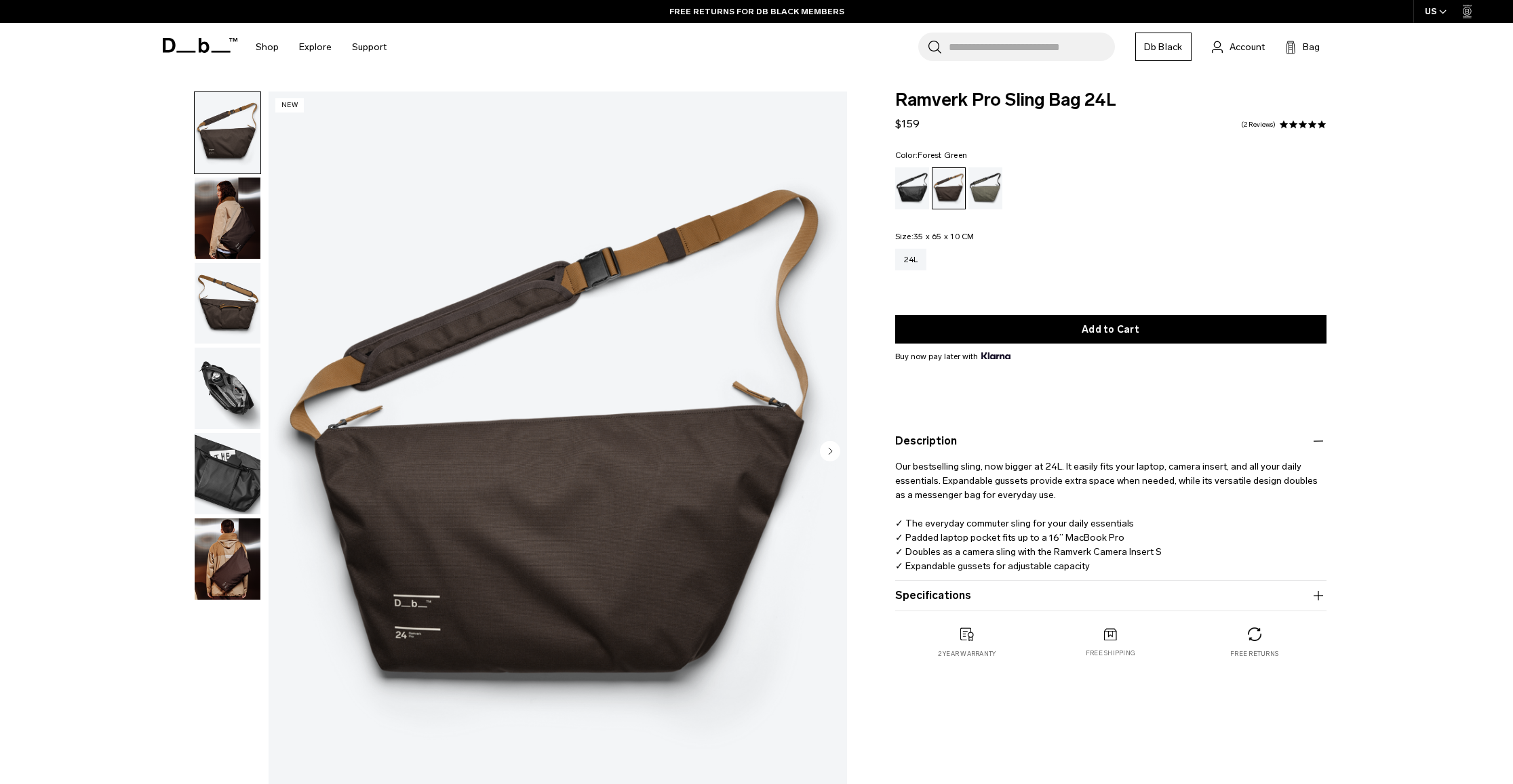
click at [989, 185] on div "Forest Green" at bounding box center [986, 188] width 35 height 42
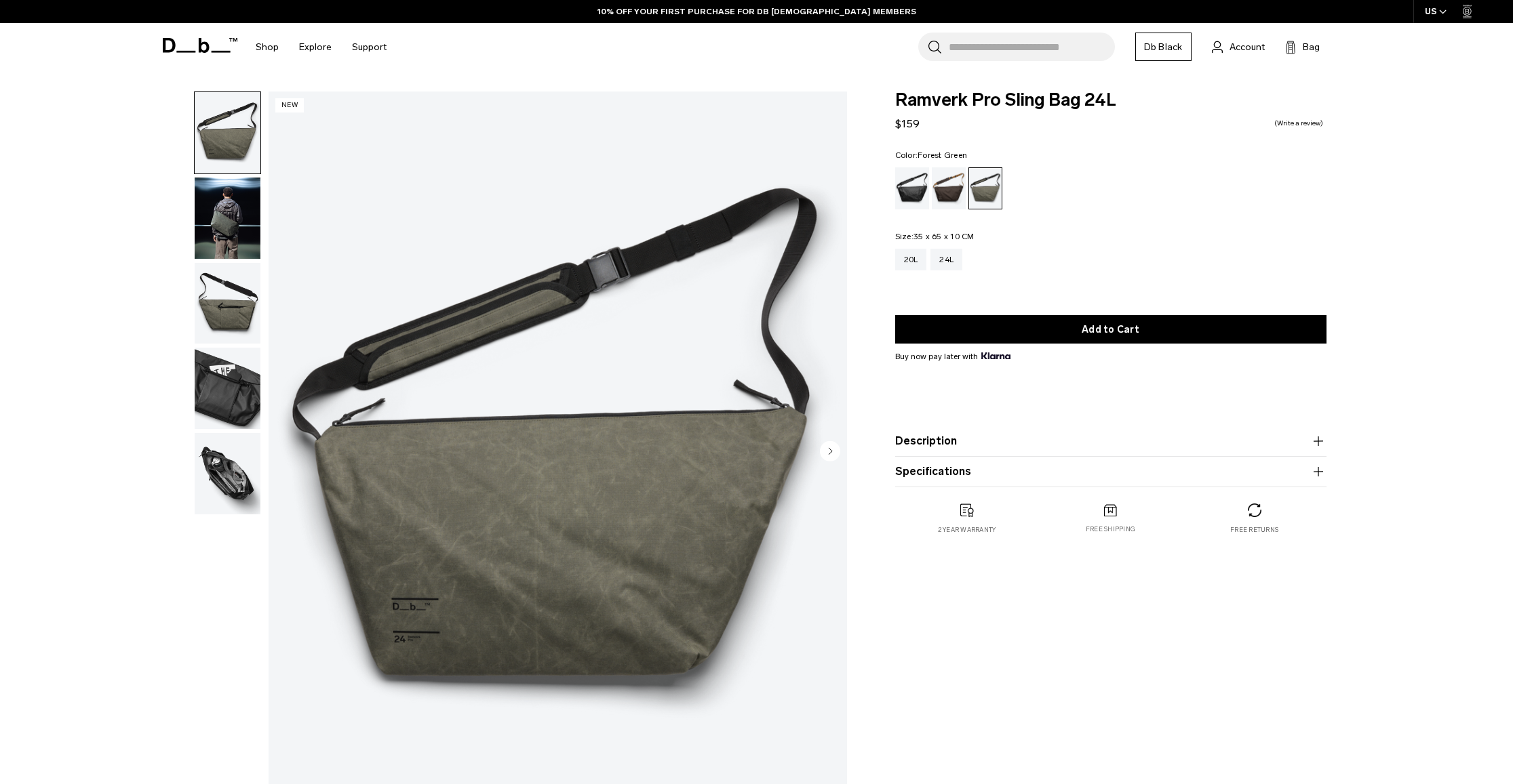
click at [233, 227] on img "button" at bounding box center [227, 218] width 66 height 81
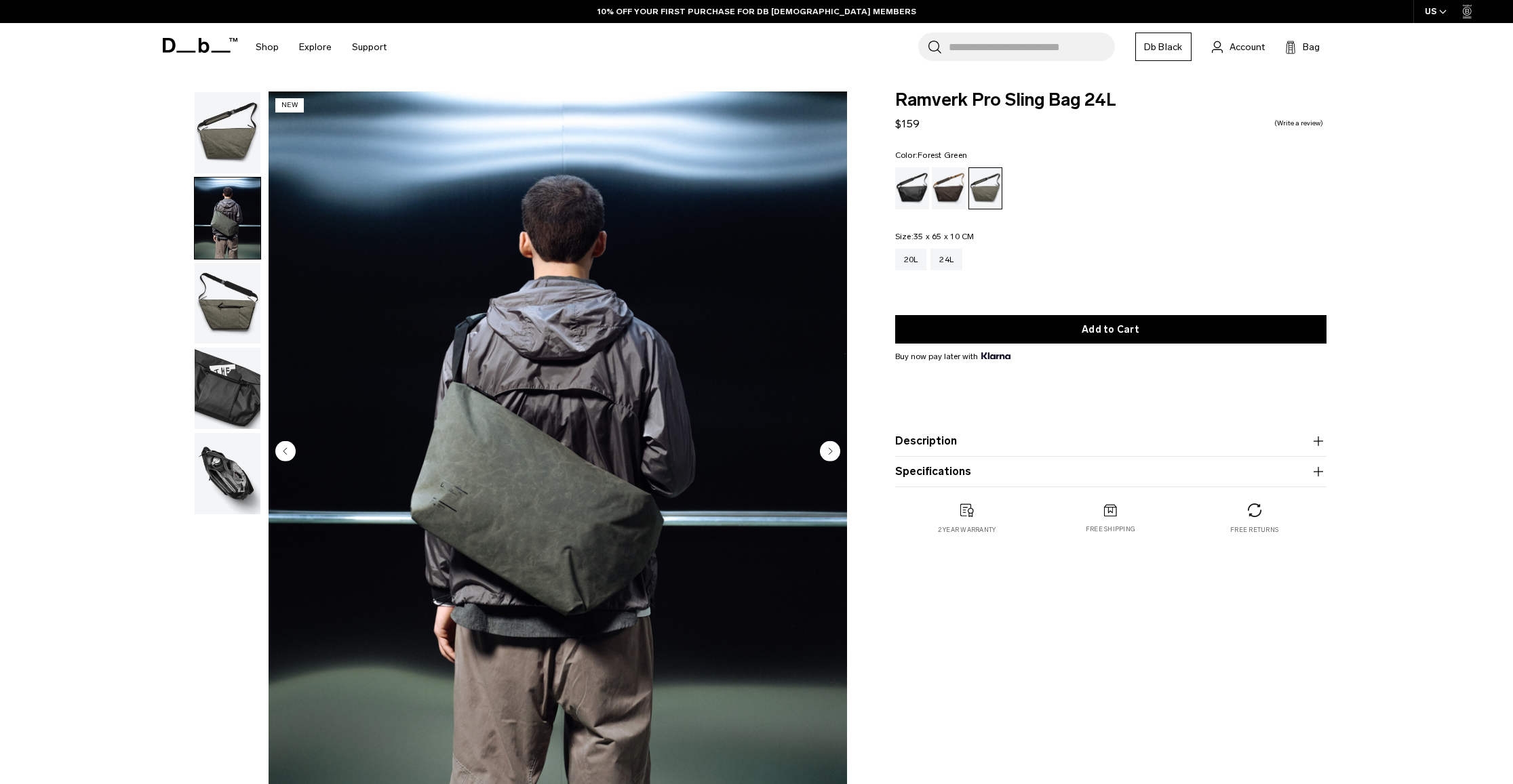
click at [215, 292] on img "button" at bounding box center [227, 304] width 66 height 81
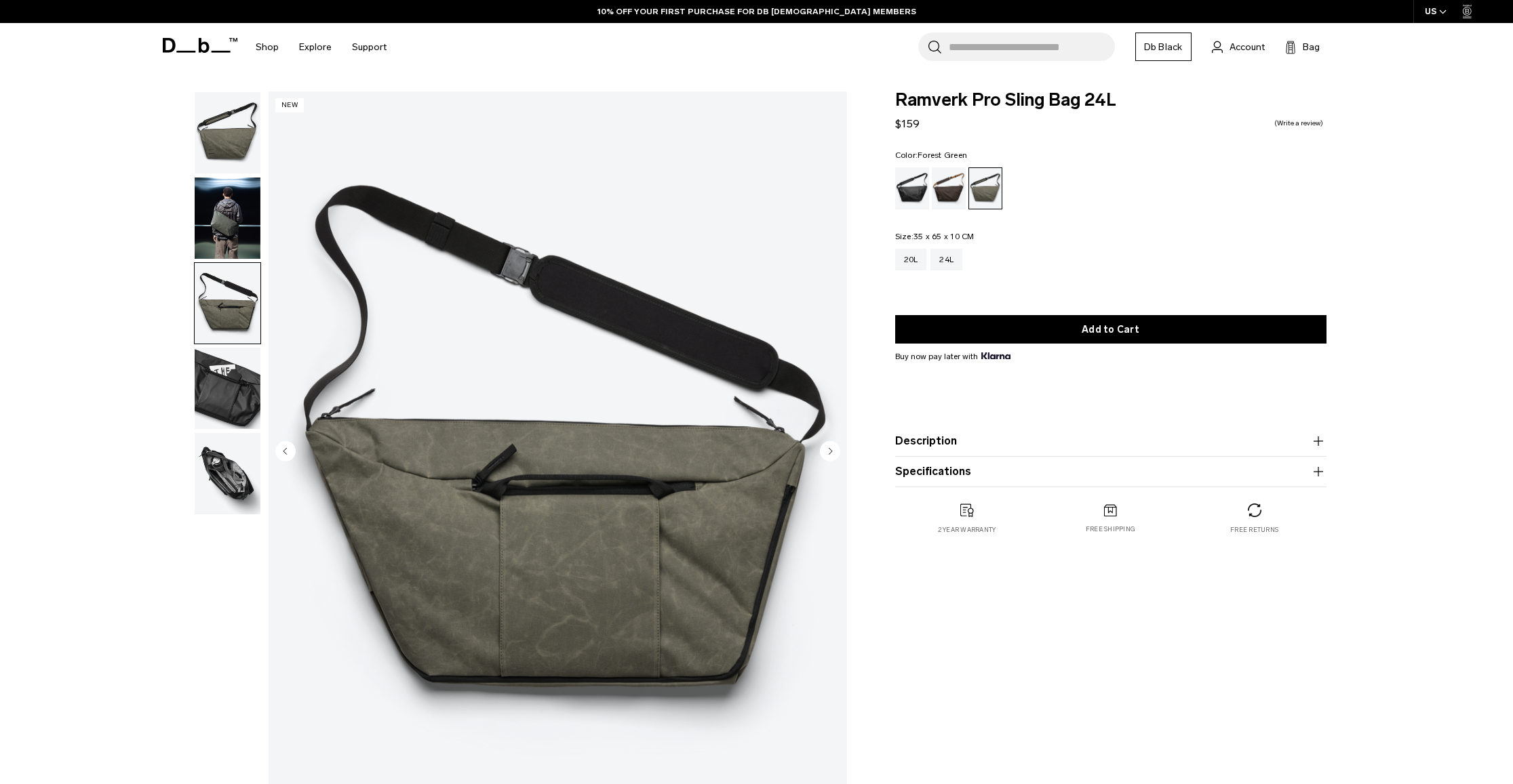
click at [223, 387] on img "button" at bounding box center [227, 388] width 66 height 81
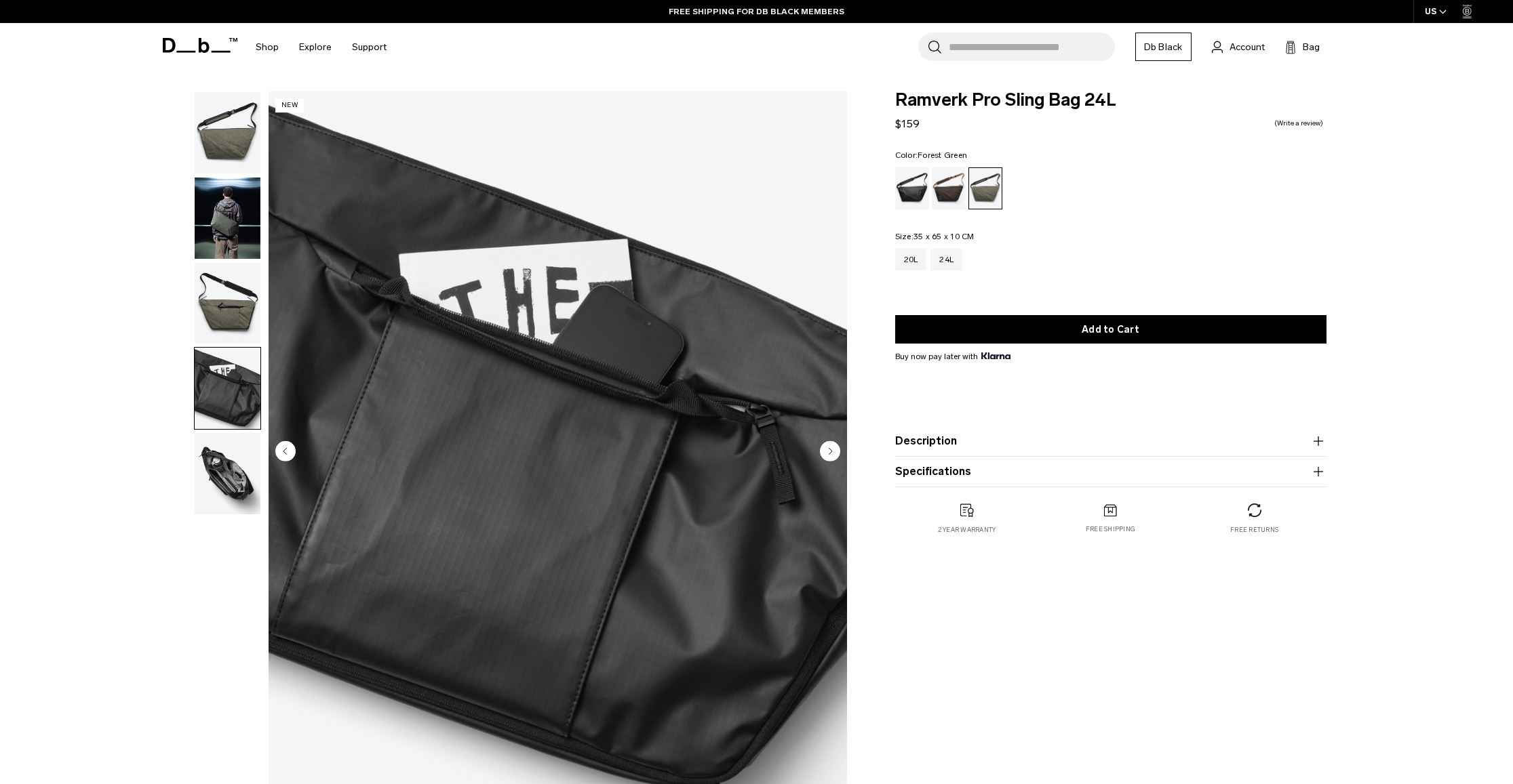
click at [232, 468] on img "button" at bounding box center [227, 473] width 66 height 81
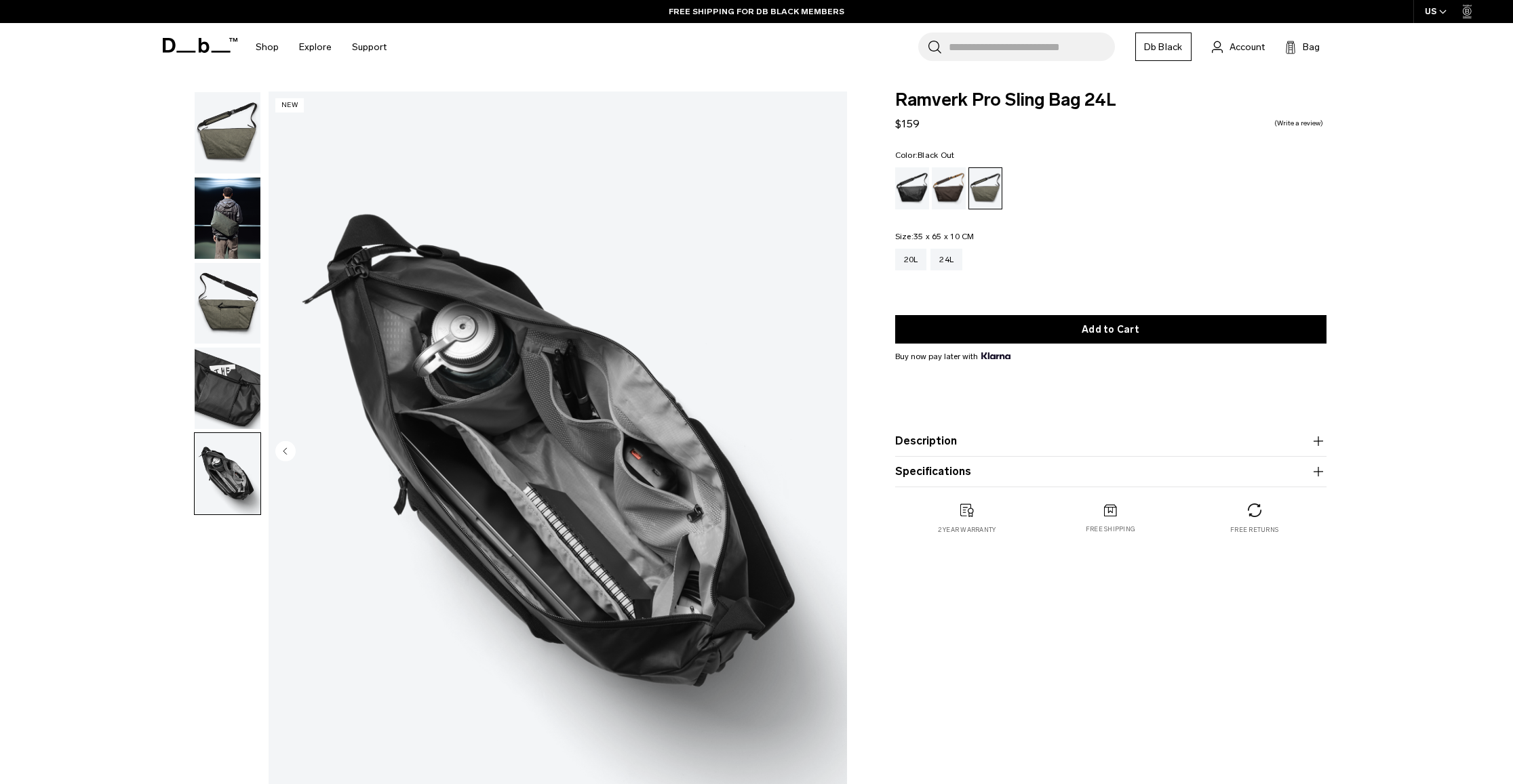
click at [919, 193] on div "Black Out" at bounding box center [913, 188] width 35 height 42
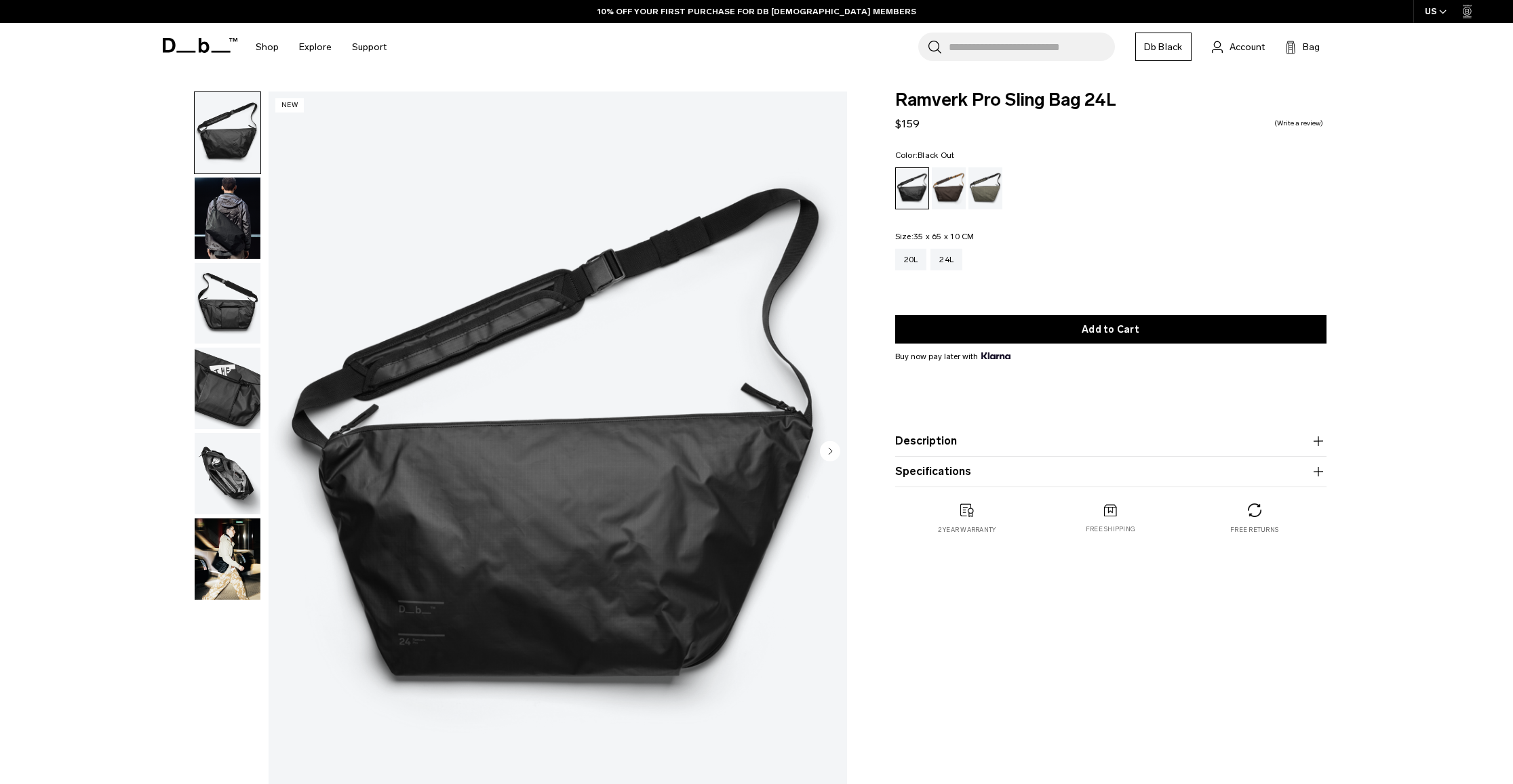
click at [233, 235] on img "button" at bounding box center [227, 218] width 66 height 81
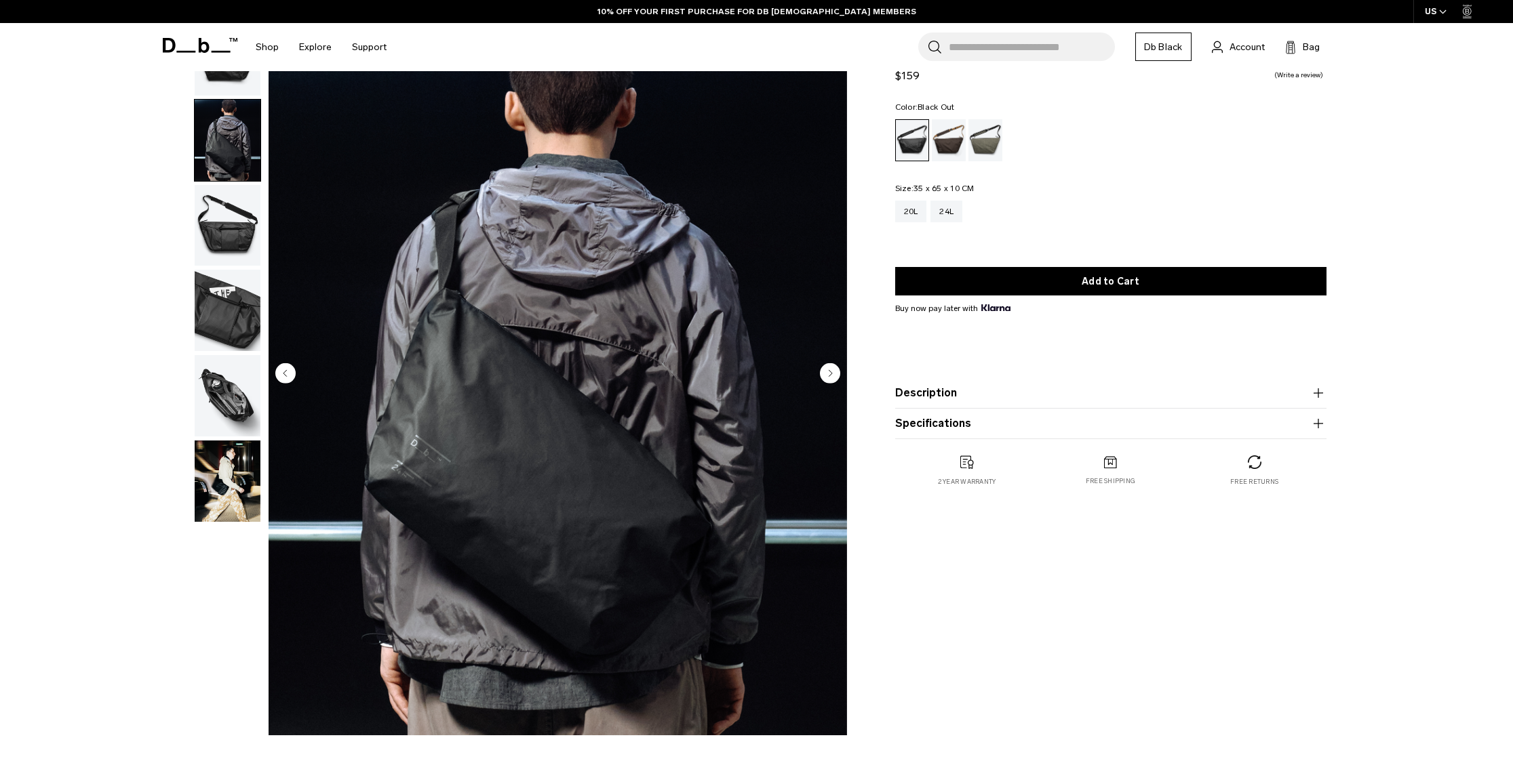
scroll to position [89, 0]
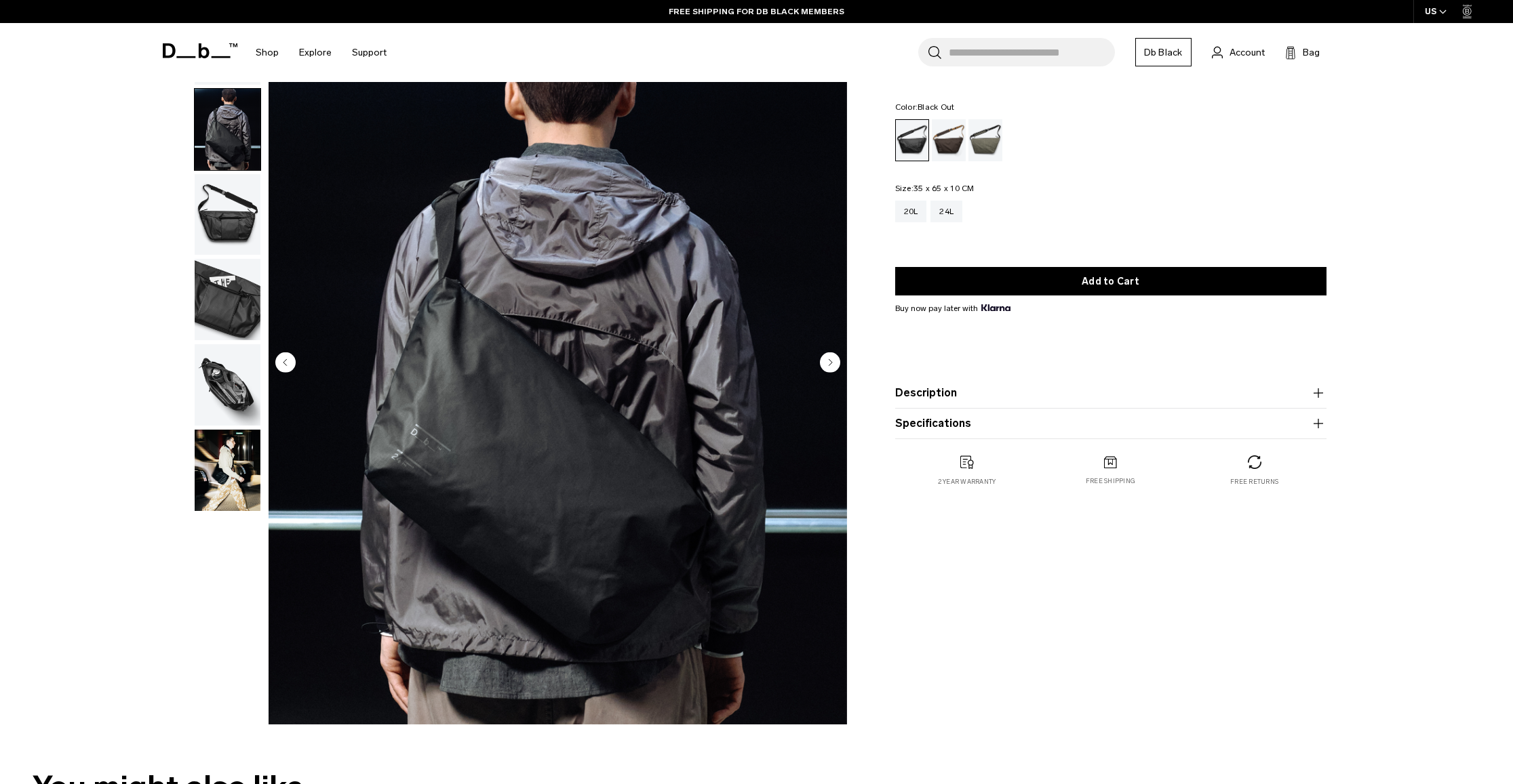
click at [206, 365] on img "button" at bounding box center [227, 385] width 66 height 81
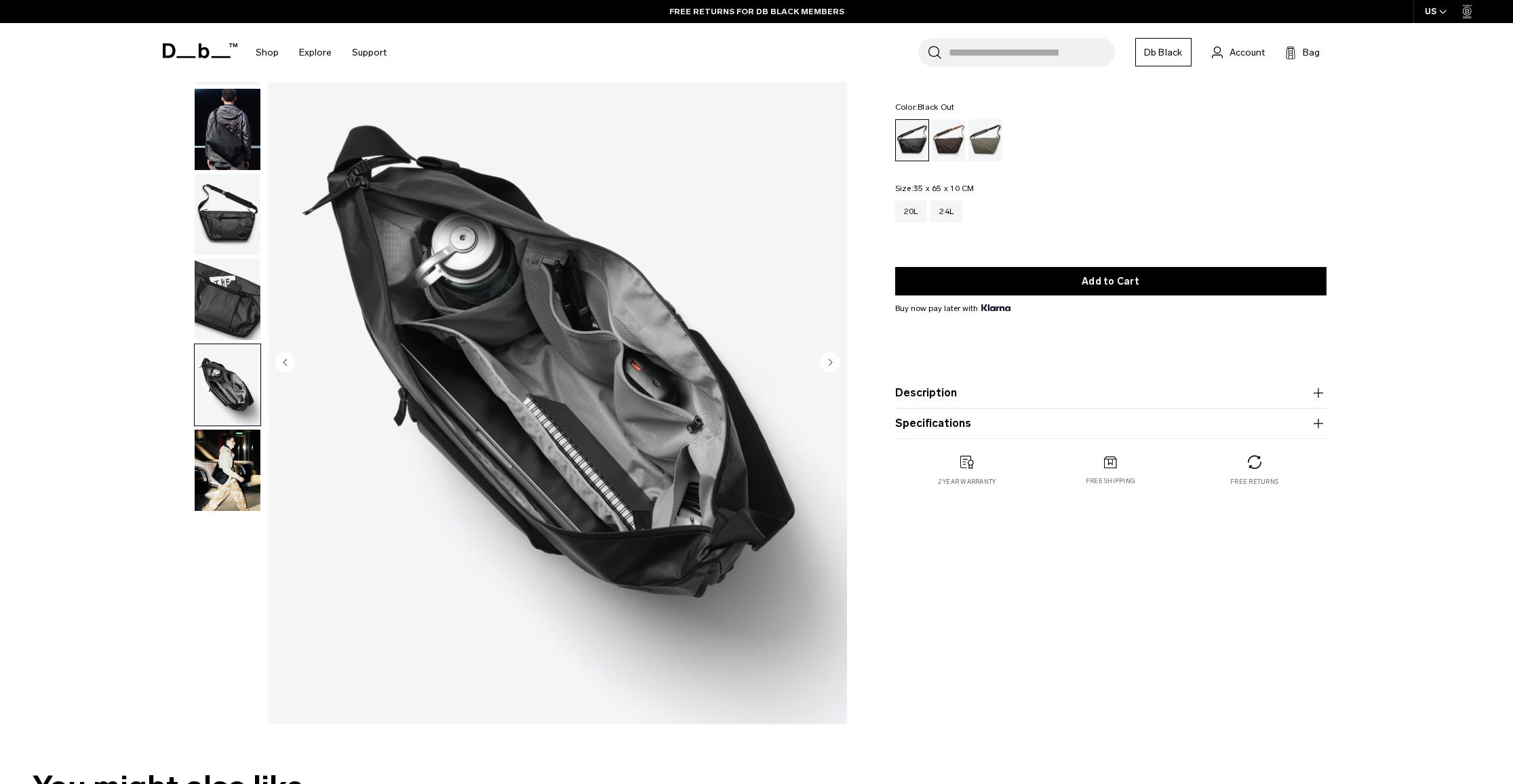
click at [216, 313] on img "button" at bounding box center [227, 299] width 66 height 81
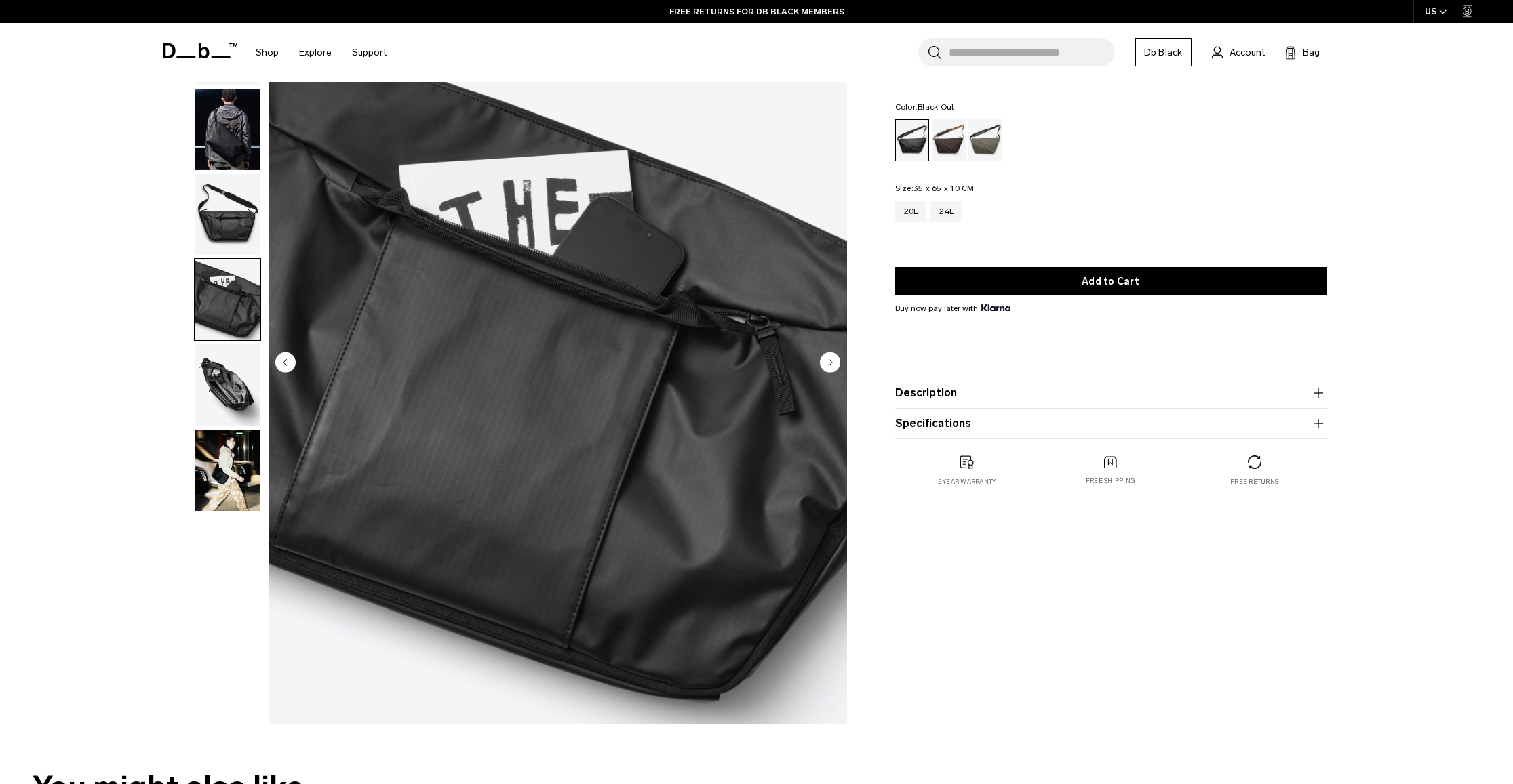
click at [230, 218] on img "button" at bounding box center [227, 215] width 66 height 81
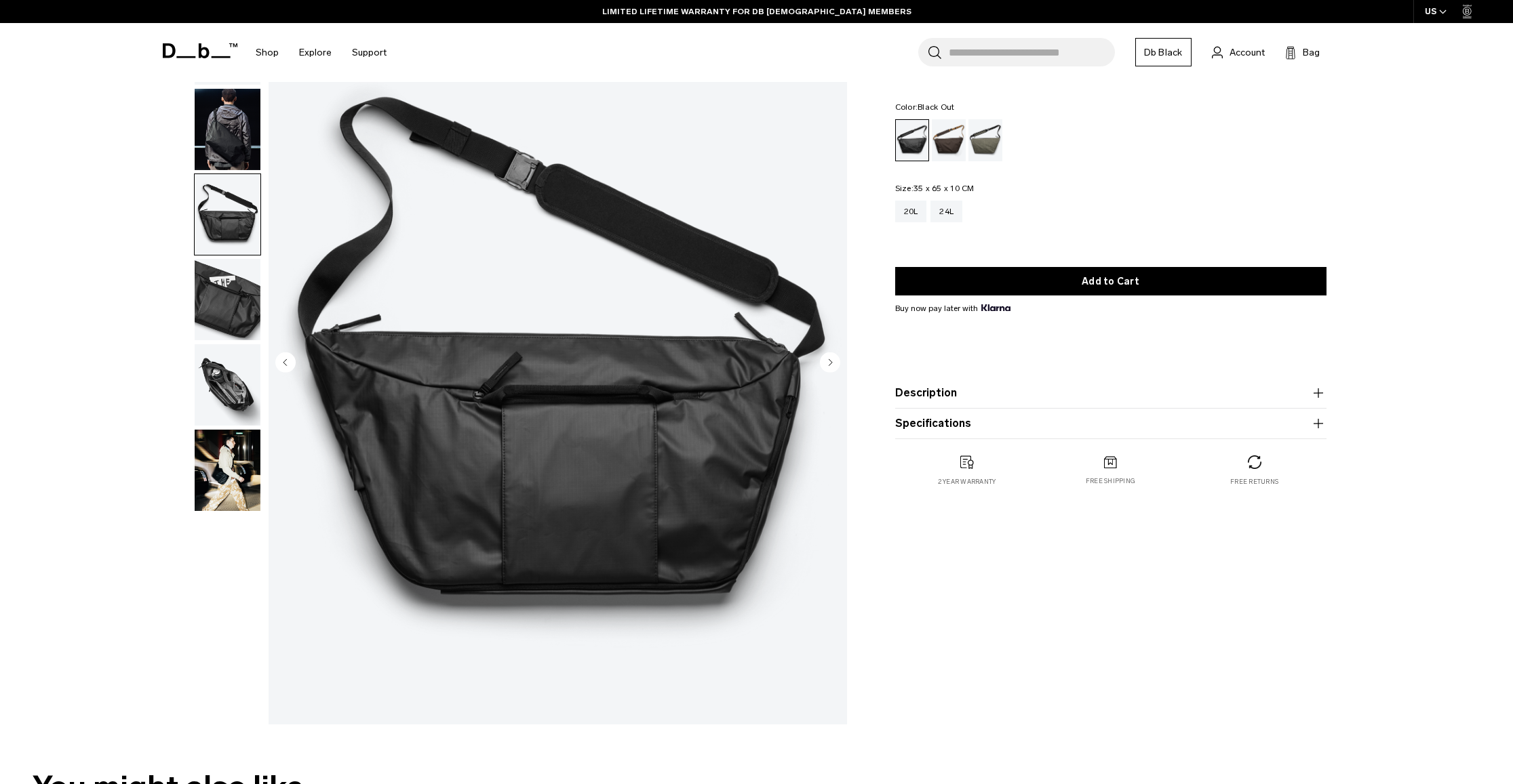
click at [223, 465] on img "button" at bounding box center [227, 470] width 66 height 81
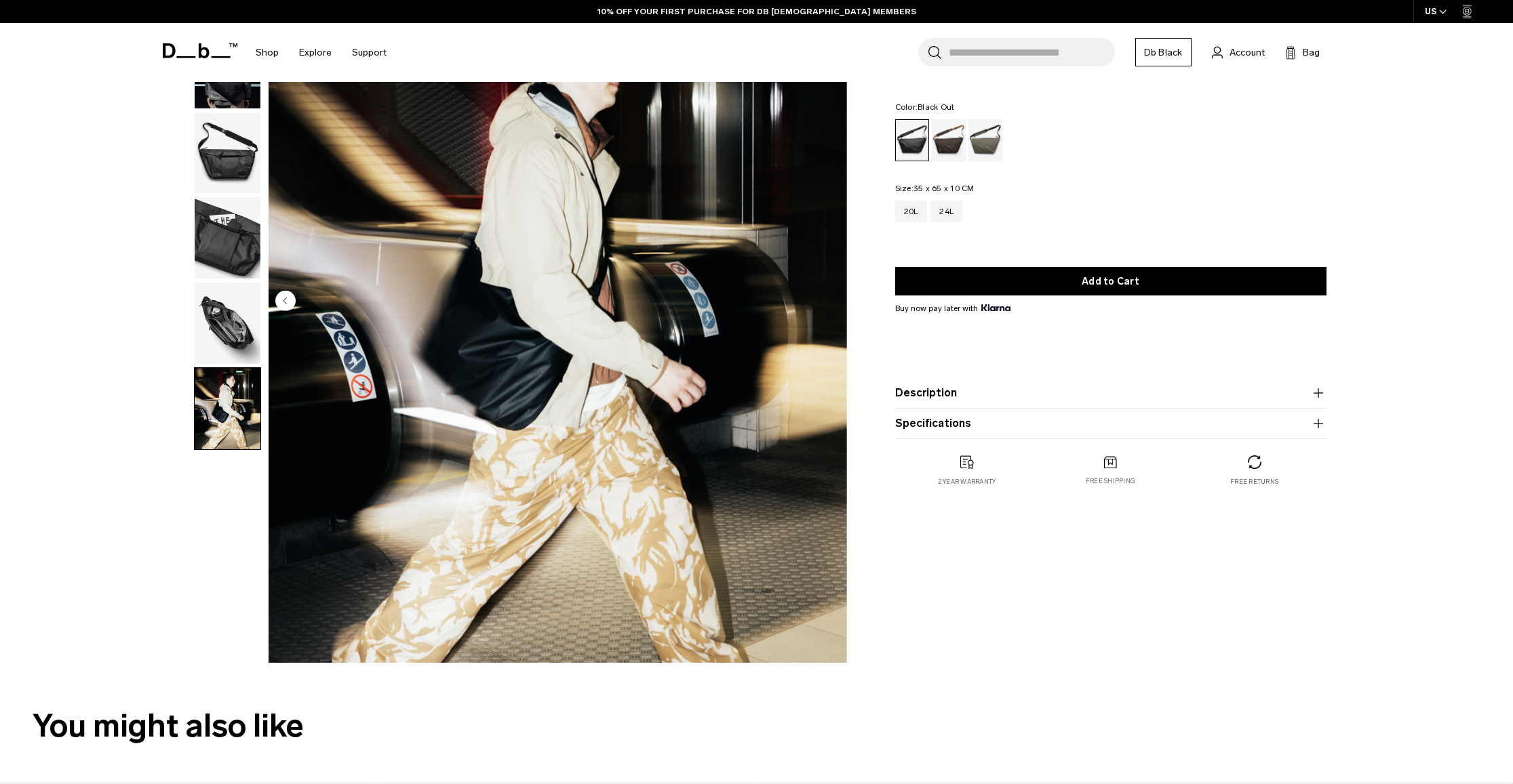
scroll to position [0, 0]
